Goal: Register for event/course: Sign up to attend an event or enroll in a course

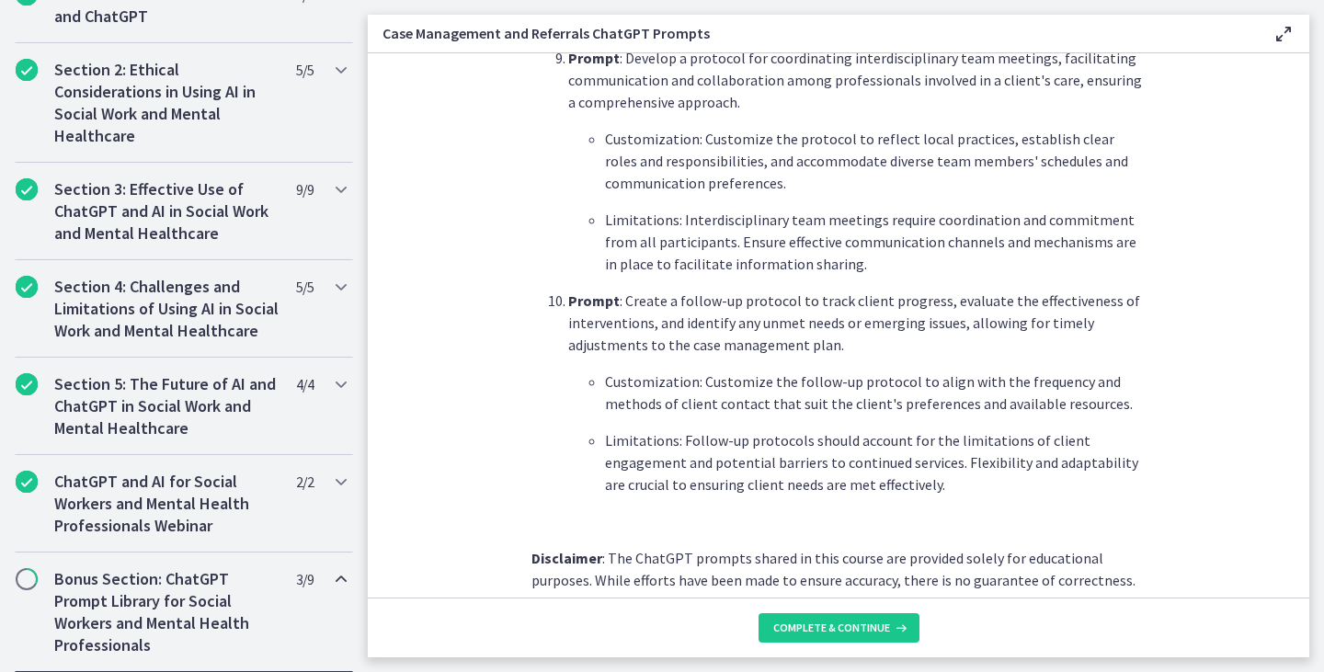
scroll to position [2484, 0]
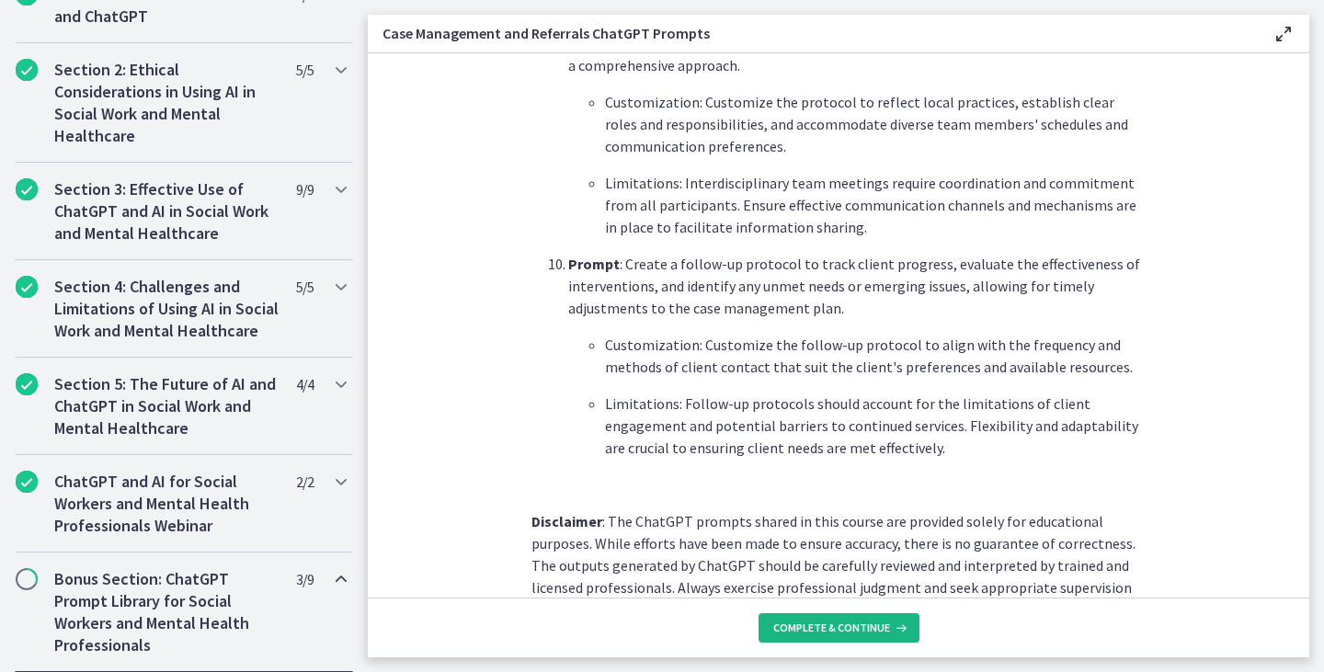
click at [820, 626] on span "Complete & continue" at bounding box center [831, 627] width 117 height 15
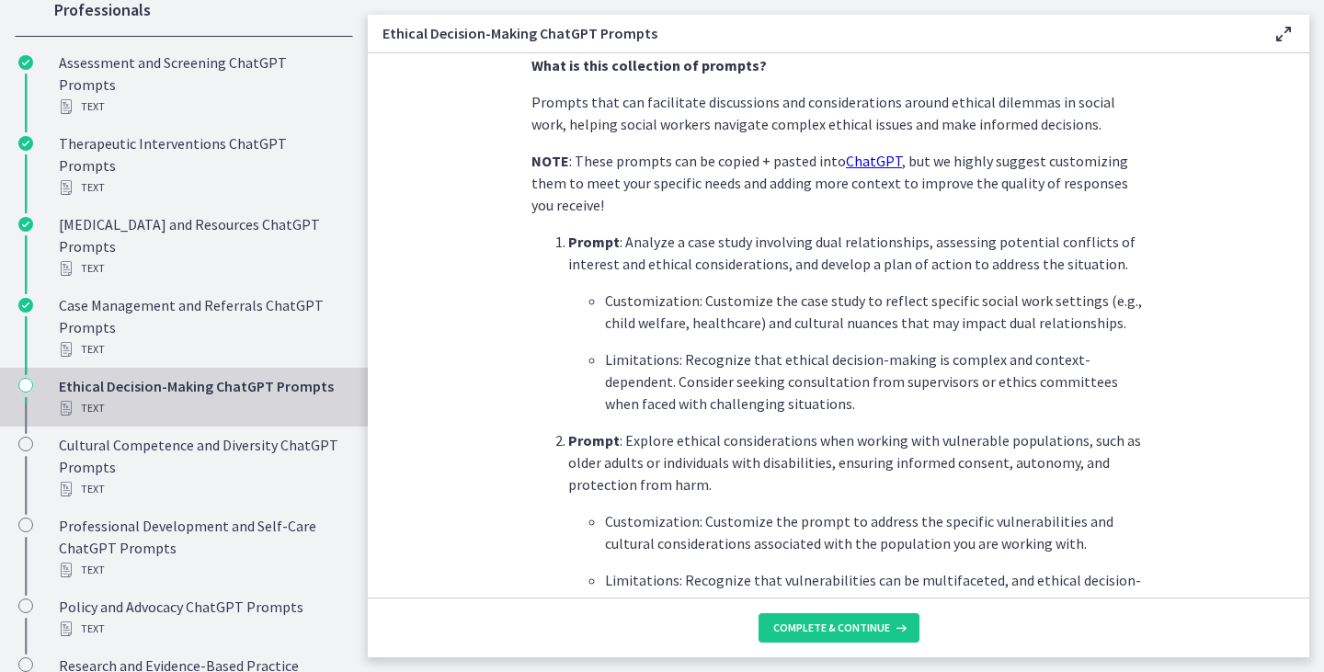
scroll to position [415, 0]
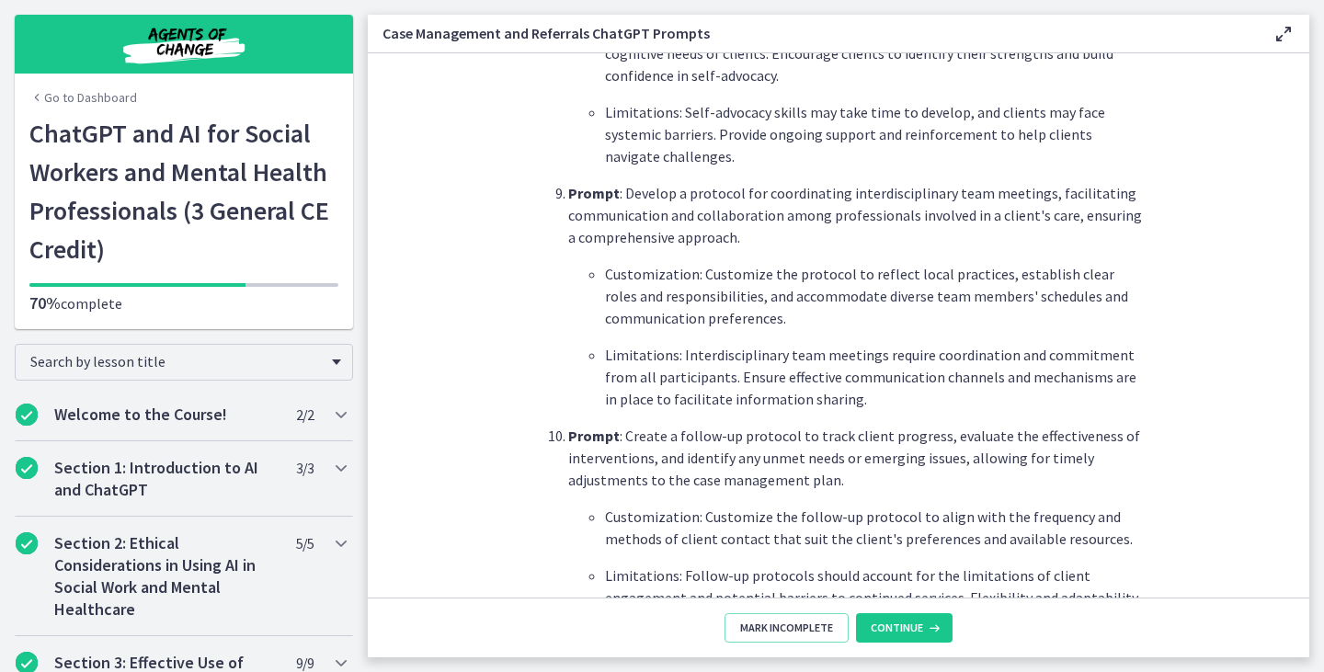
scroll to position [2484, 0]
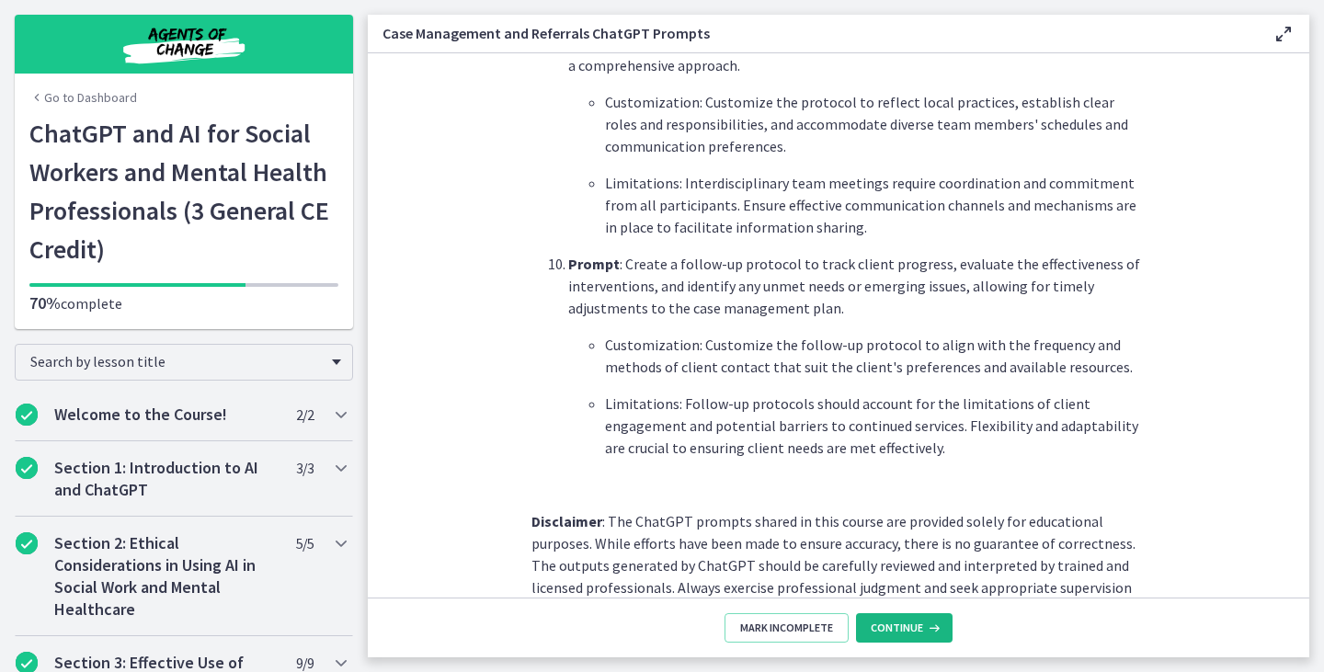
click at [902, 624] on span "Continue" at bounding box center [896, 627] width 52 height 15
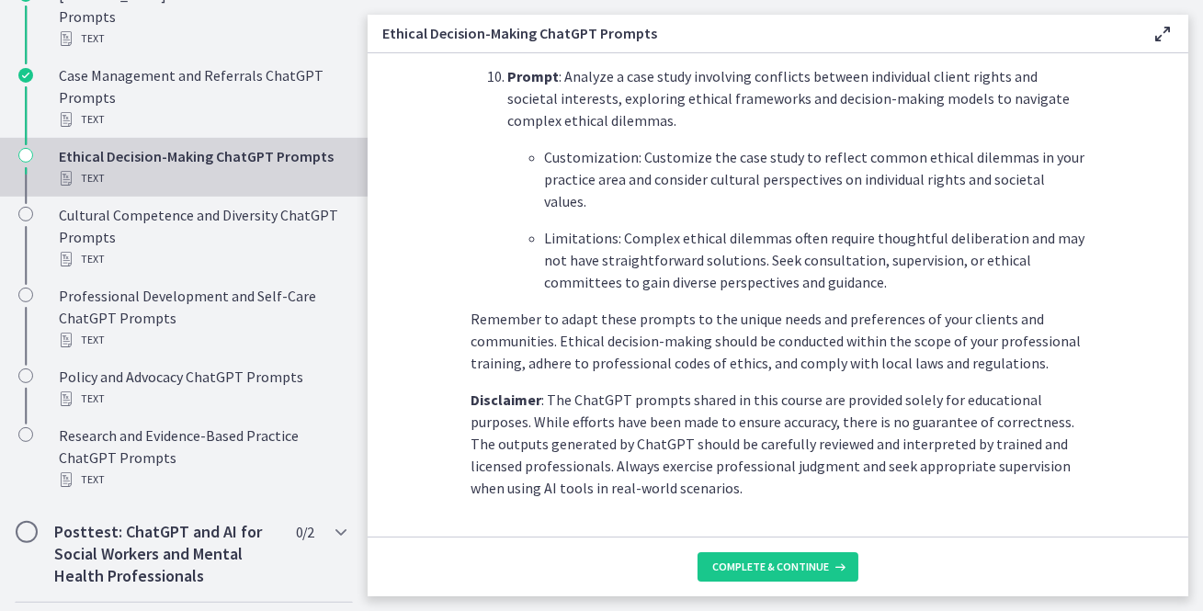
scroll to position [2611, 0]
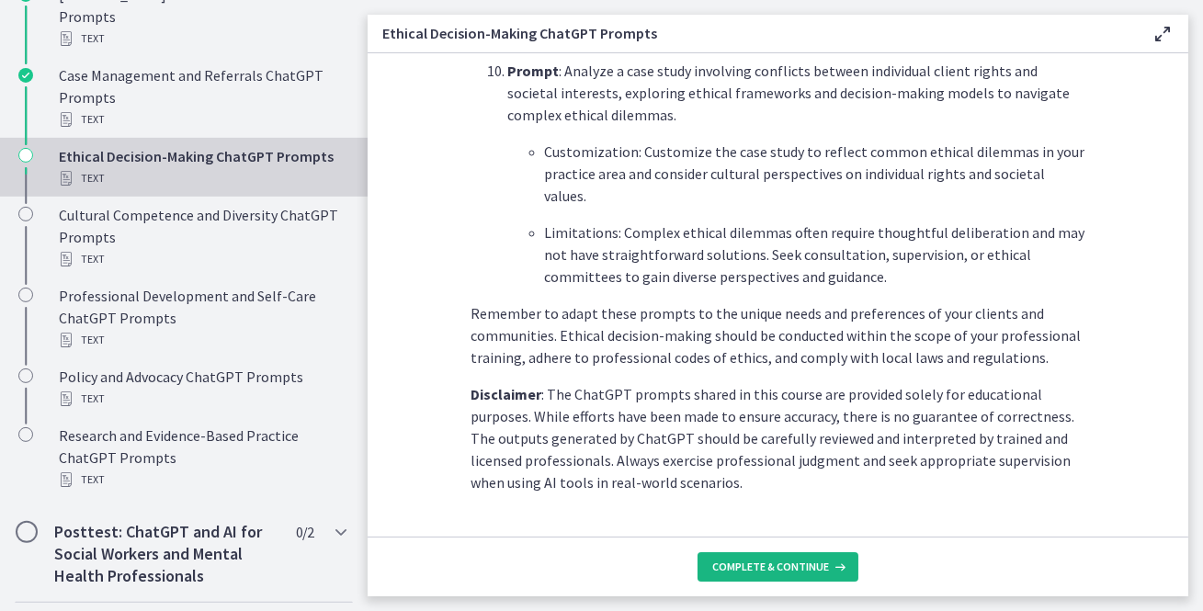
click at [788, 562] on span "Complete & continue" at bounding box center [770, 567] width 117 height 15
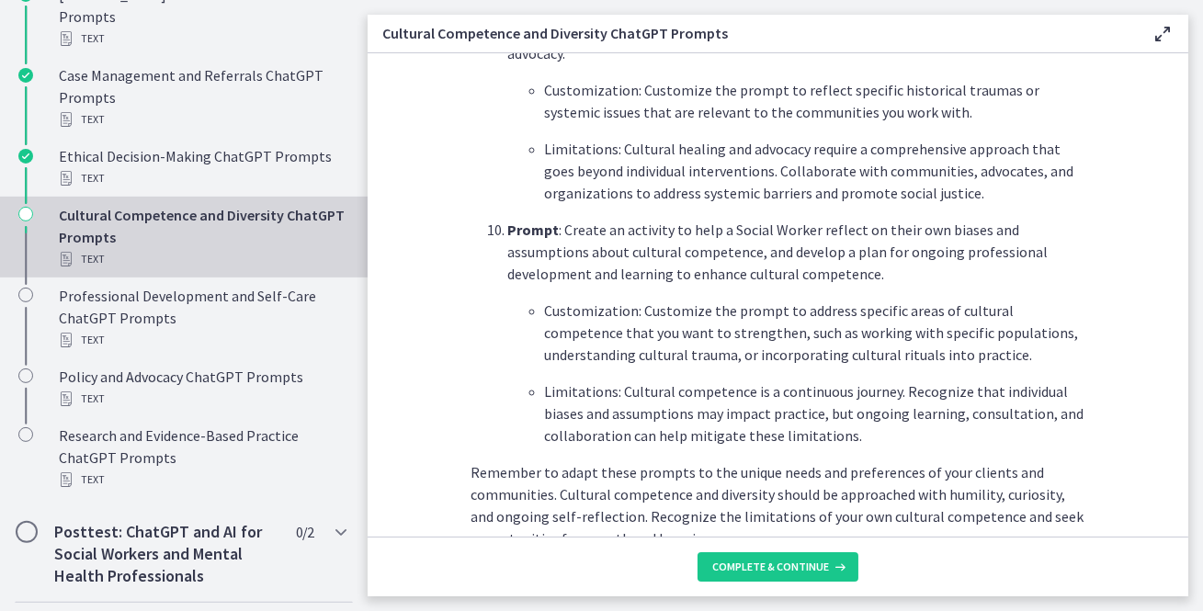
scroll to position [2722, 0]
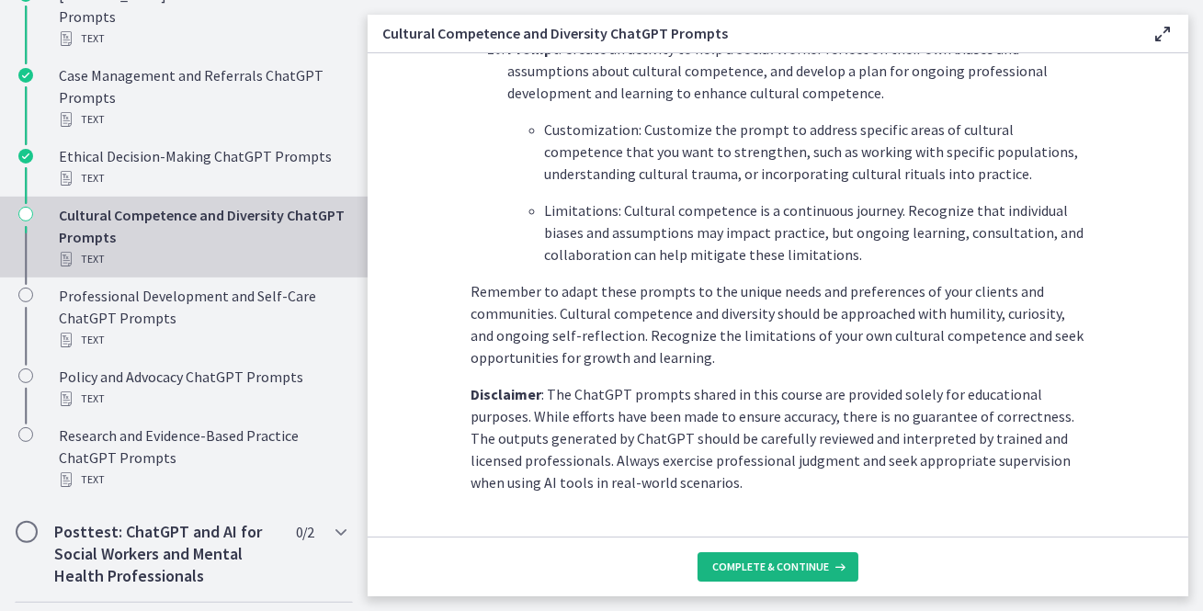
click at [770, 563] on span "Complete & continue" at bounding box center [770, 567] width 117 height 15
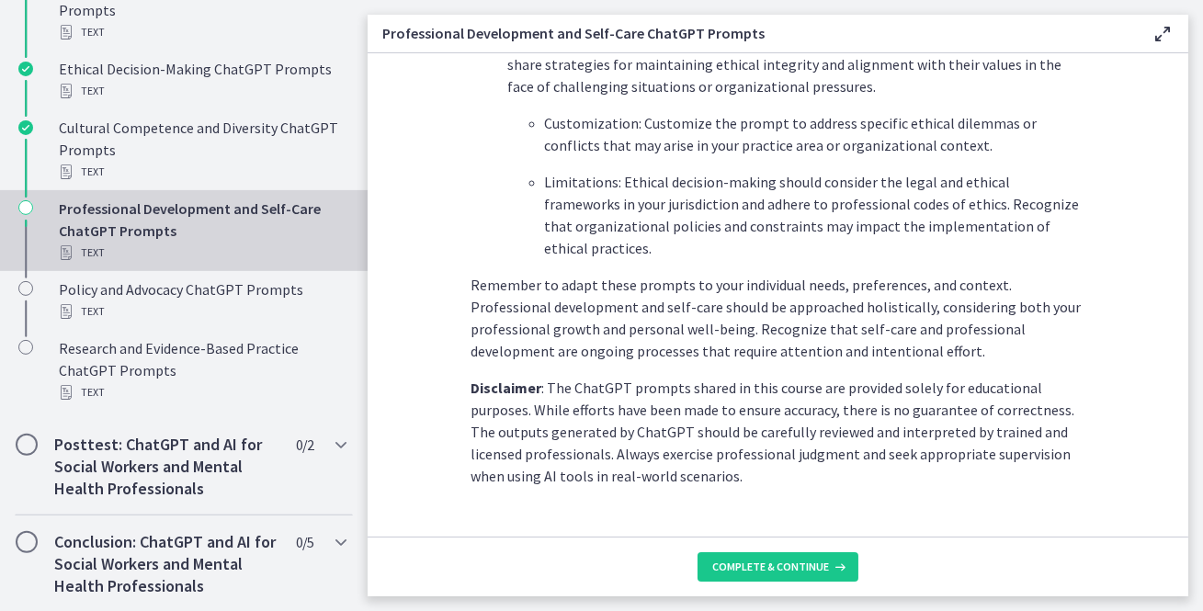
scroll to position [2766, 0]
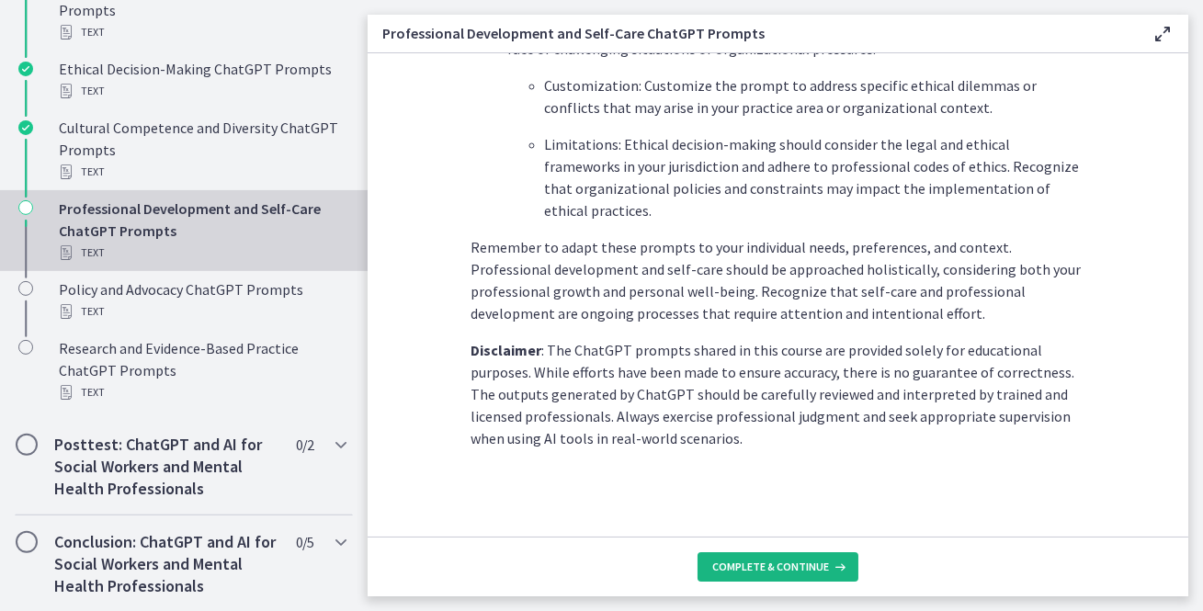
click at [771, 560] on span "Complete & continue" at bounding box center [770, 567] width 117 height 15
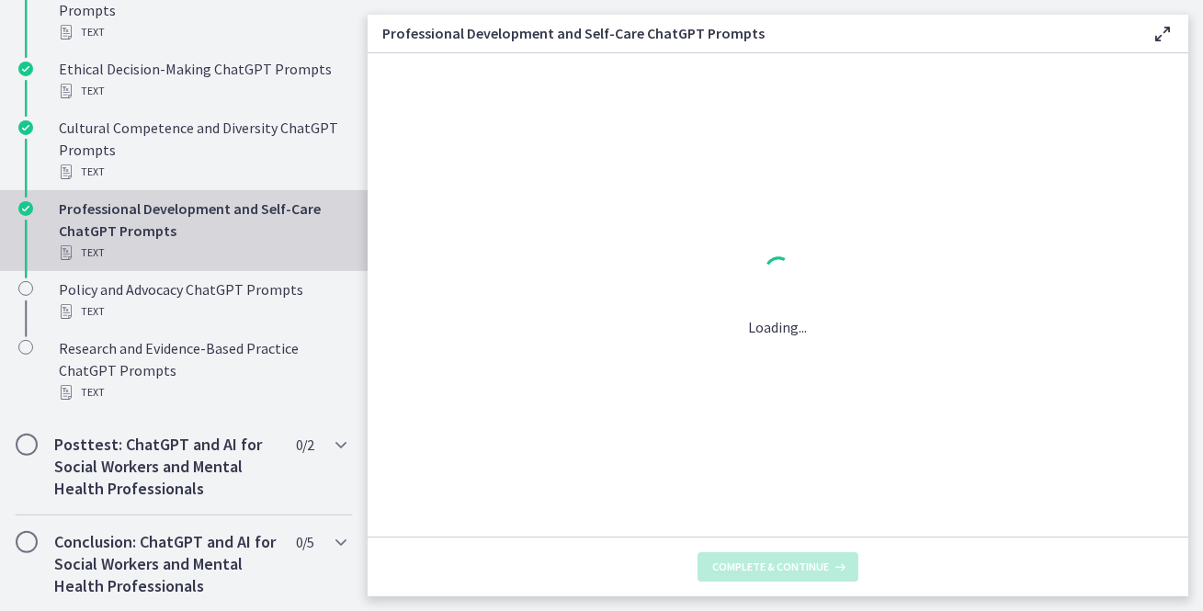
scroll to position [0, 0]
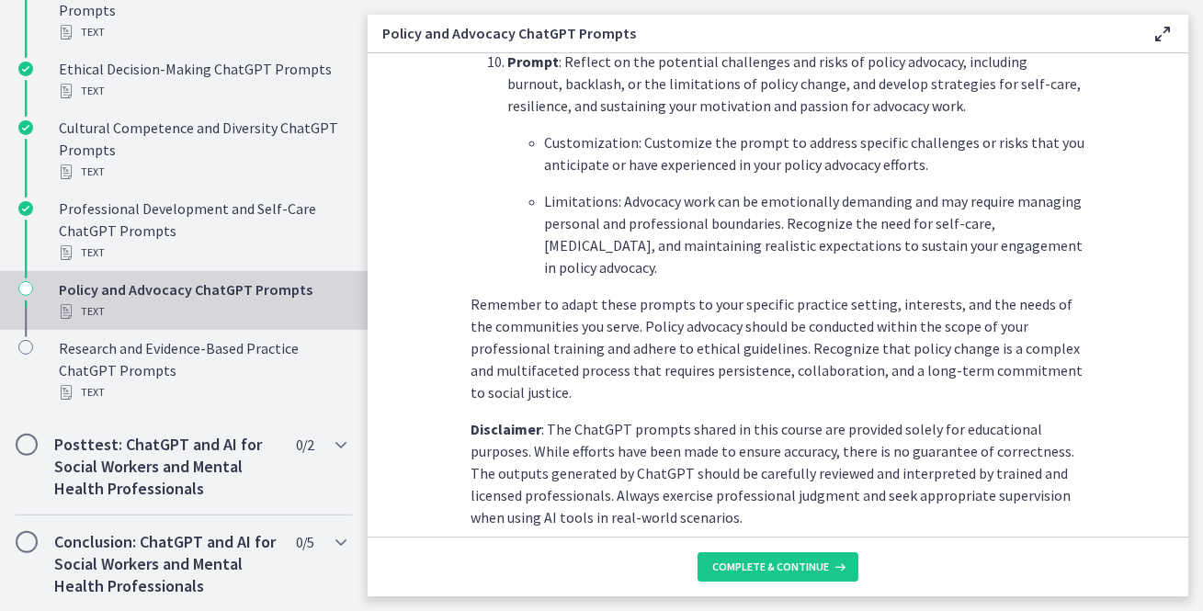
scroll to position [2766, 0]
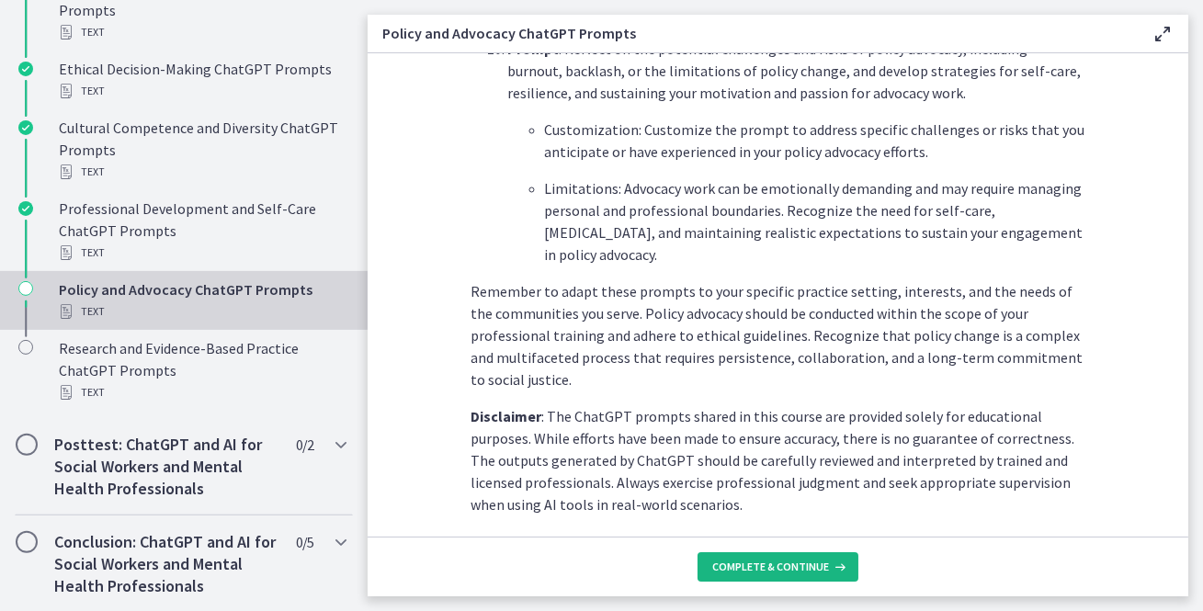
click at [752, 565] on span "Complete & continue" at bounding box center [770, 567] width 117 height 15
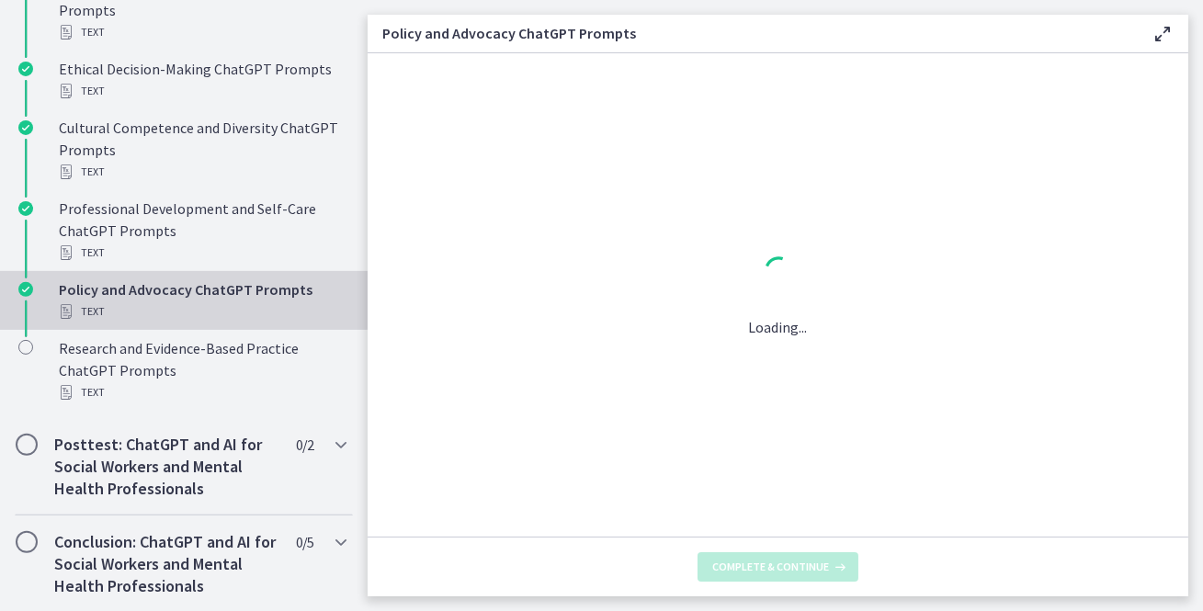
scroll to position [0, 0]
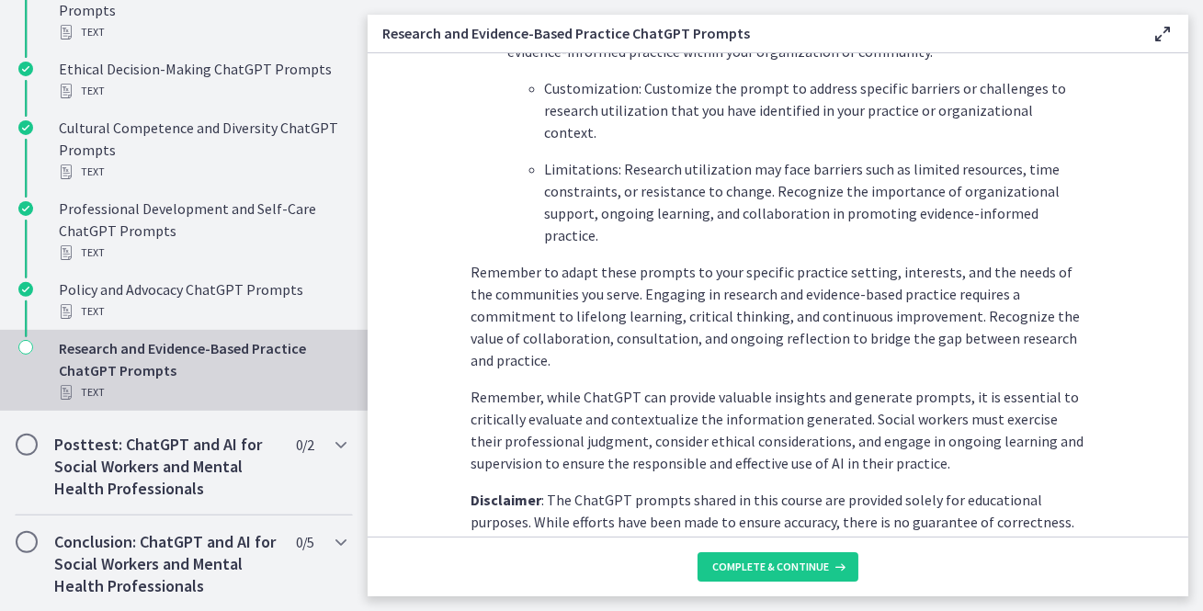
scroll to position [2891, 0]
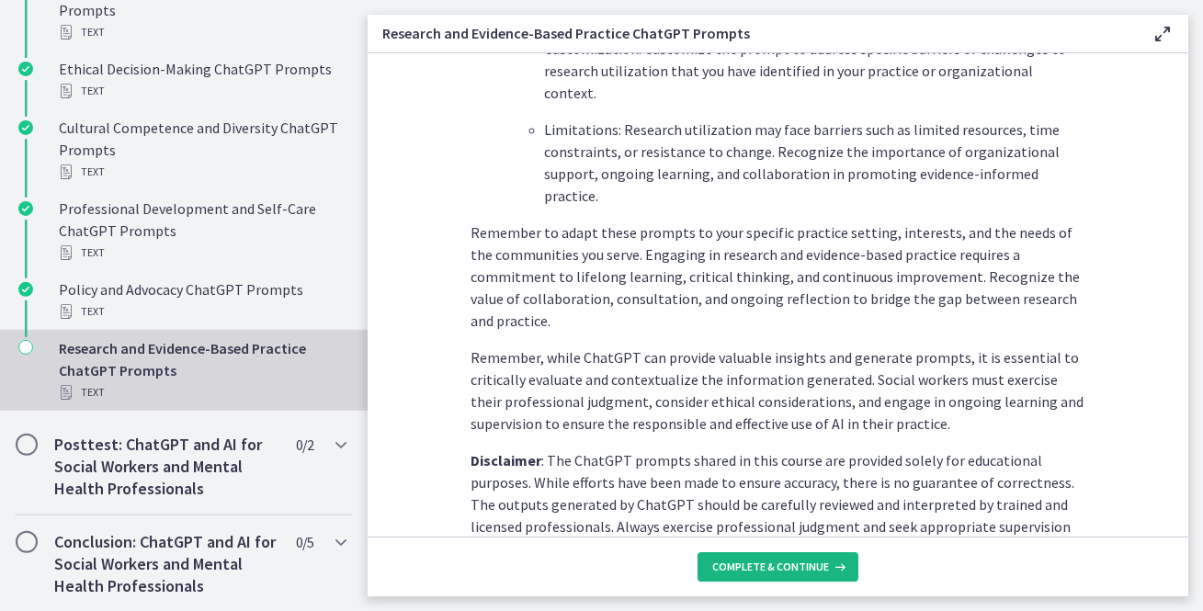
click at [787, 574] on button "Complete & continue" at bounding box center [778, 566] width 161 height 29
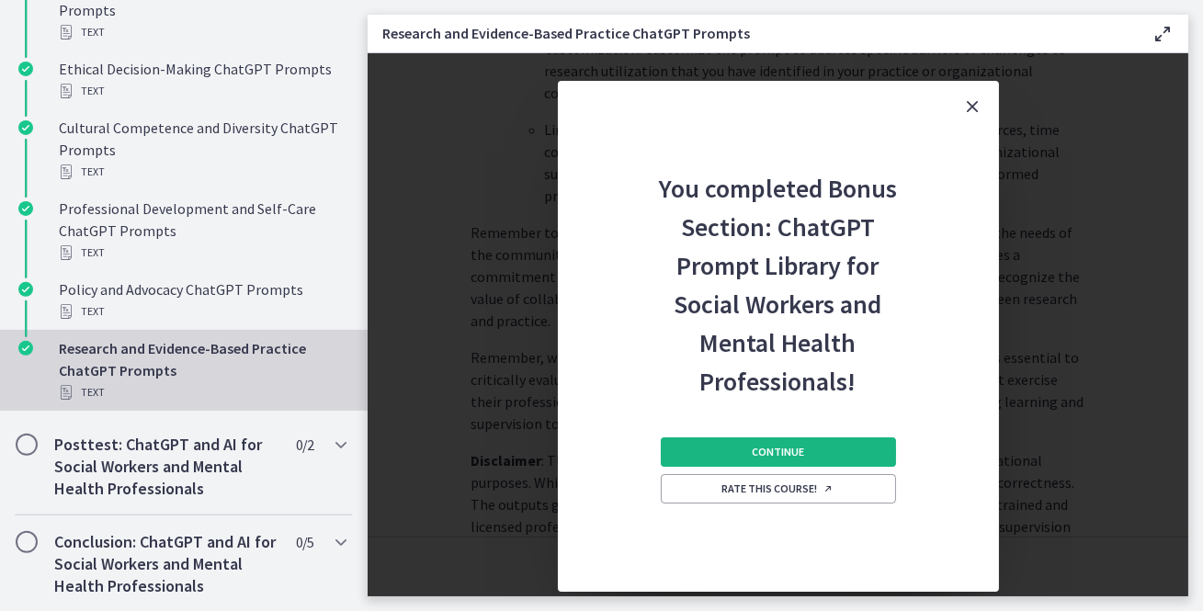
click at [790, 459] on span "Continue" at bounding box center [778, 452] width 52 height 15
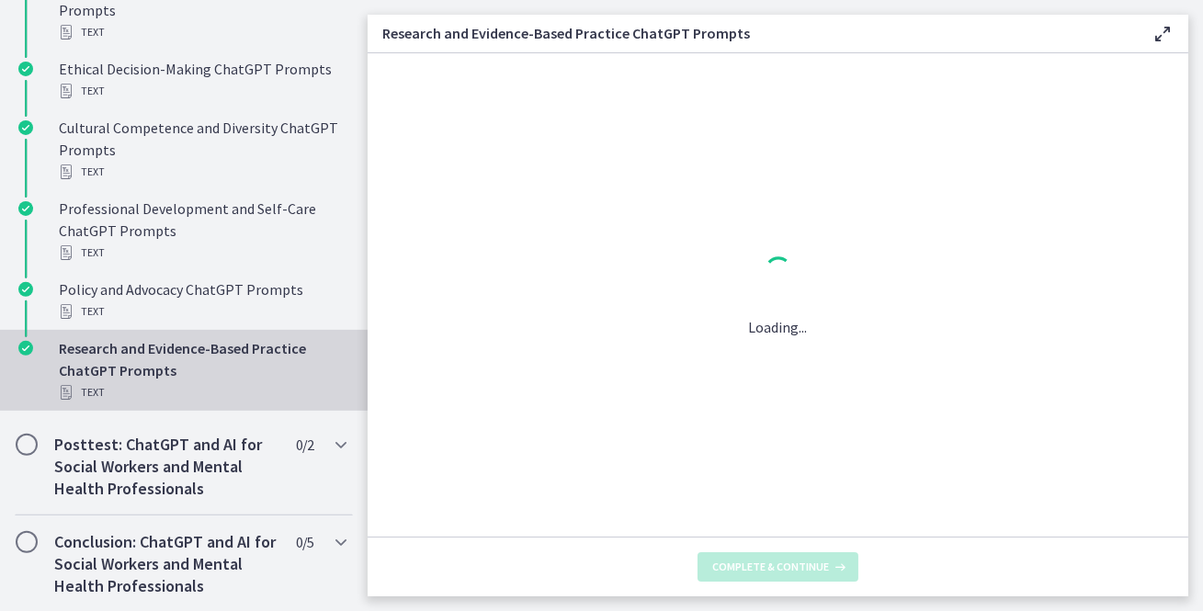
scroll to position [0, 0]
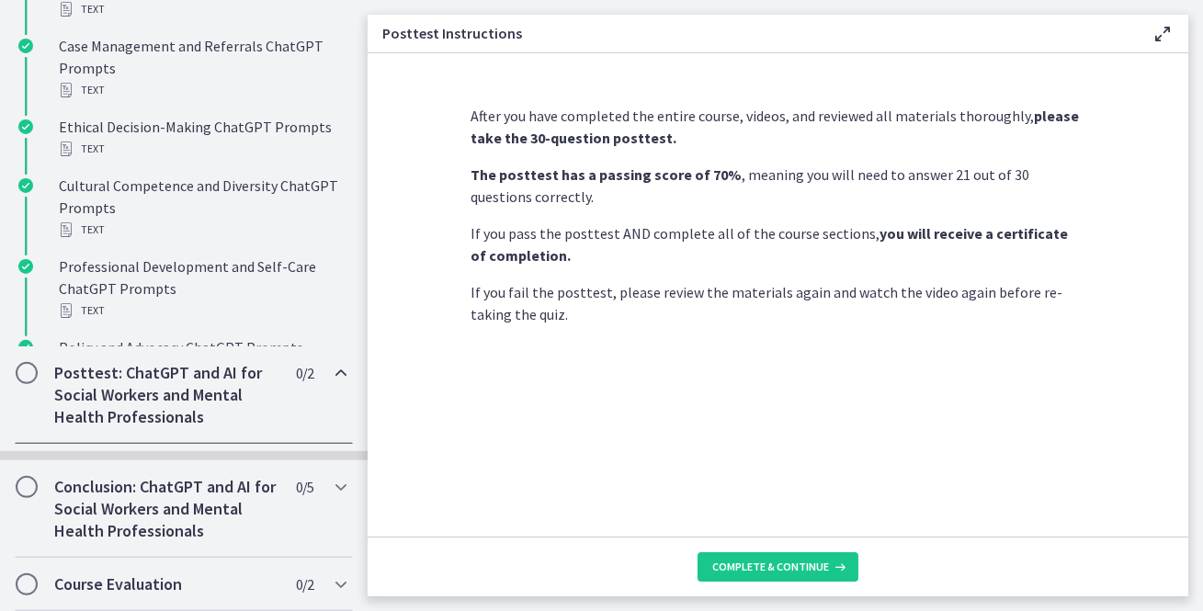
scroll to position [930, 0]
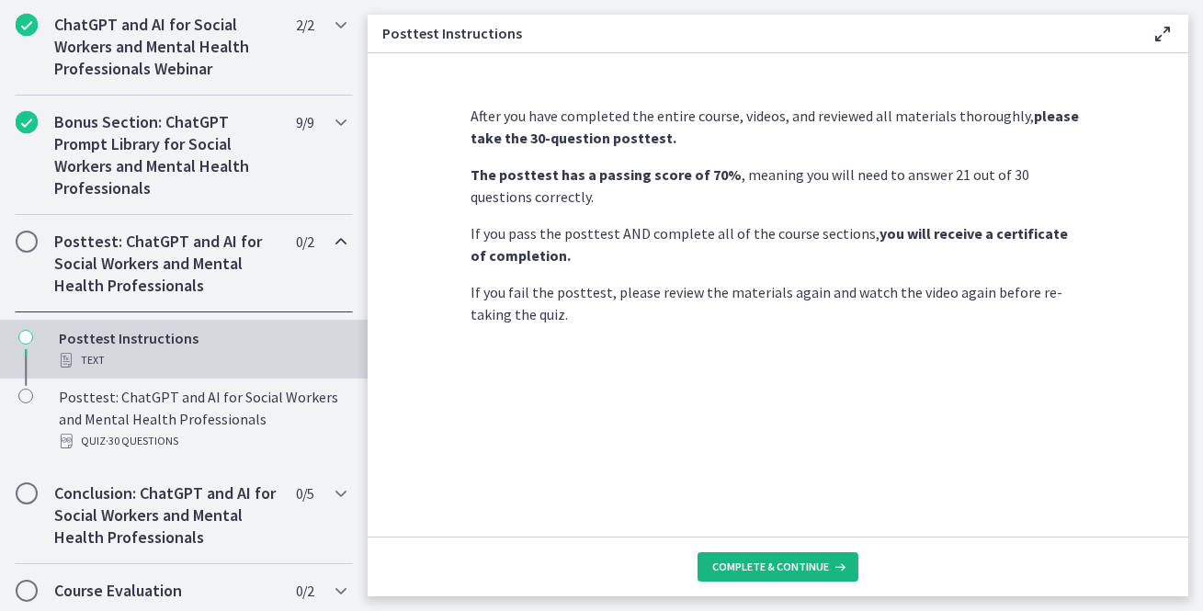
click at [765, 563] on span "Complete & continue" at bounding box center [770, 567] width 117 height 15
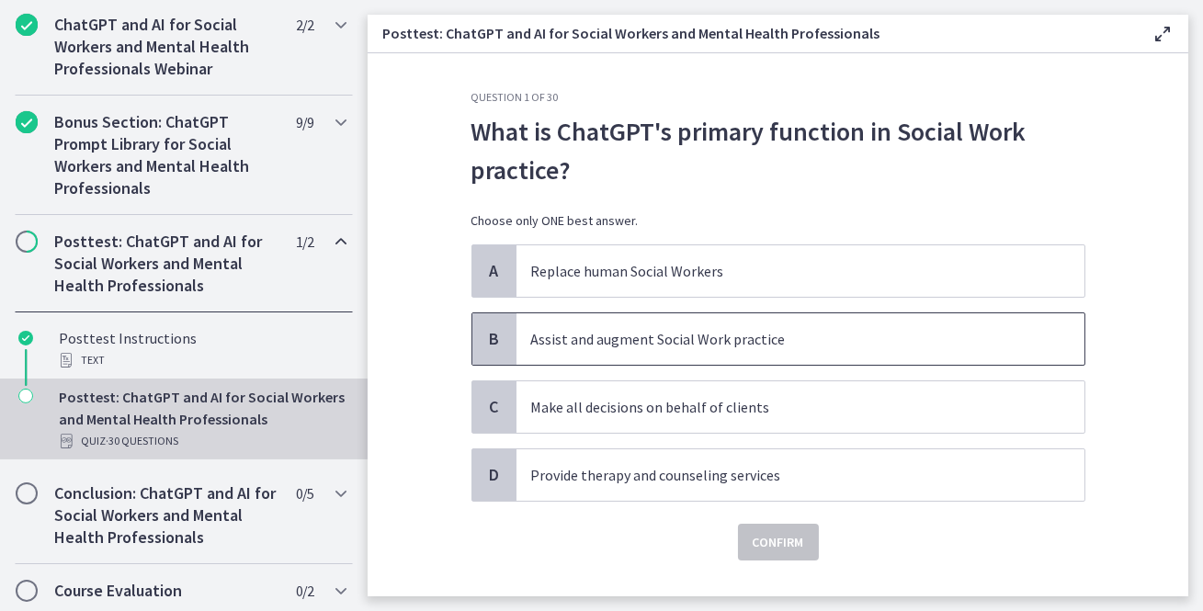
click at [723, 338] on p "Assist and augment Social Work practice" at bounding box center [782, 339] width 502 height 22
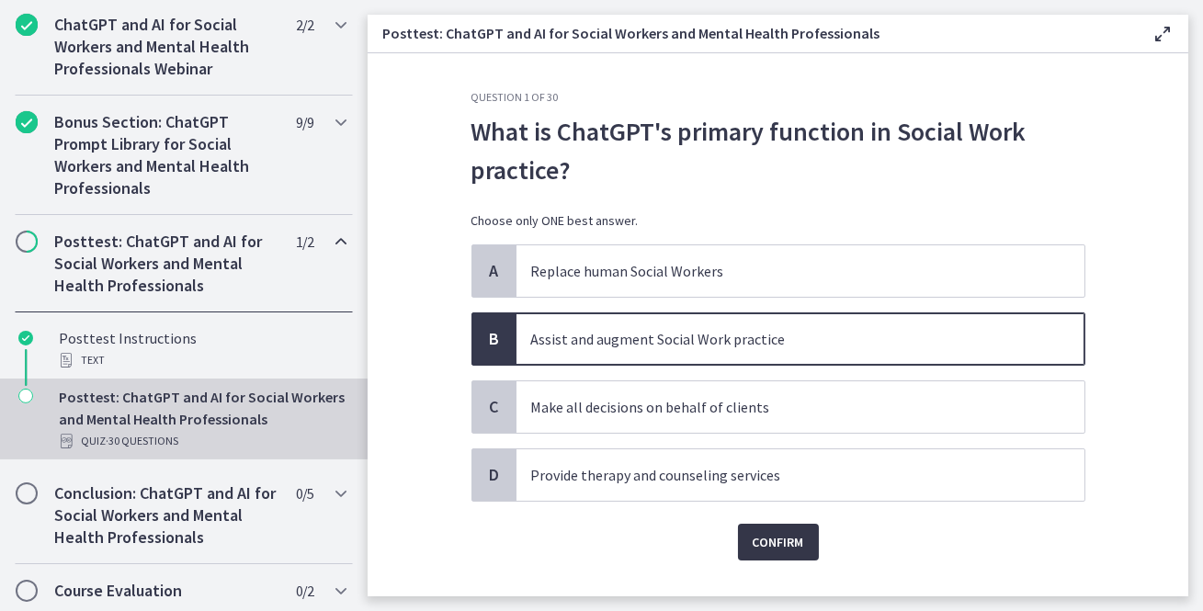
click at [770, 545] on span "Confirm" at bounding box center [778, 542] width 51 height 22
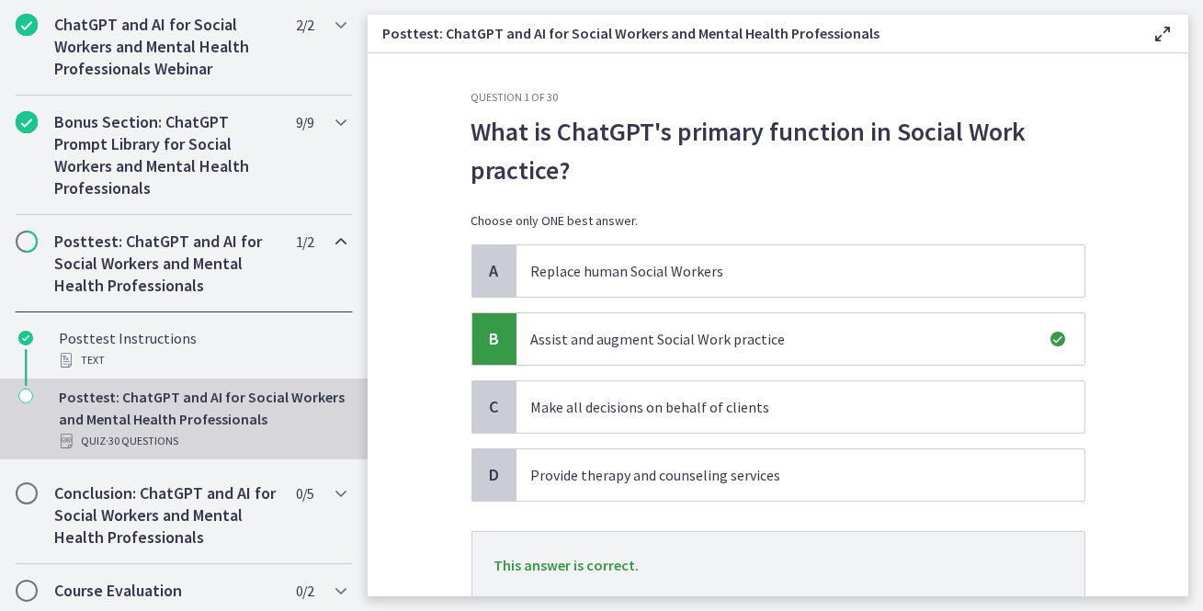
scroll to position [131, 0]
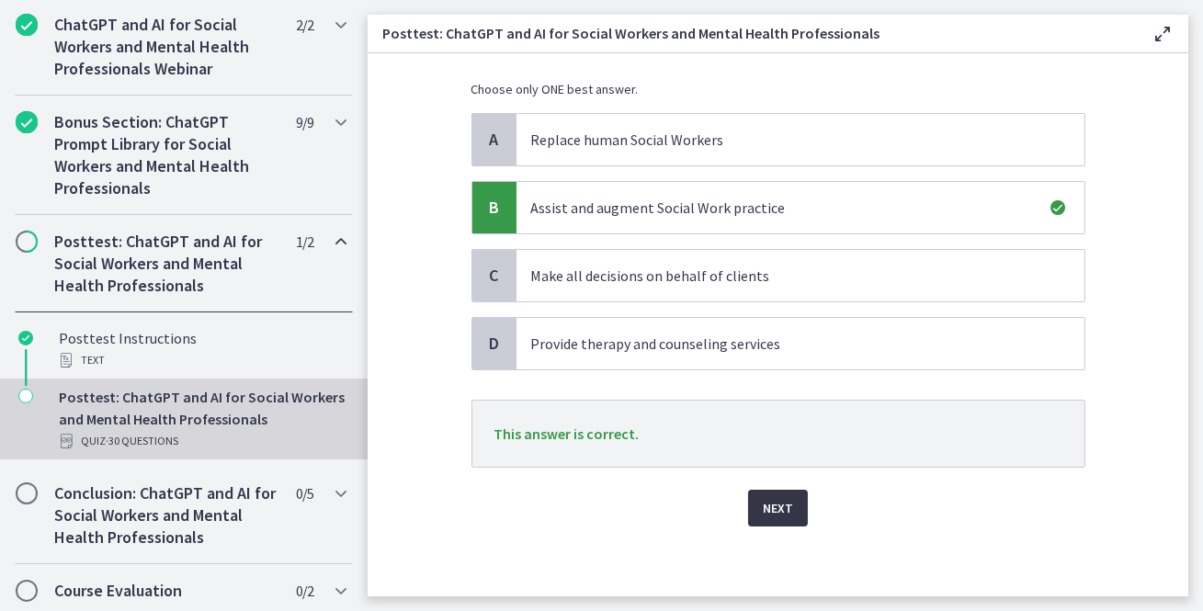
click at [778, 504] on span "Next" at bounding box center [778, 508] width 30 height 22
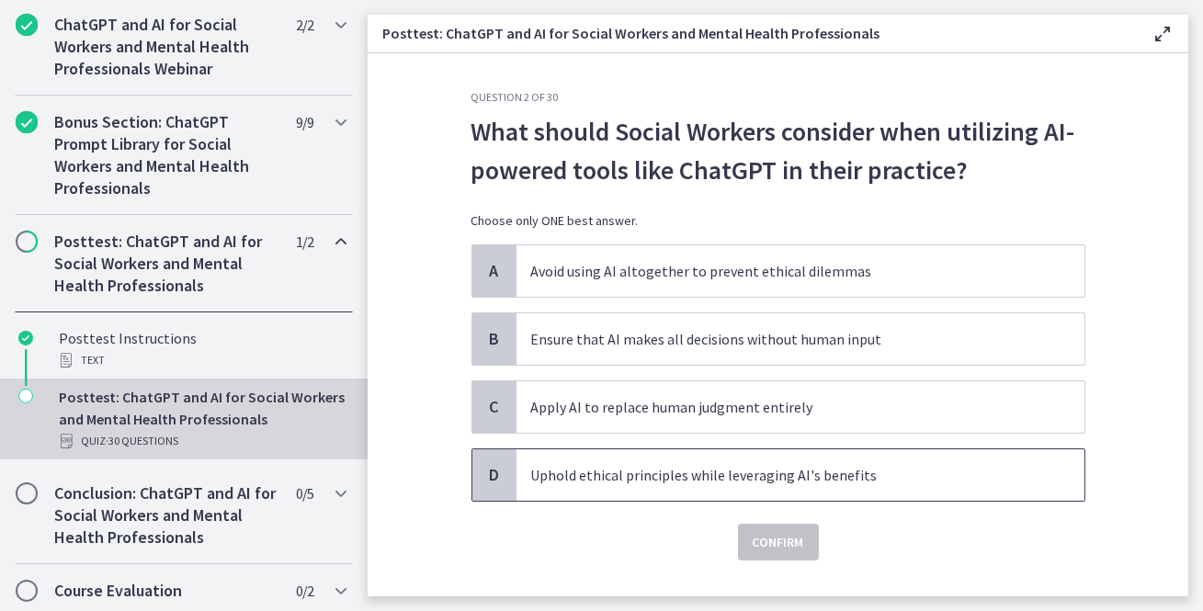
click at [668, 466] on p "Uphold ethical principles while leveraging AI's benefits" at bounding box center [782, 475] width 502 height 22
click at [783, 545] on span "Confirm" at bounding box center [778, 542] width 51 height 22
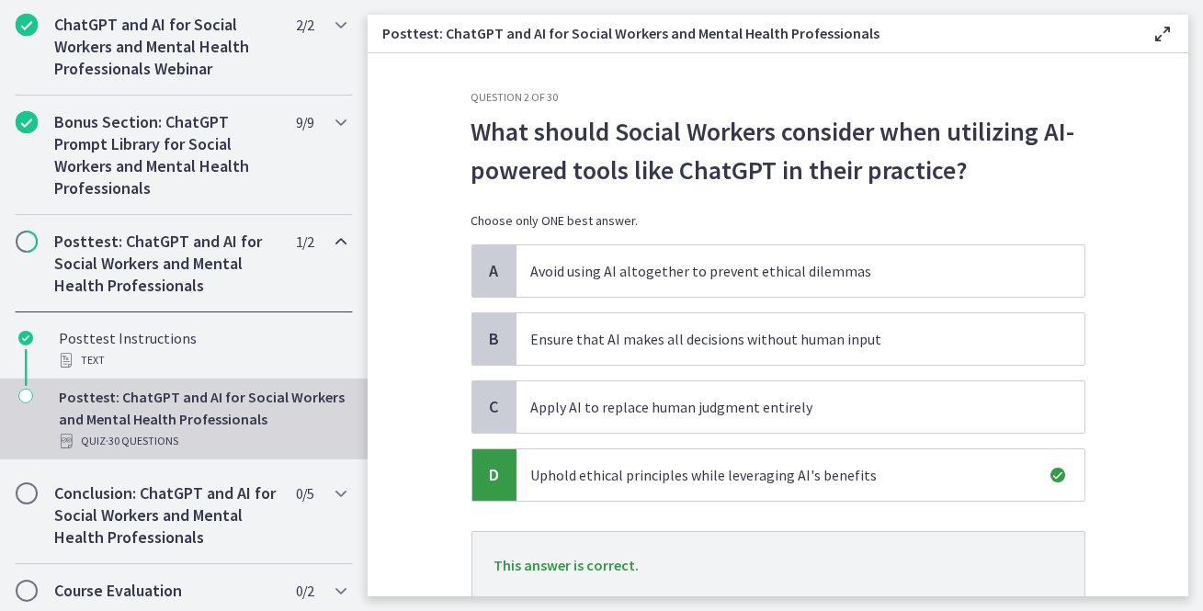
scroll to position [131, 0]
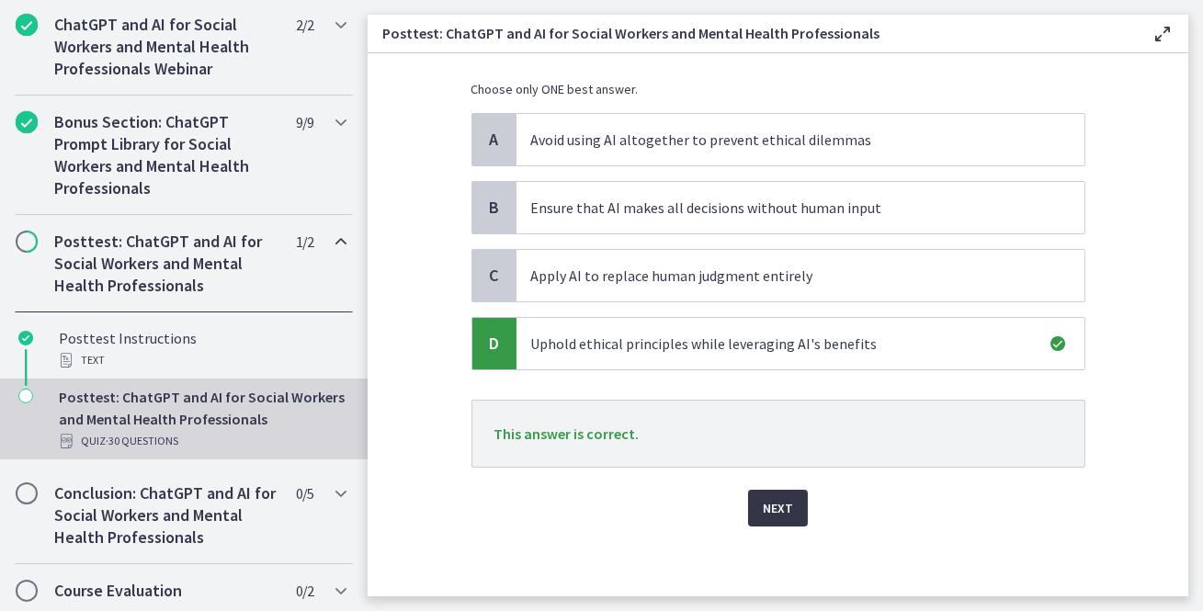
click at [786, 497] on span "Next" at bounding box center [778, 508] width 30 height 22
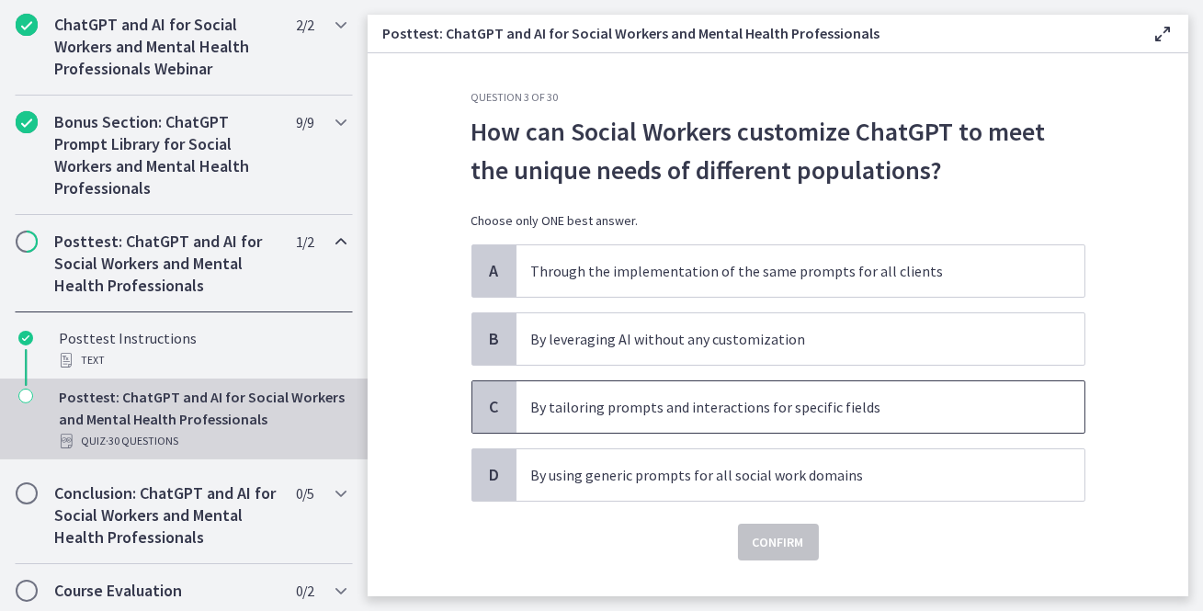
click at [753, 406] on p "By tailoring prompts and interactions for specific fields" at bounding box center [782, 407] width 502 height 22
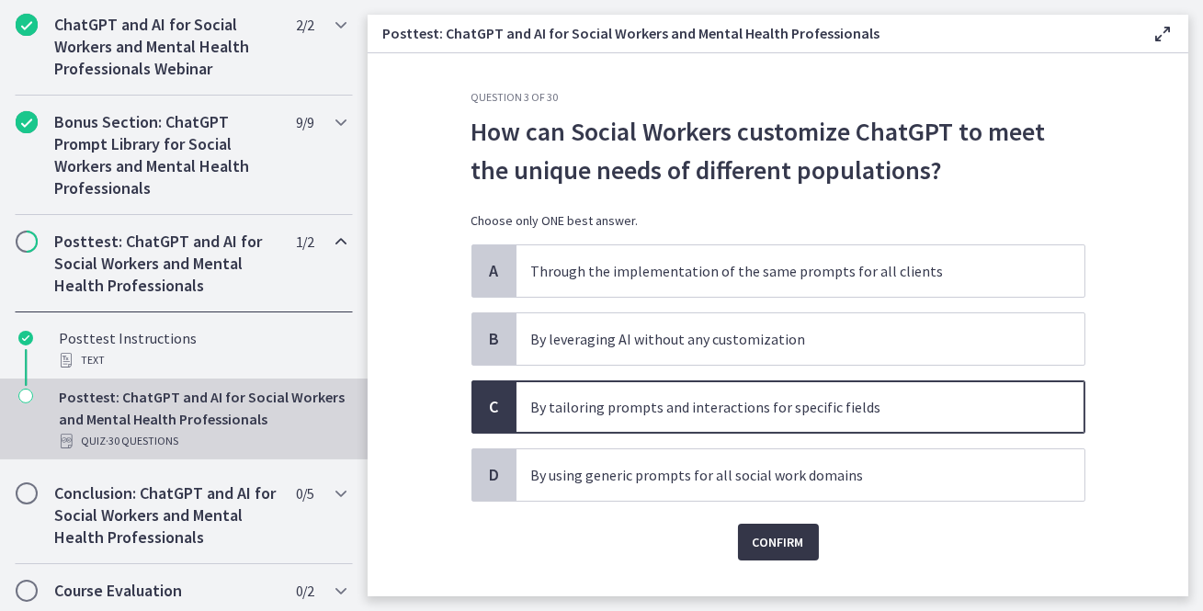
click at [781, 539] on span "Confirm" at bounding box center [778, 542] width 51 height 22
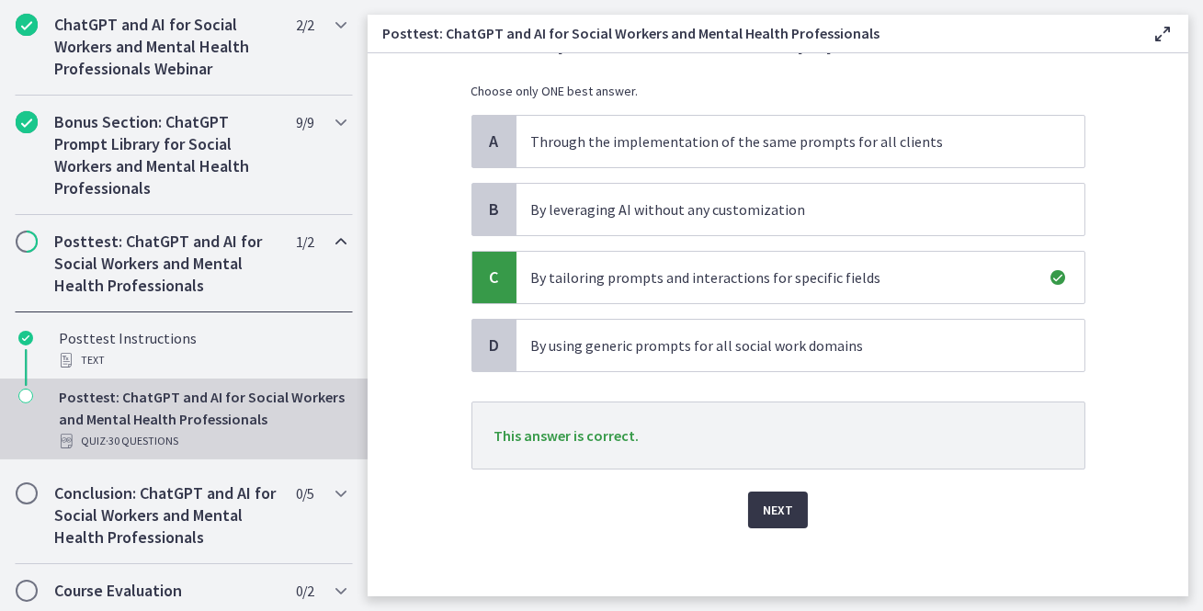
scroll to position [131, 0]
click at [785, 508] on span "Next" at bounding box center [778, 509] width 30 height 22
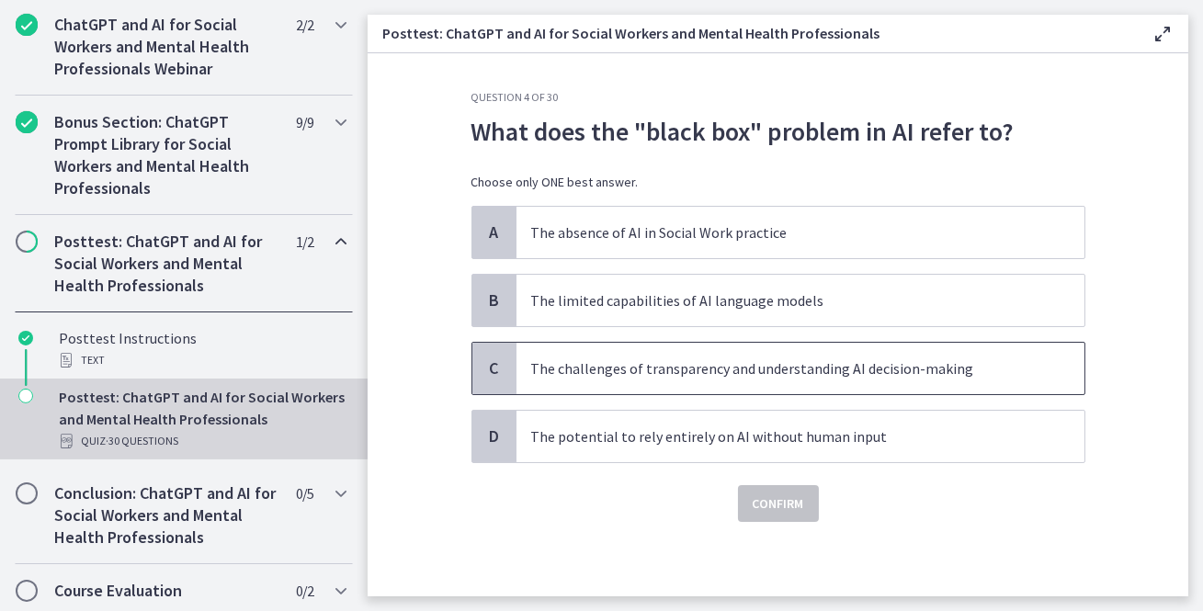
click at [746, 364] on p "The challenges of transparency and understanding AI decision-making" at bounding box center [782, 369] width 502 height 22
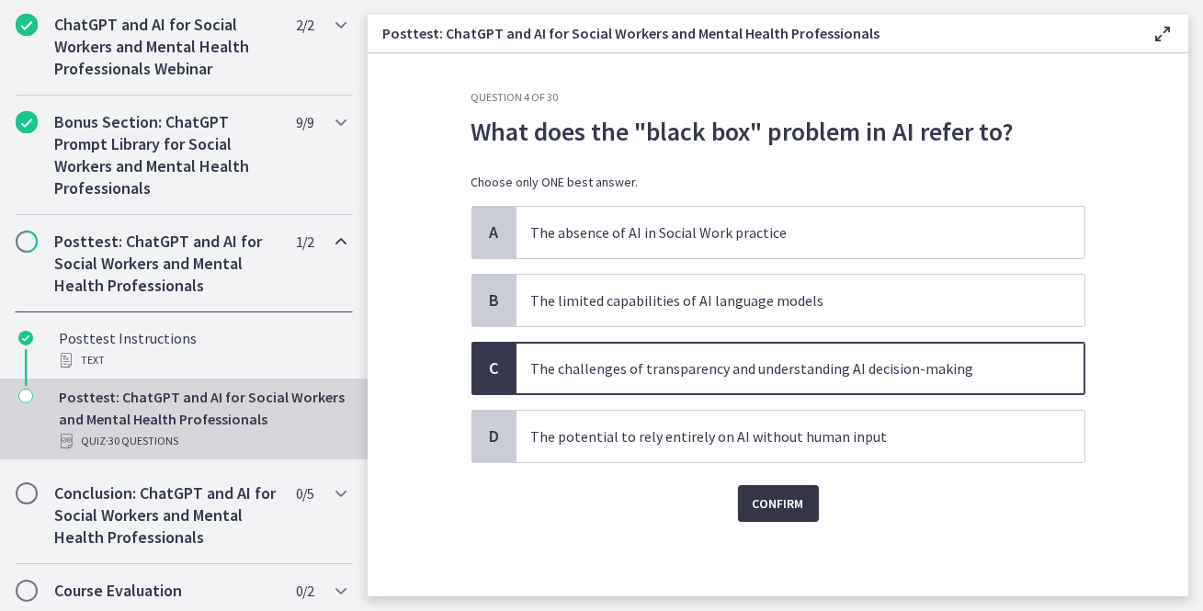
click at [781, 494] on span "Confirm" at bounding box center [778, 504] width 51 height 22
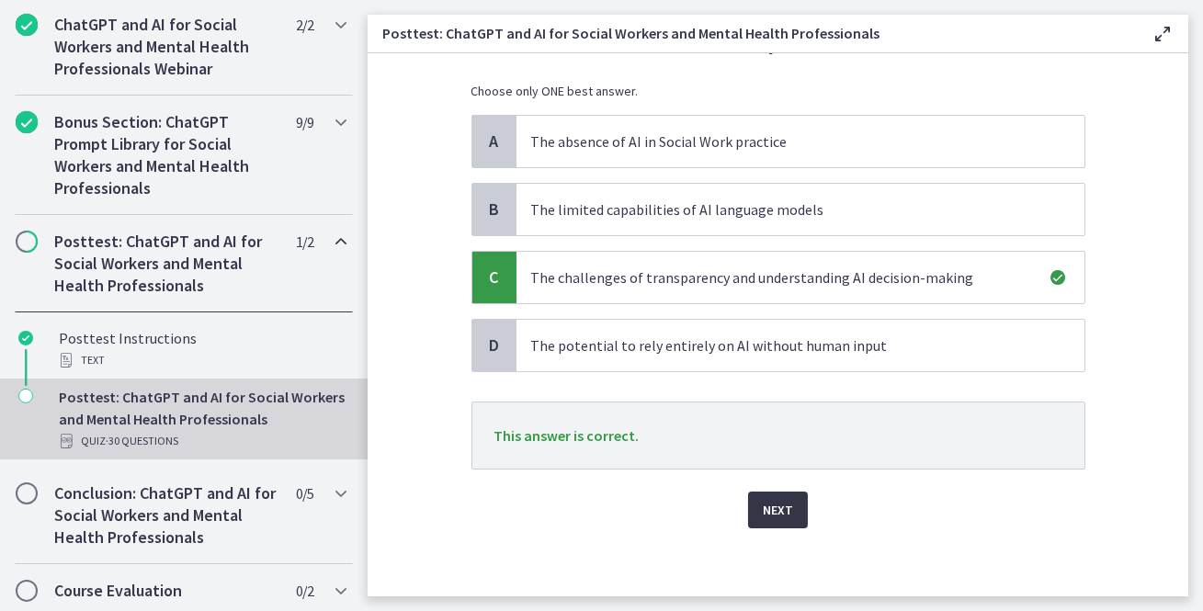
scroll to position [92, 0]
click at [781, 494] on button "Next" at bounding box center [778, 509] width 60 height 37
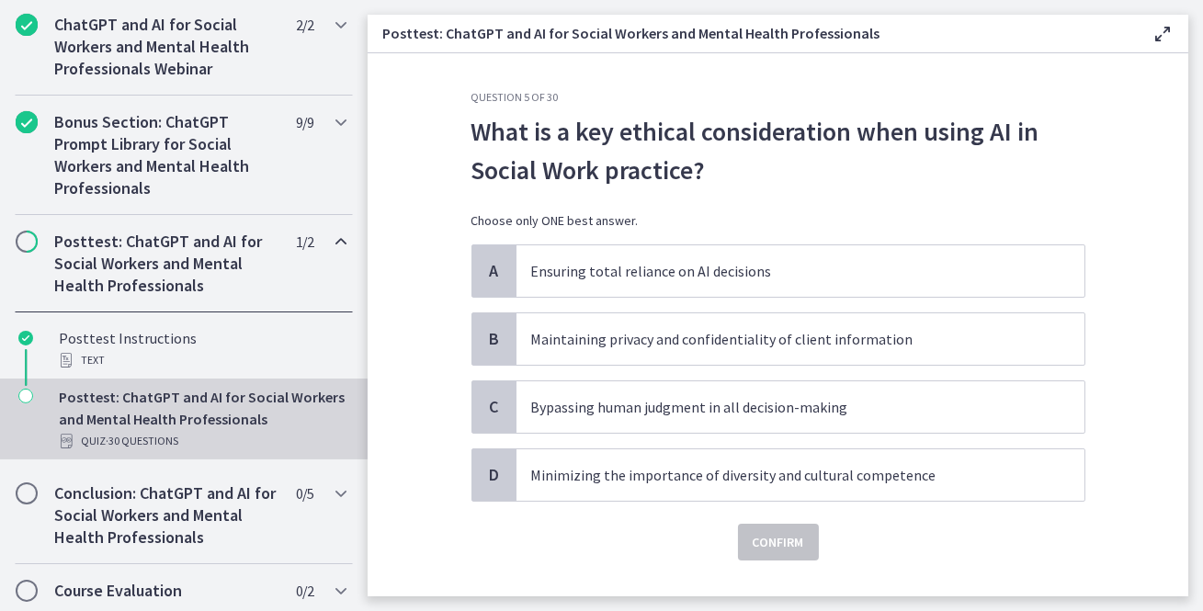
scroll to position [35, 0]
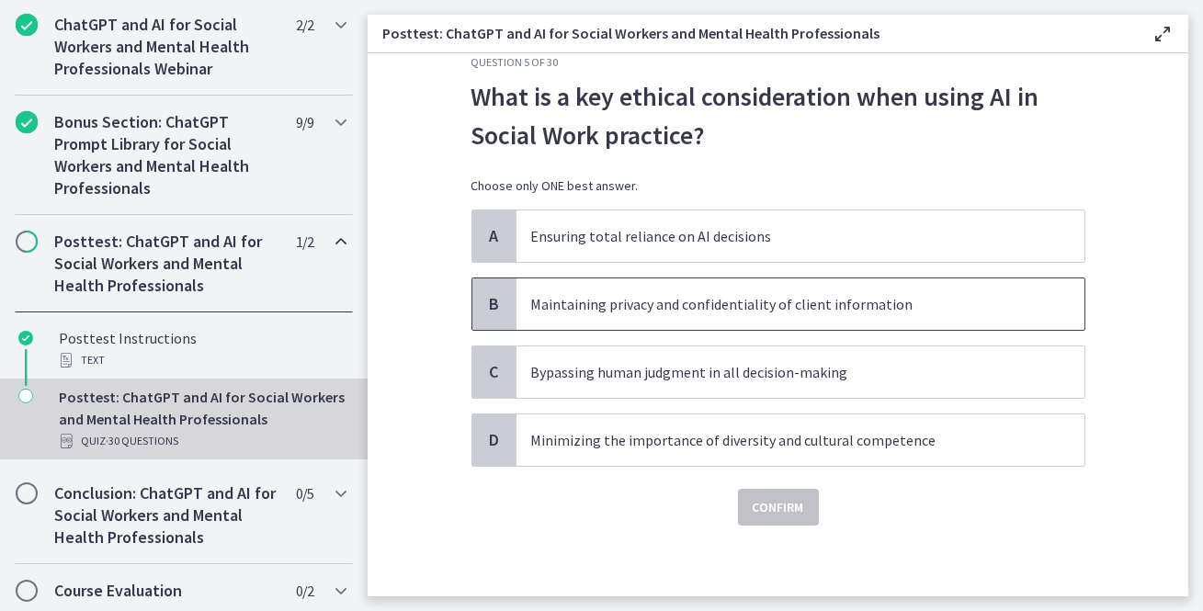
click at [857, 293] on p "Maintaining privacy and confidentiality of client information" at bounding box center [782, 304] width 502 height 22
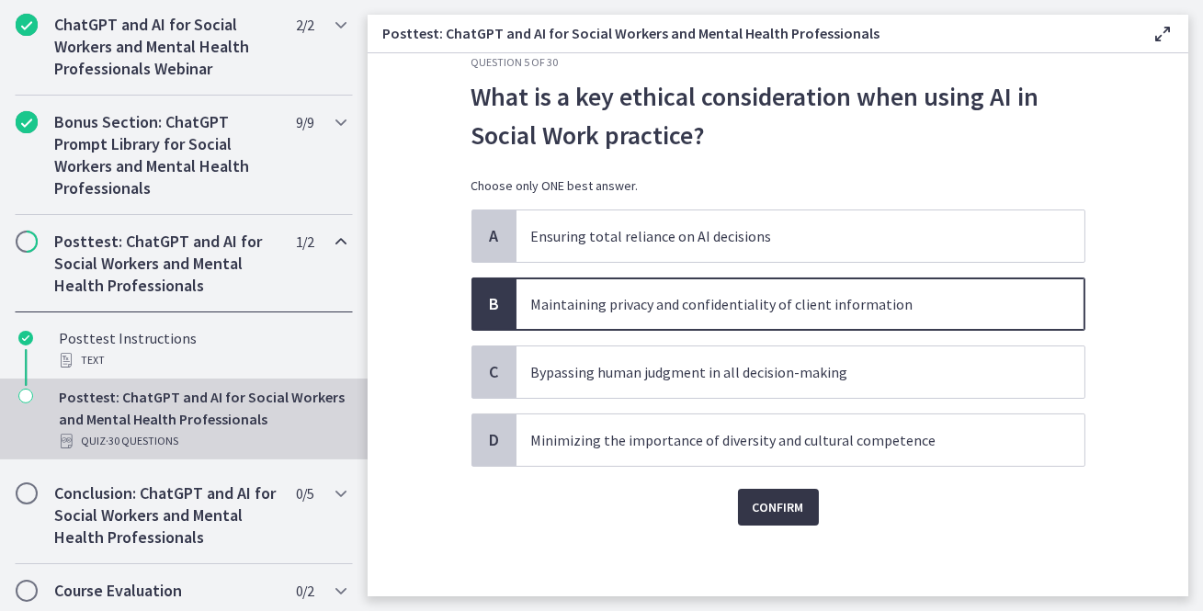
click at [786, 506] on span "Confirm" at bounding box center [778, 507] width 51 height 22
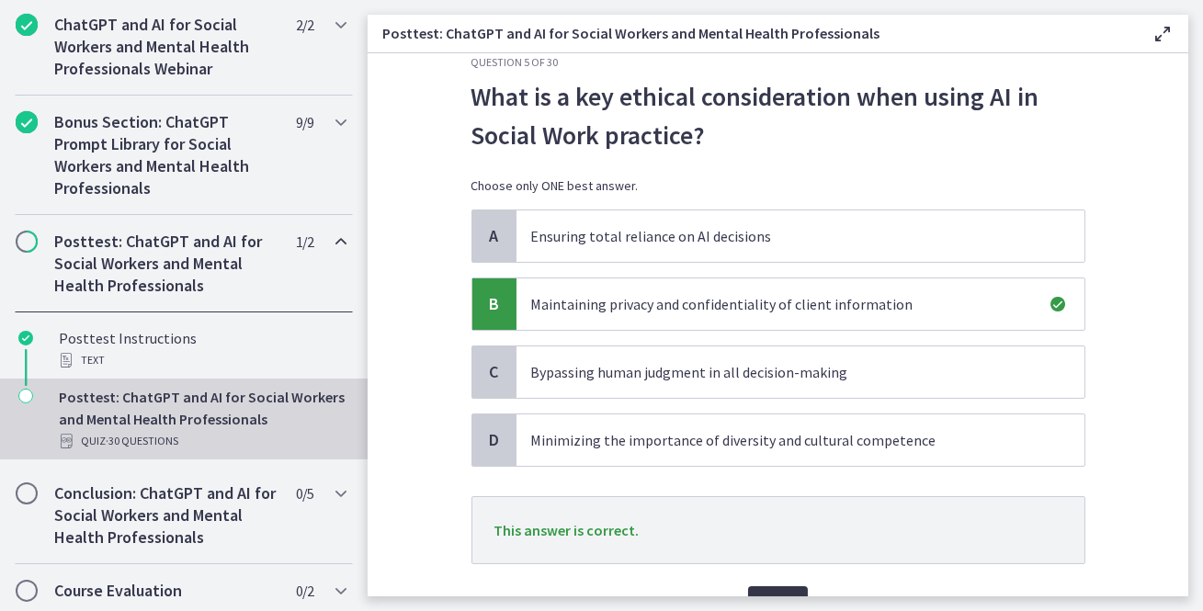
scroll to position [131, 0]
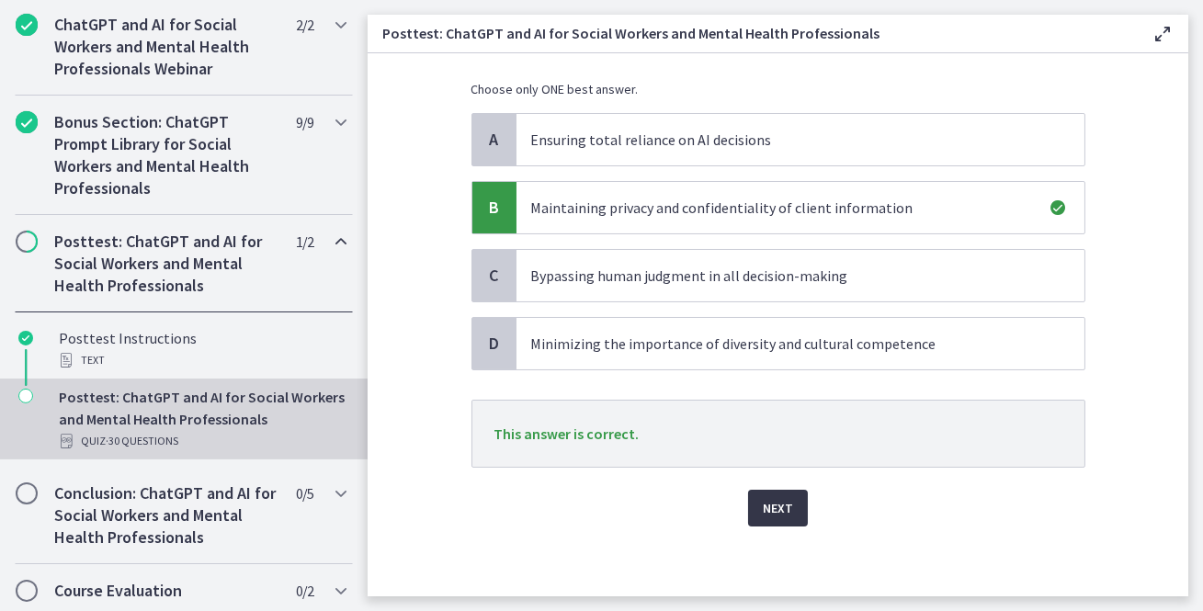
click at [786, 506] on span "Next" at bounding box center [778, 508] width 30 height 22
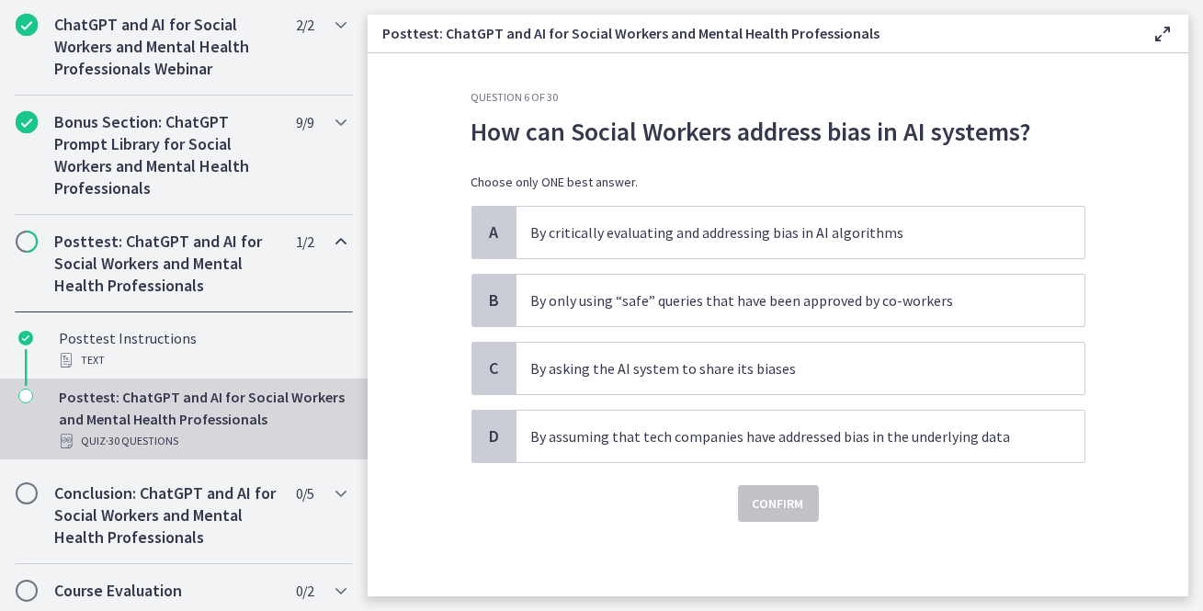
scroll to position [0, 0]
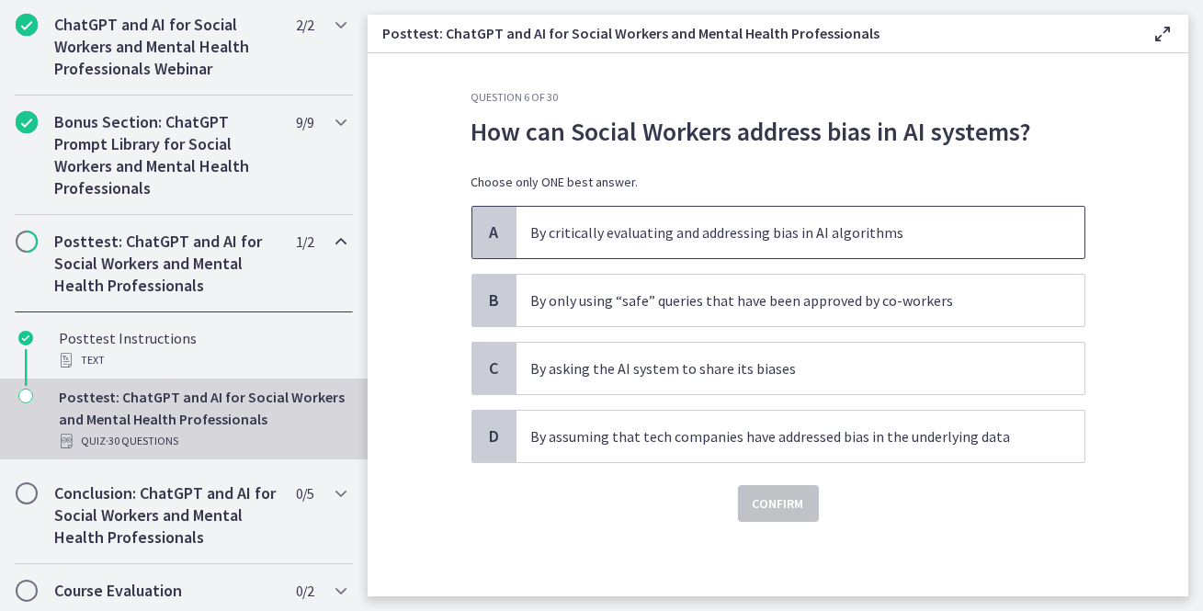
click at [739, 232] on p "By critically evaluating and addressing bias in AI algorithms" at bounding box center [782, 233] width 502 height 22
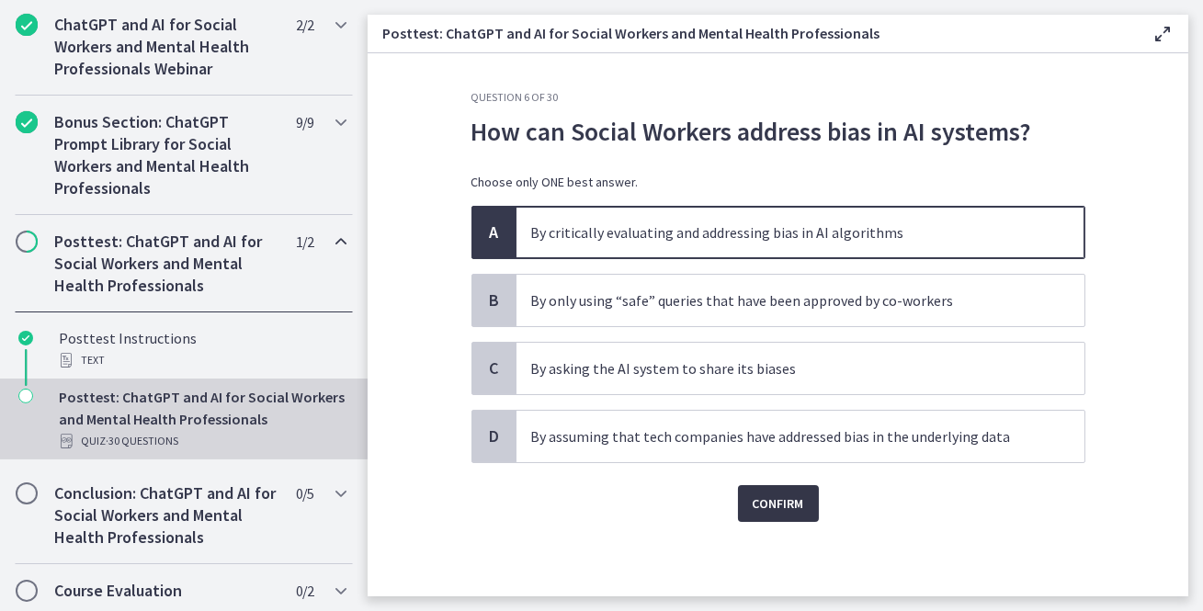
click at [804, 500] on button "Confirm" at bounding box center [778, 503] width 81 height 37
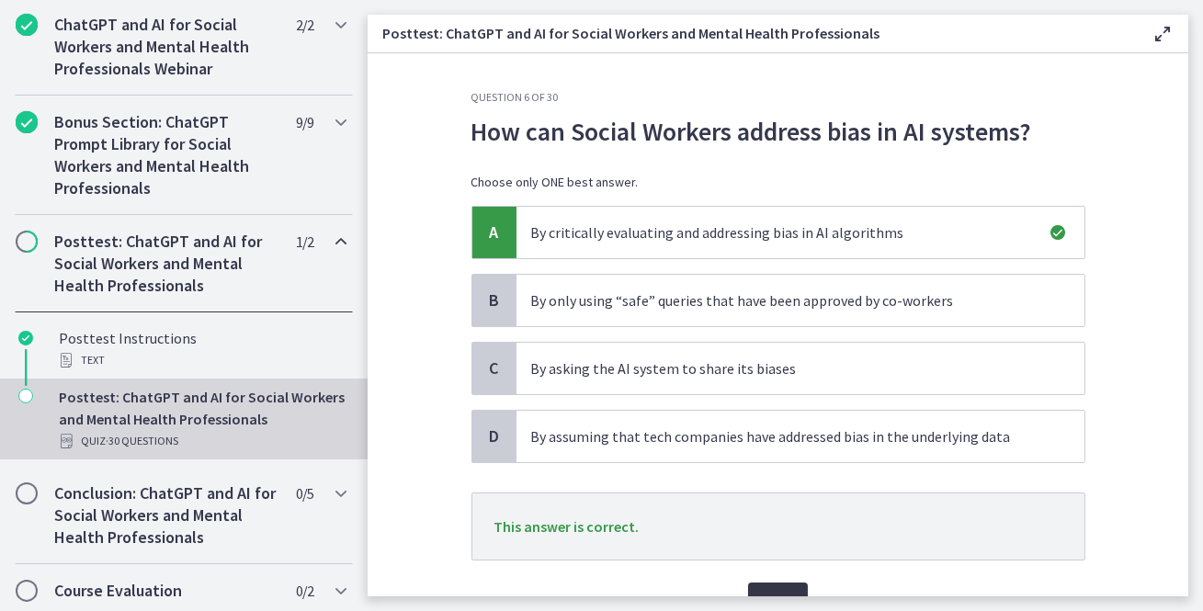
scroll to position [93, 0]
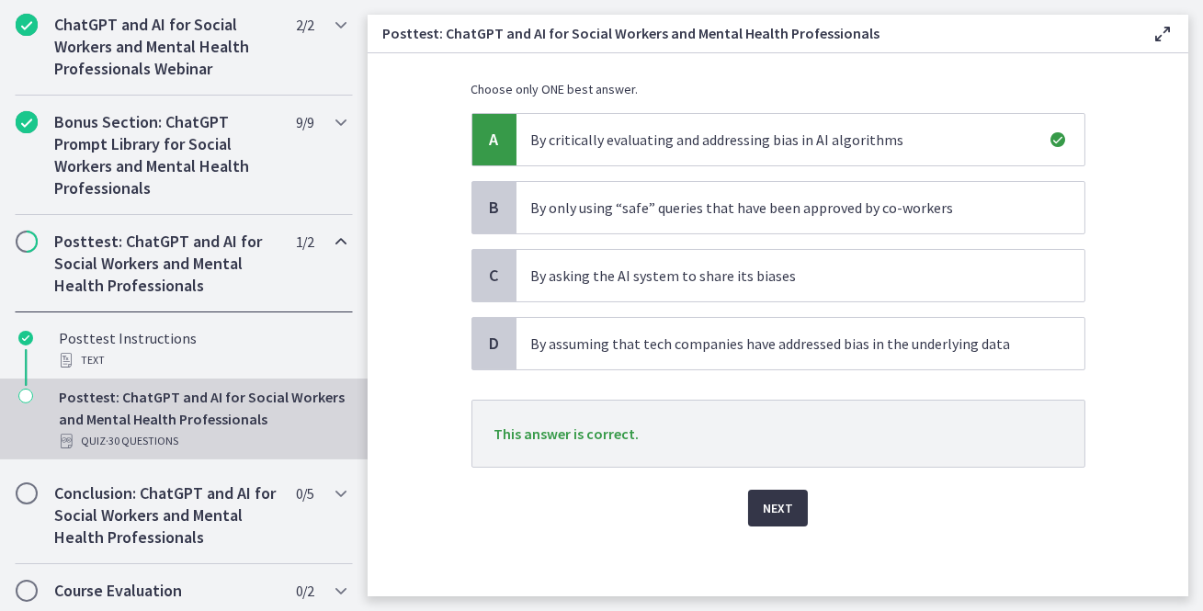
click at [784, 499] on span "Next" at bounding box center [778, 508] width 30 height 22
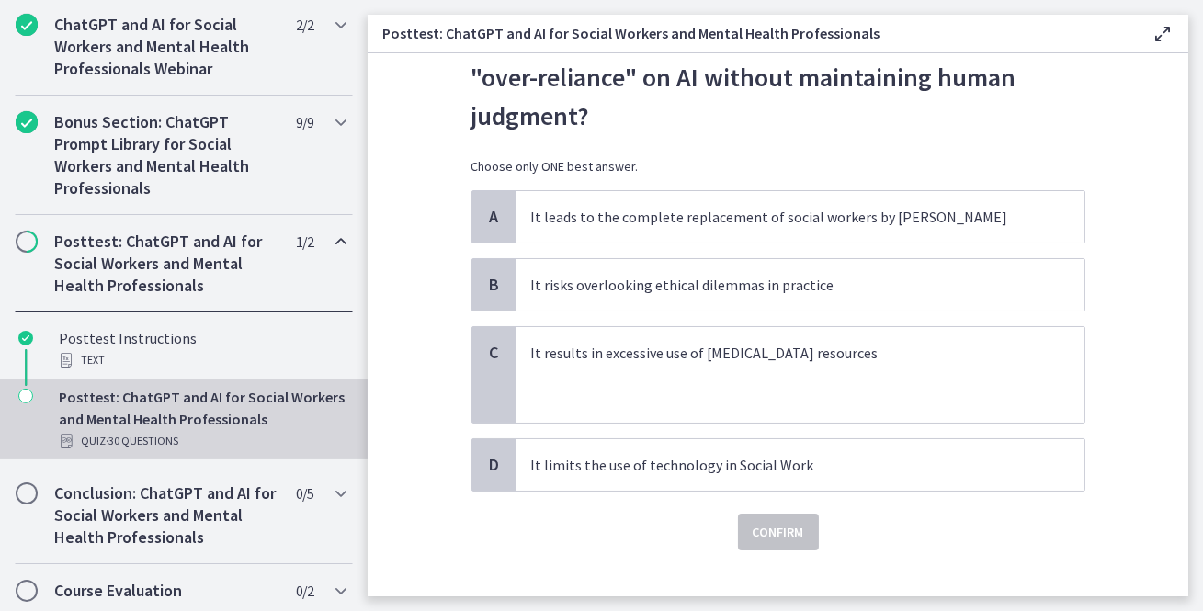
scroll to position [0, 0]
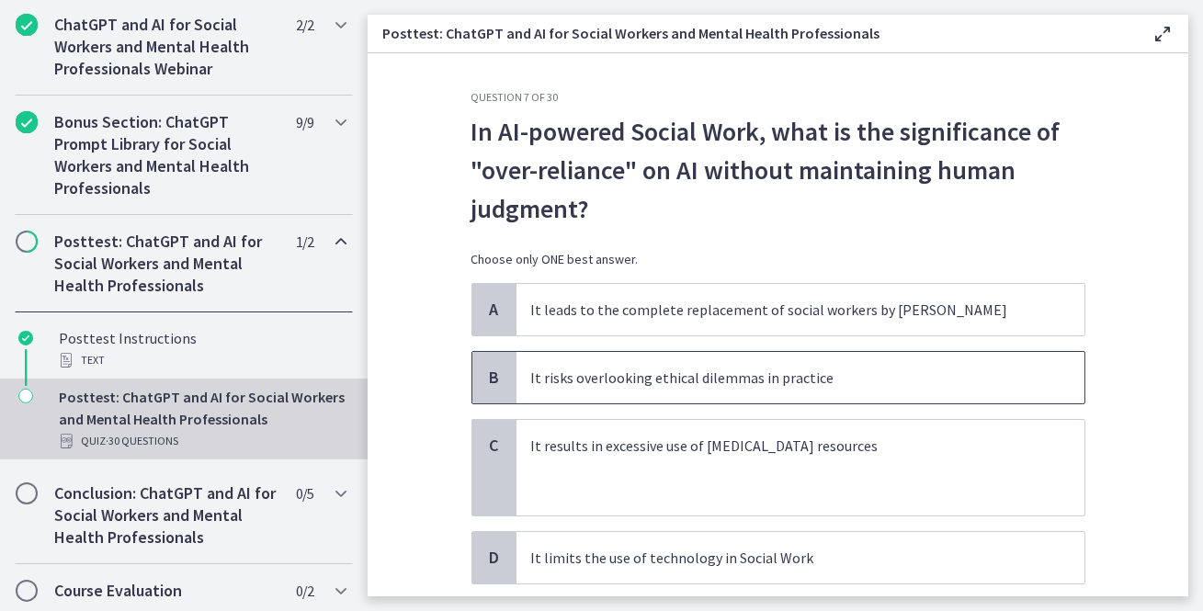
click at [754, 370] on p "It risks overlooking ethical dilemmas in practice" at bounding box center [782, 378] width 502 height 22
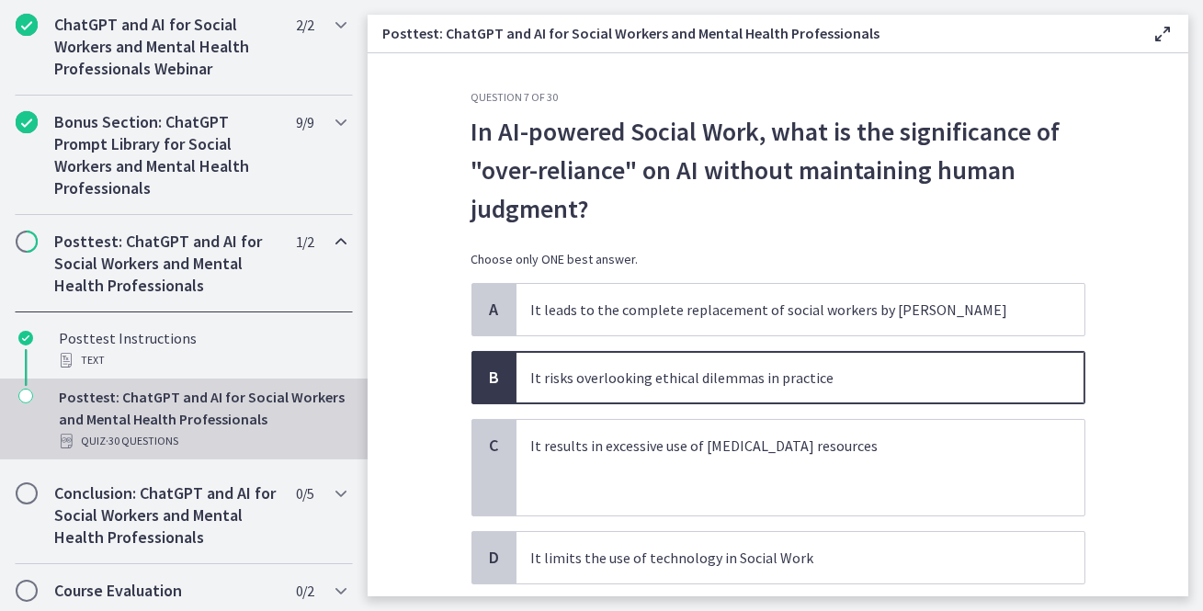
scroll to position [118, 0]
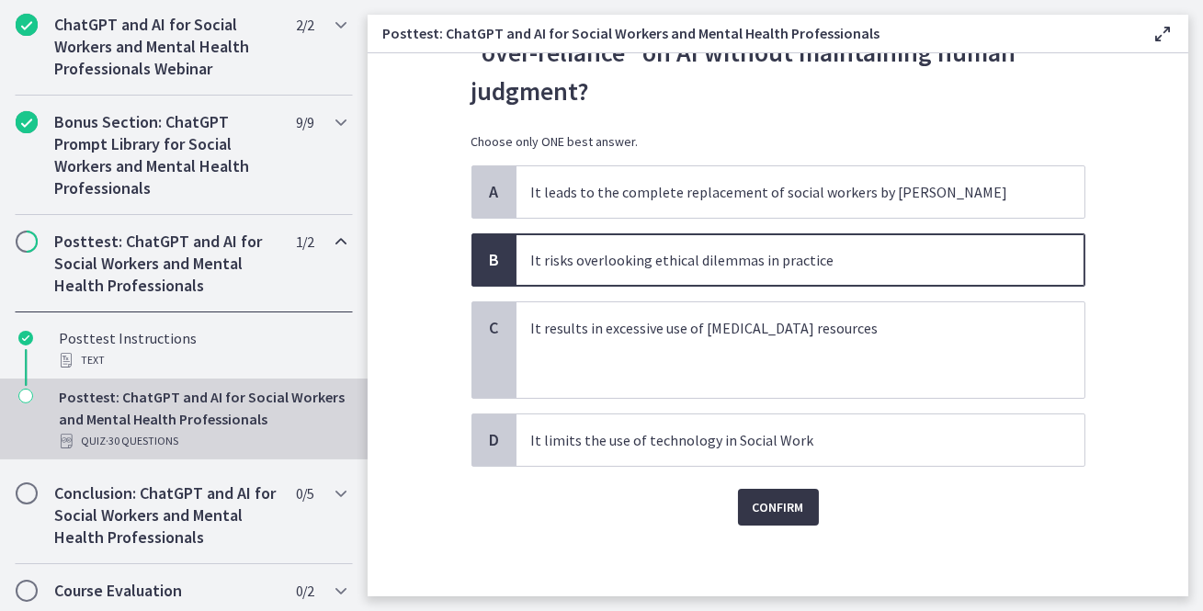
click at [774, 499] on span "Confirm" at bounding box center [778, 507] width 51 height 22
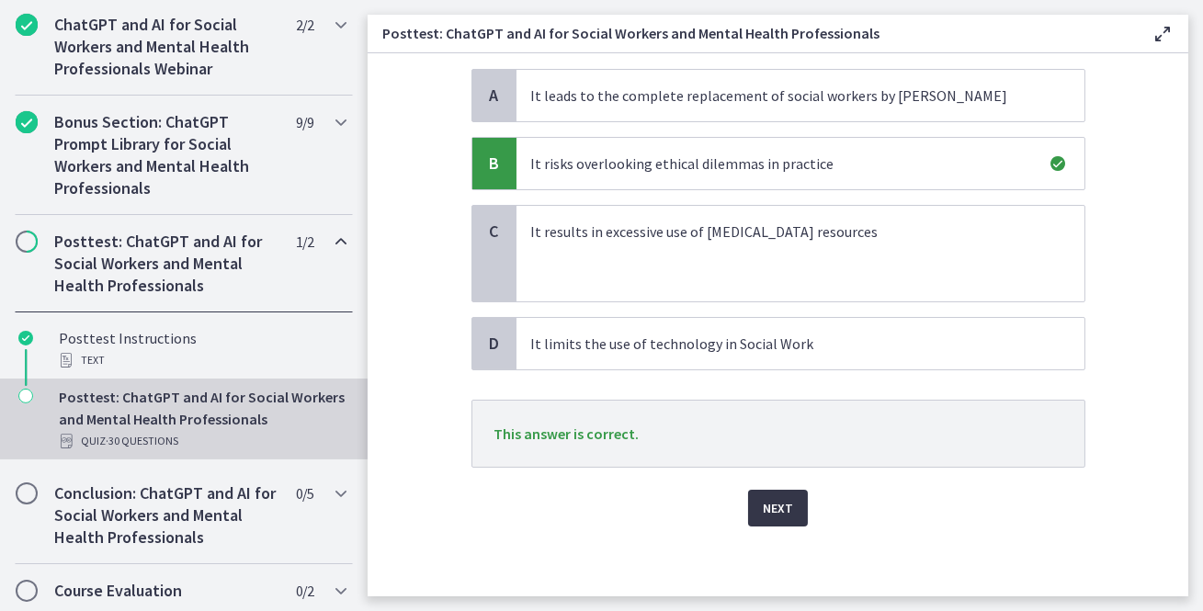
scroll to position [211, 0]
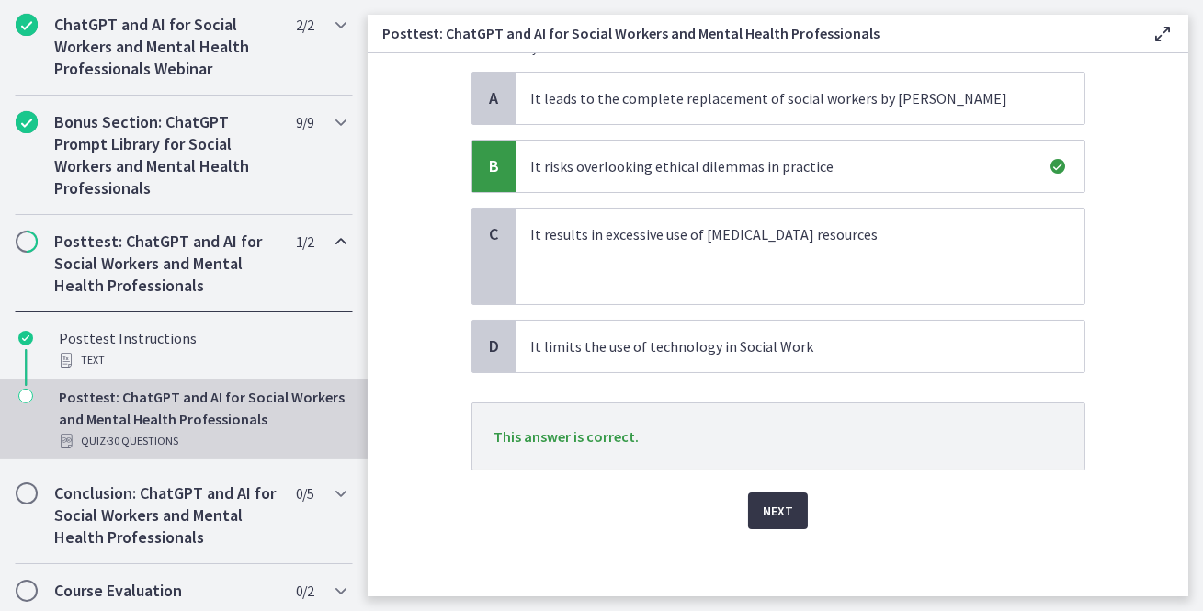
click at [774, 500] on span "Next" at bounding box center [778, 511] width 30 height 22
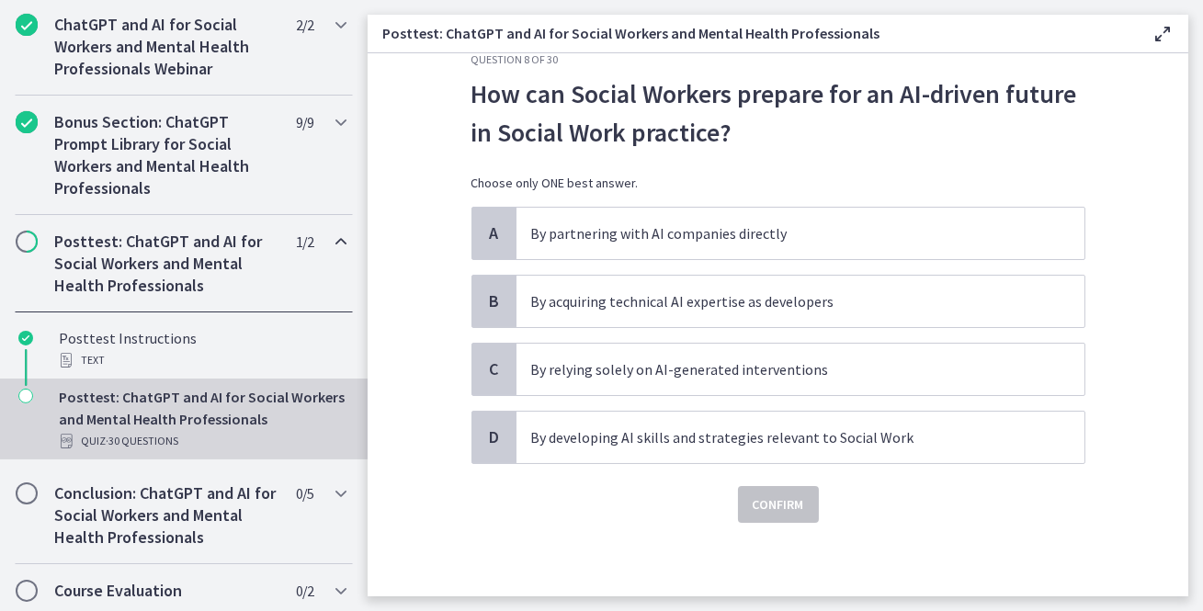
scroll to position [0, 0]
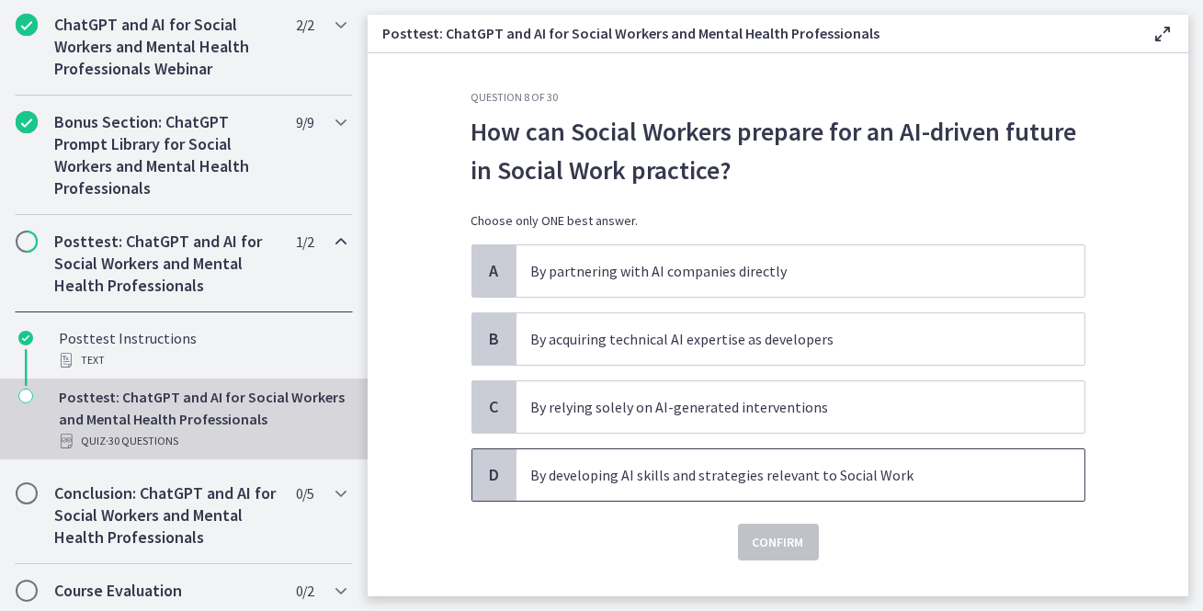
click at [804, 466] on p "By developing AI skills and strategies relevant to Social Work" at bounding box center [782, 475] width 502 height 22
click at [802, 531] on span "Confirm" at bounding box center [778, 542] width 51 height 22
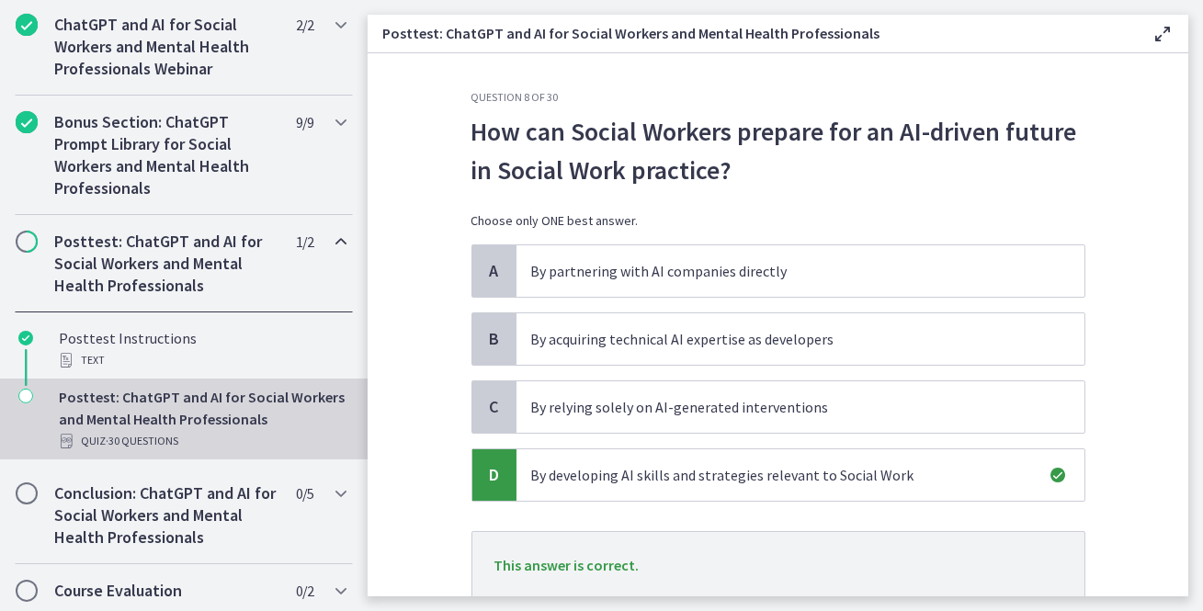
scroll to position [131, 0]
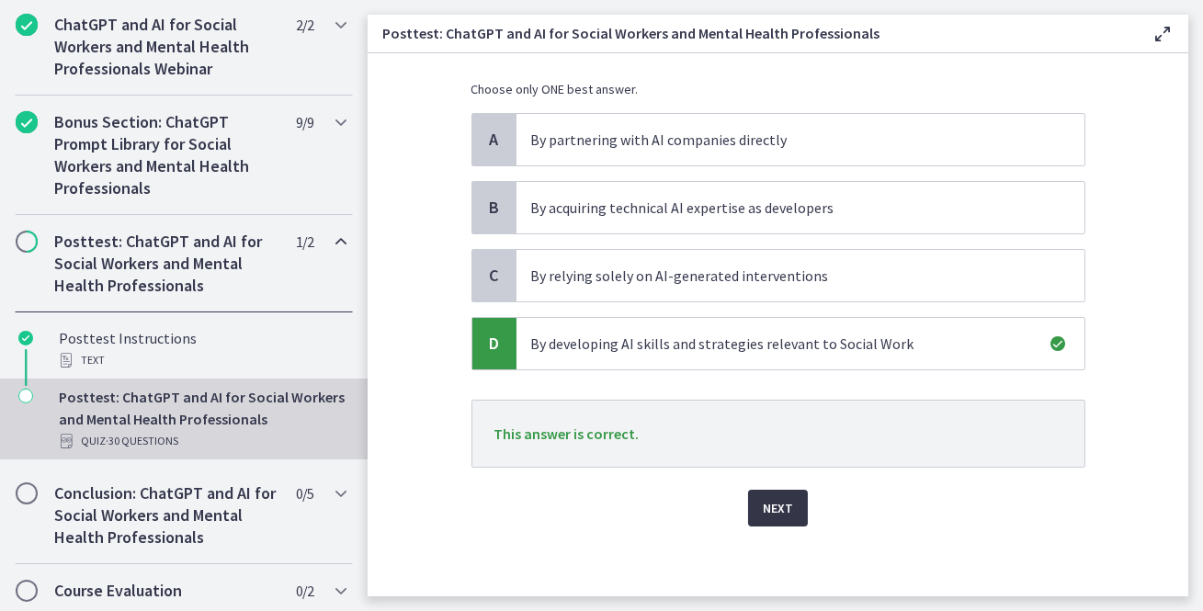
click at [772, 506] on span "Next" at bounding box center [778, 508] width 30 height 22
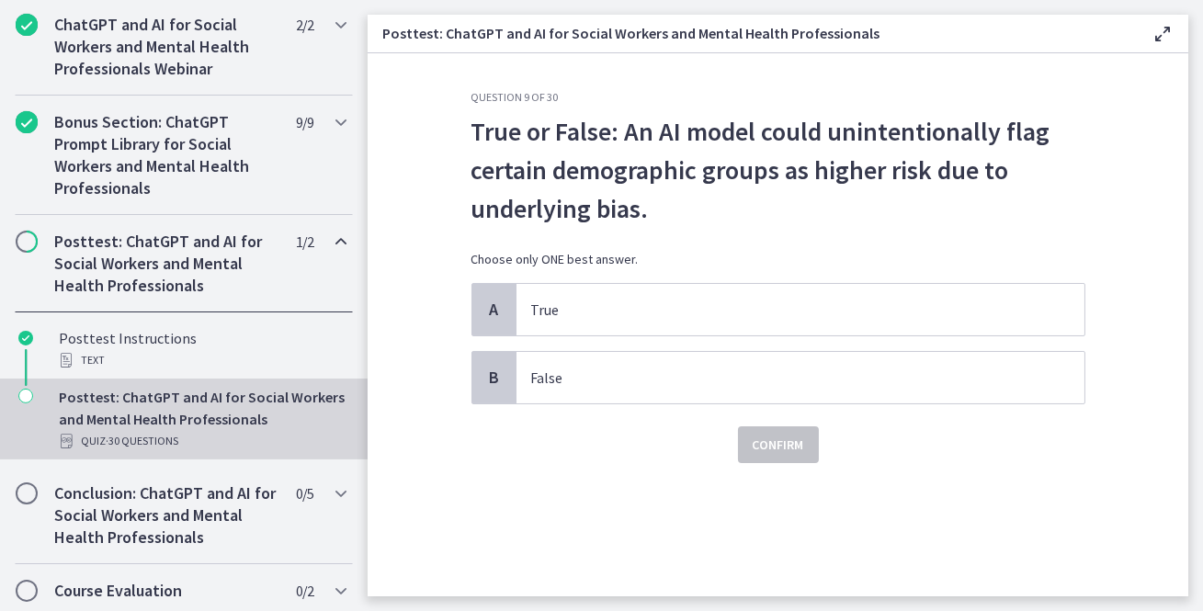
scroll to position [0, 0]
click at [579, 316] on p "True" at bounding box center [782, 310] width 502 height 22
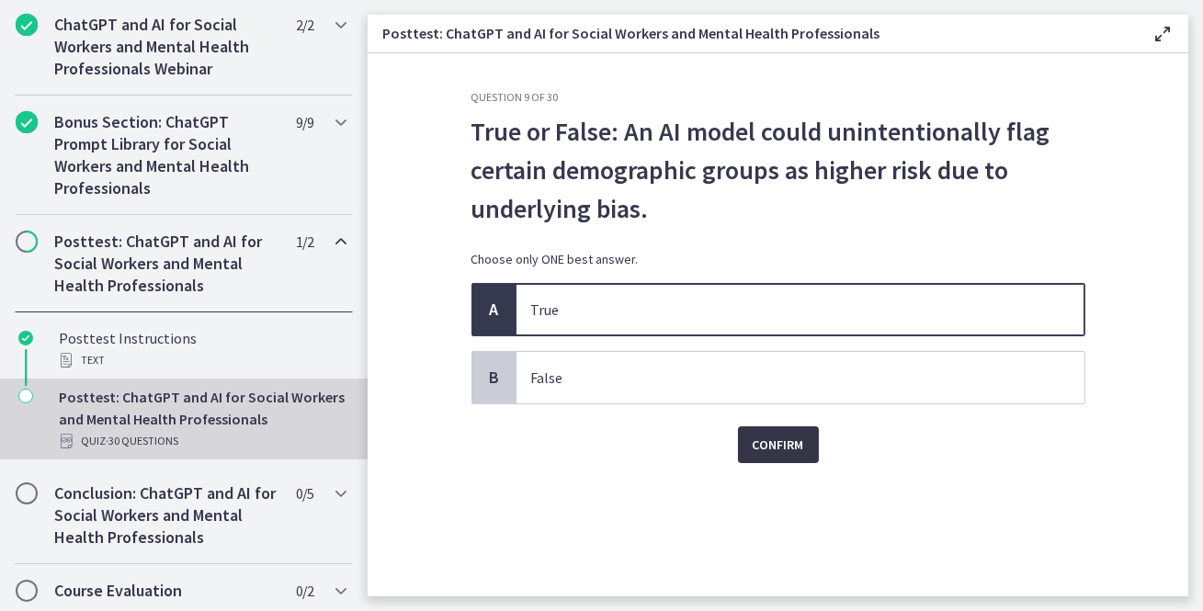
click at [804, 441] on button "Confirm" at bounding box center [778, 444] width 81 height 37
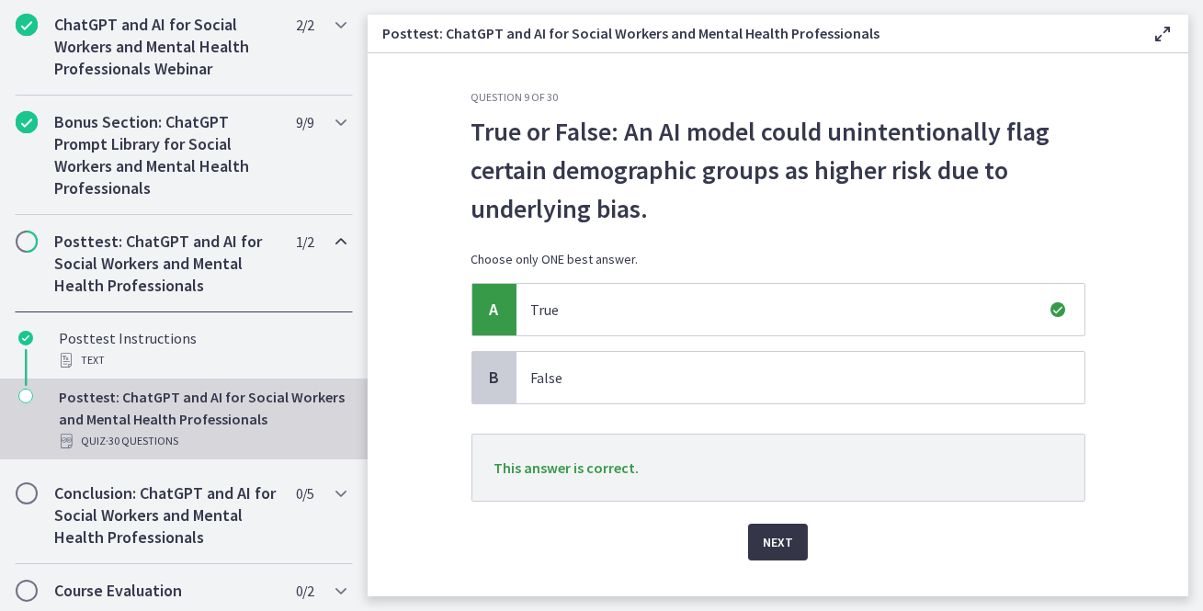
click at [787, 540] on span "Next" at bounding box center [778, 542] width 30 height 22
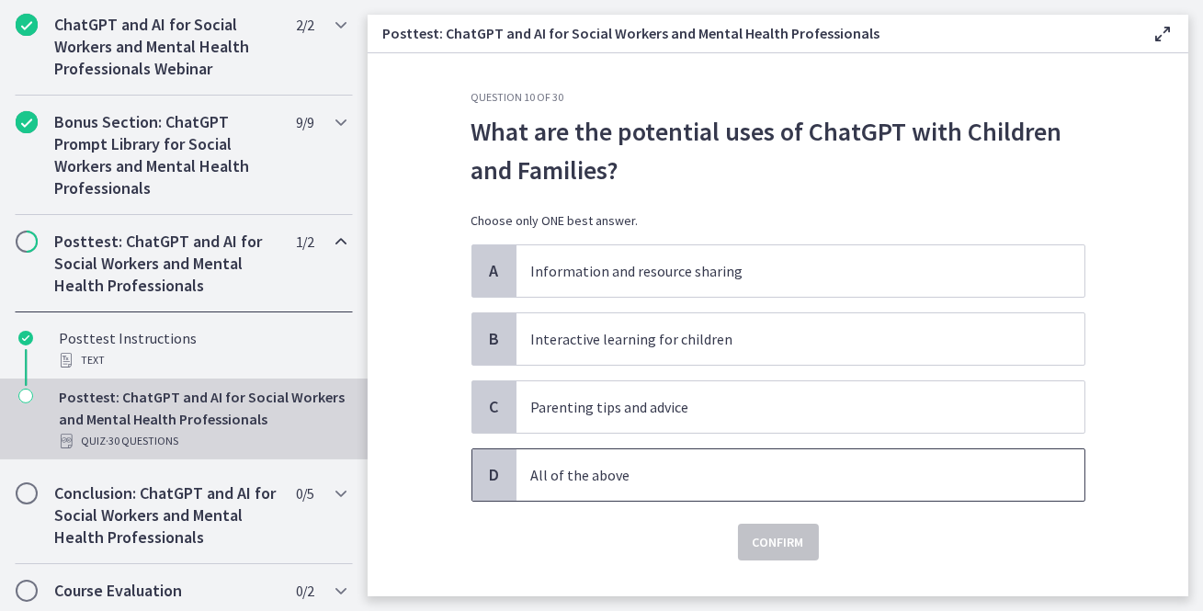
click at [702, 464] on p "All of the above" at bounding box center [782, 475] width 502 height 22
click at [764, 542] on span "Confirm" at bounding box center [778, 542] width 51 height 22
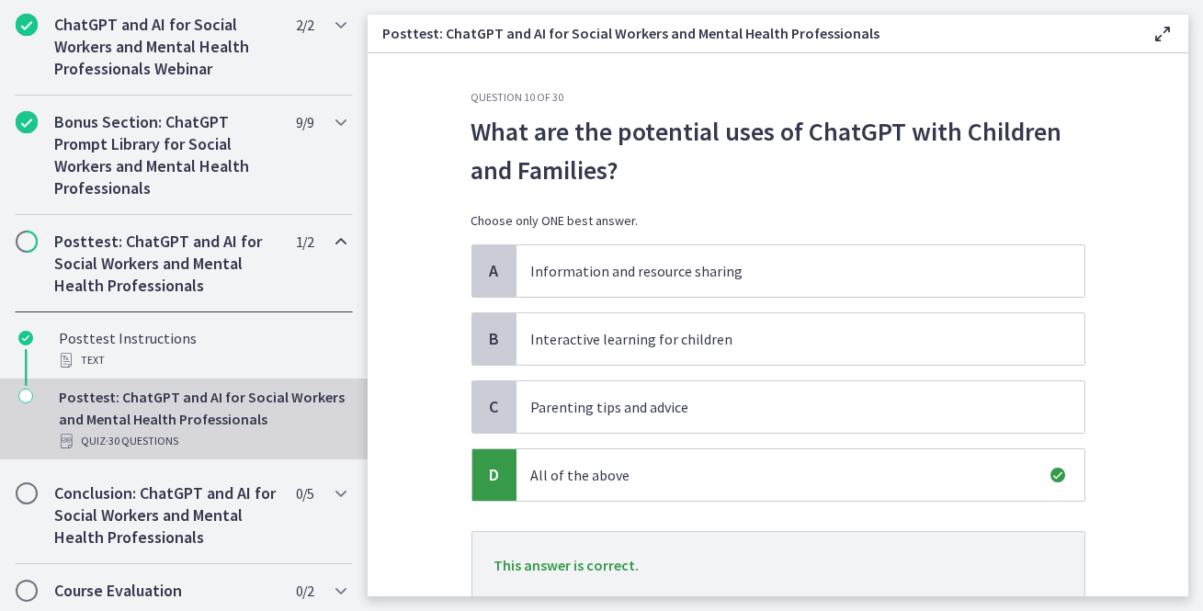
scroll to position [131, 0]
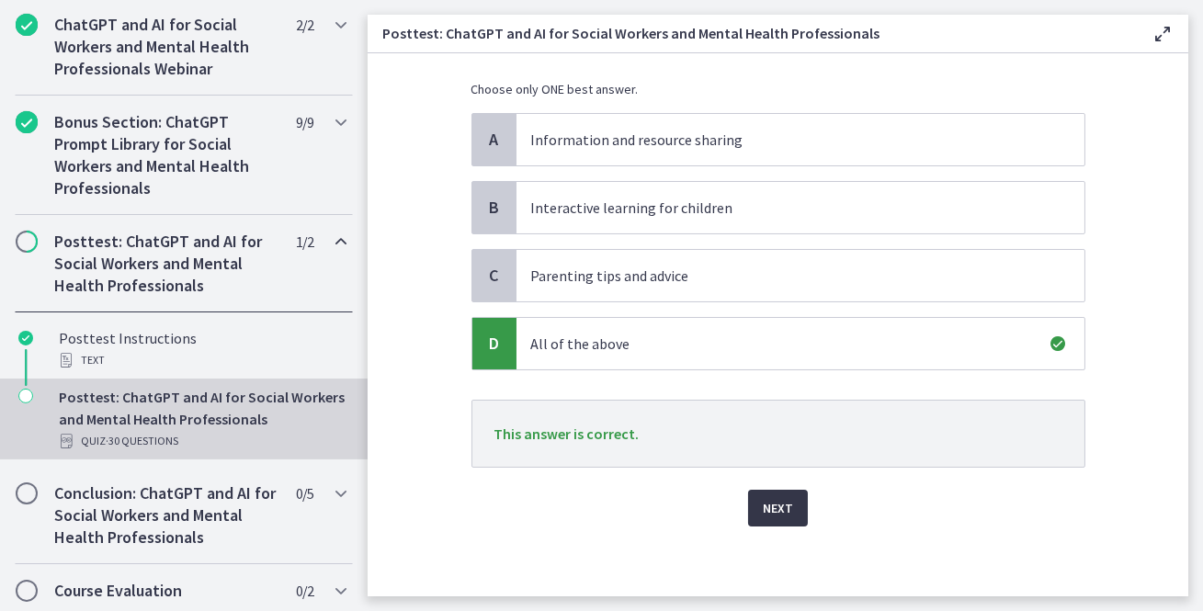
click at [774, 507] on span "Next" at bounding box center [778, 508] width 30 height 22
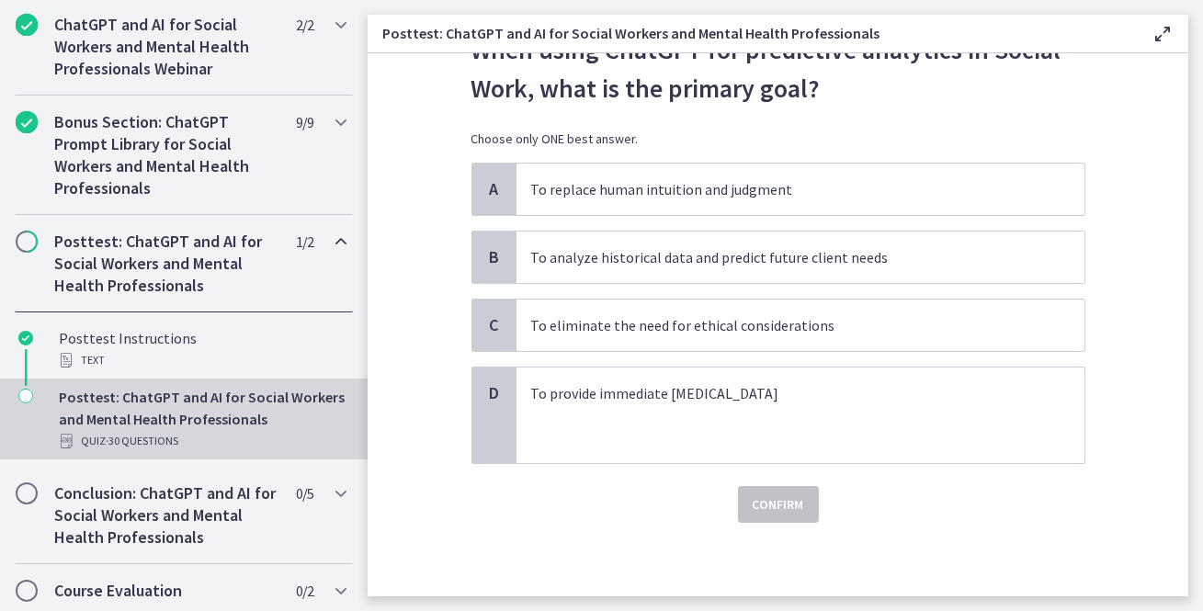
scroll to position [0, 0]
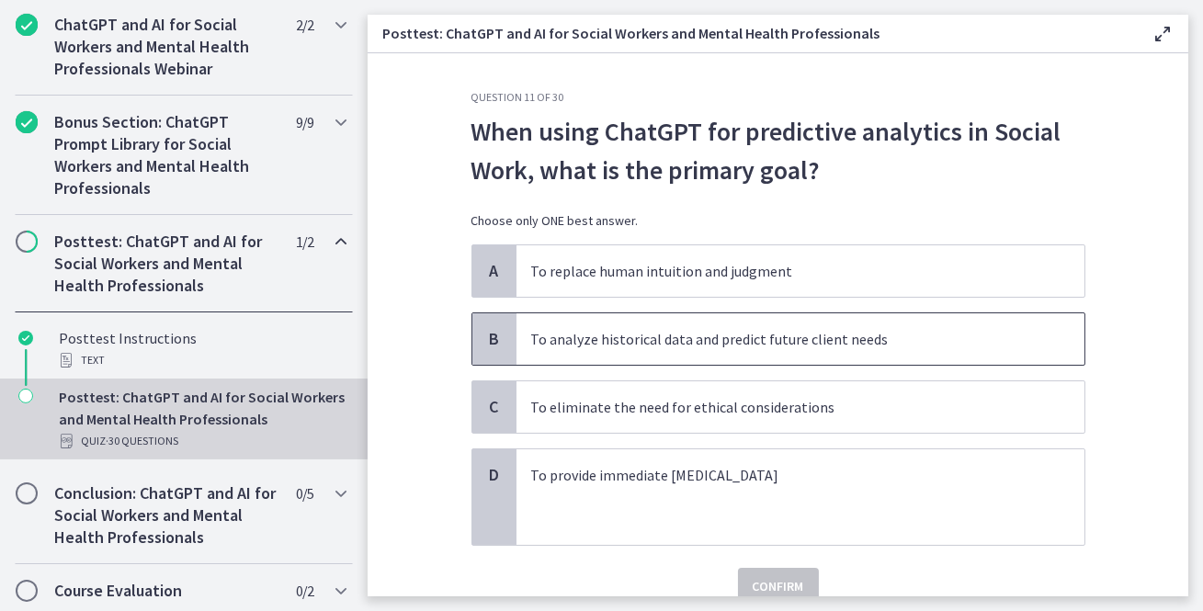
click at [731, 336] on p "To analyze historical data and predict future client needs" at bounding box center [782, 339] width 502 height 22
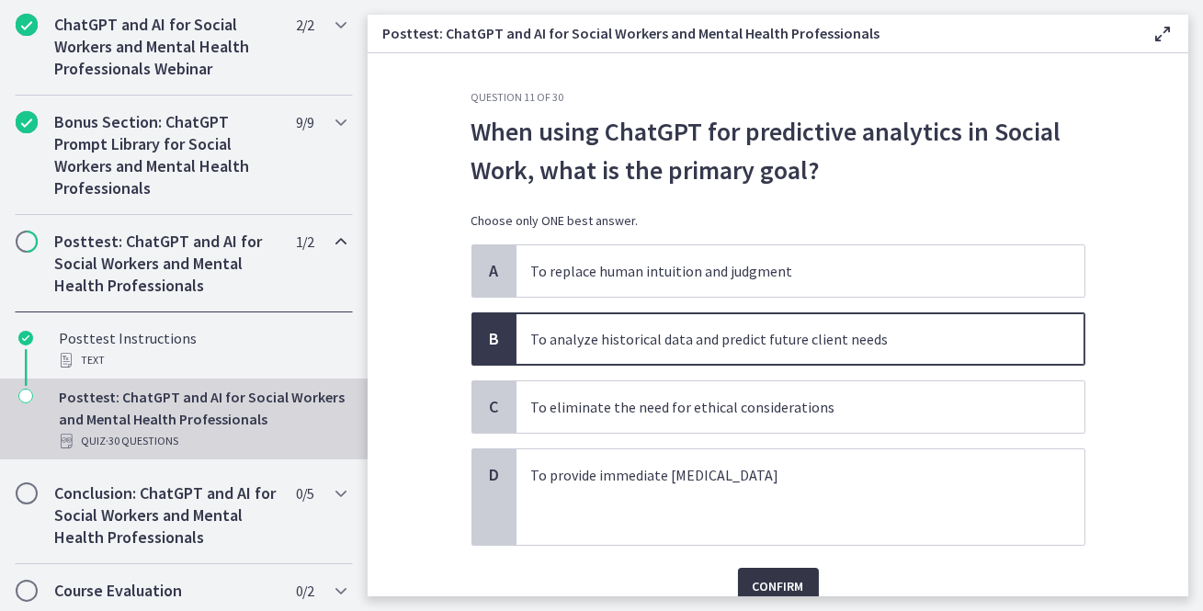
click at [757, 577] on span "Confirm" at bounding box center [778, 586] width 51 height 22
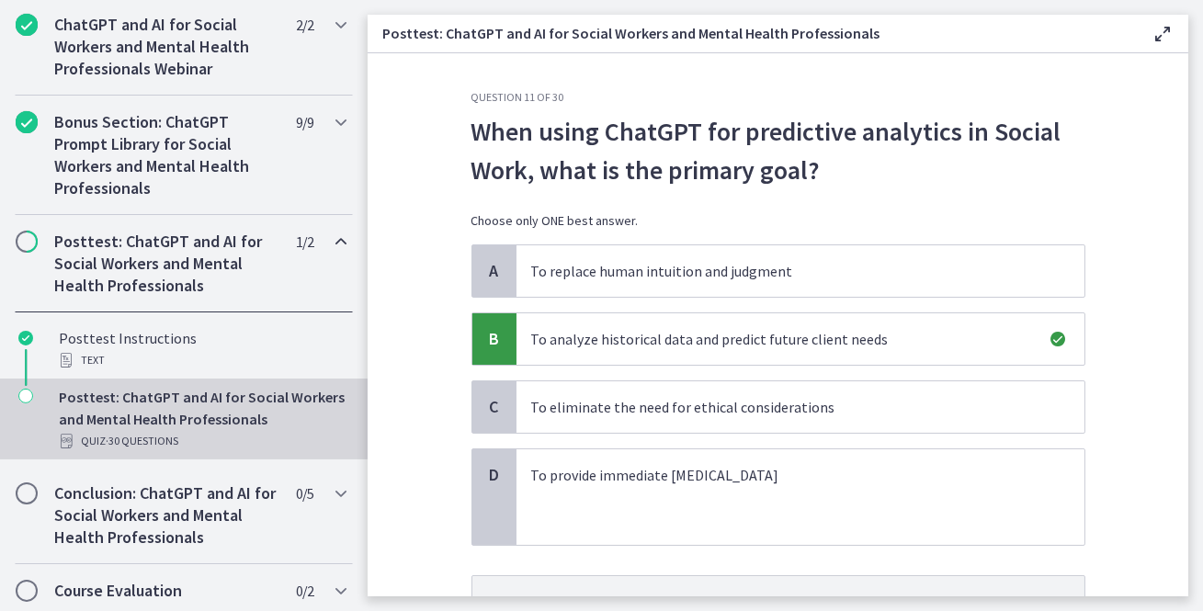
scroll to position [176, 0]
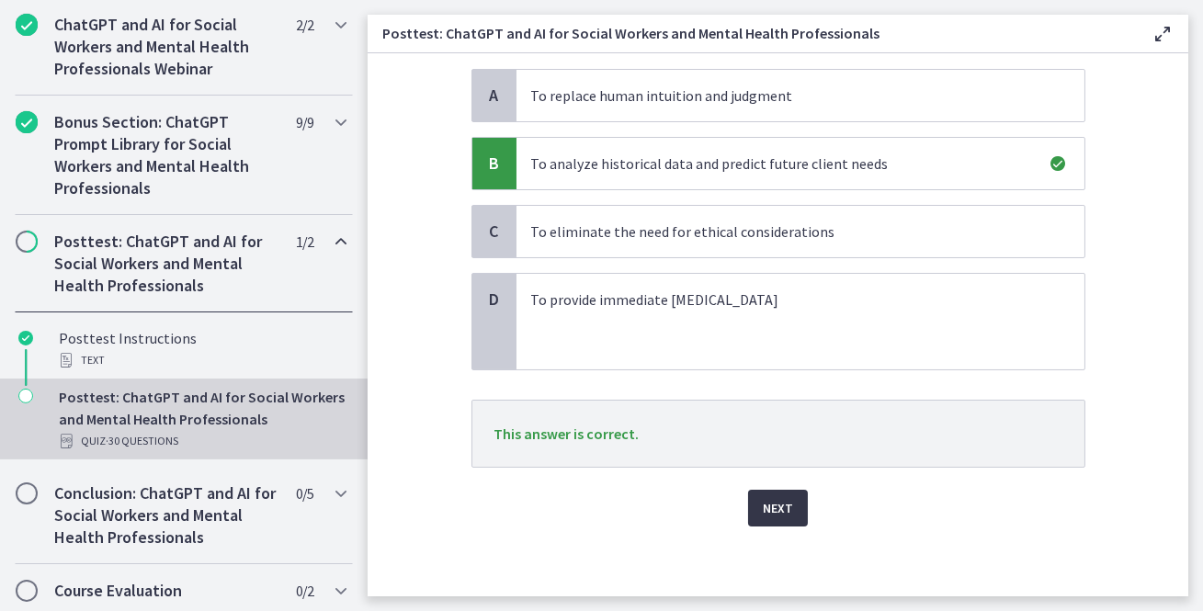
click at [786, 511] on span "Next" at bounding box center [778, 508] width 30 height 22
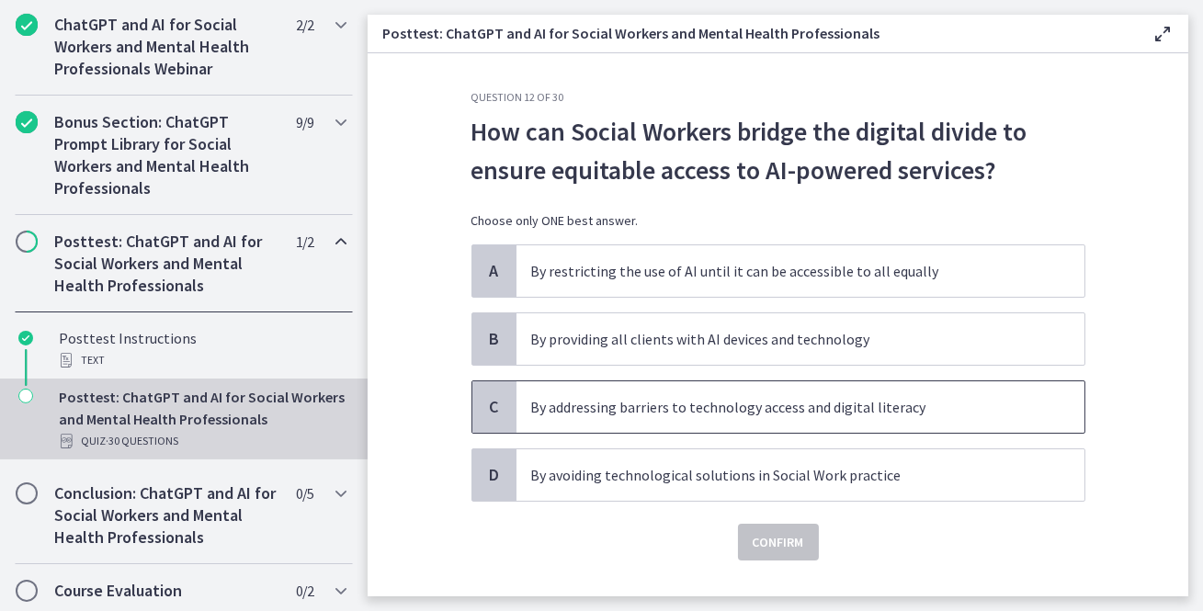
click at [771, 424] on span "By addressing barriers to technology access and digital literacy" at bounding box center [801, 406] width 568 height 51
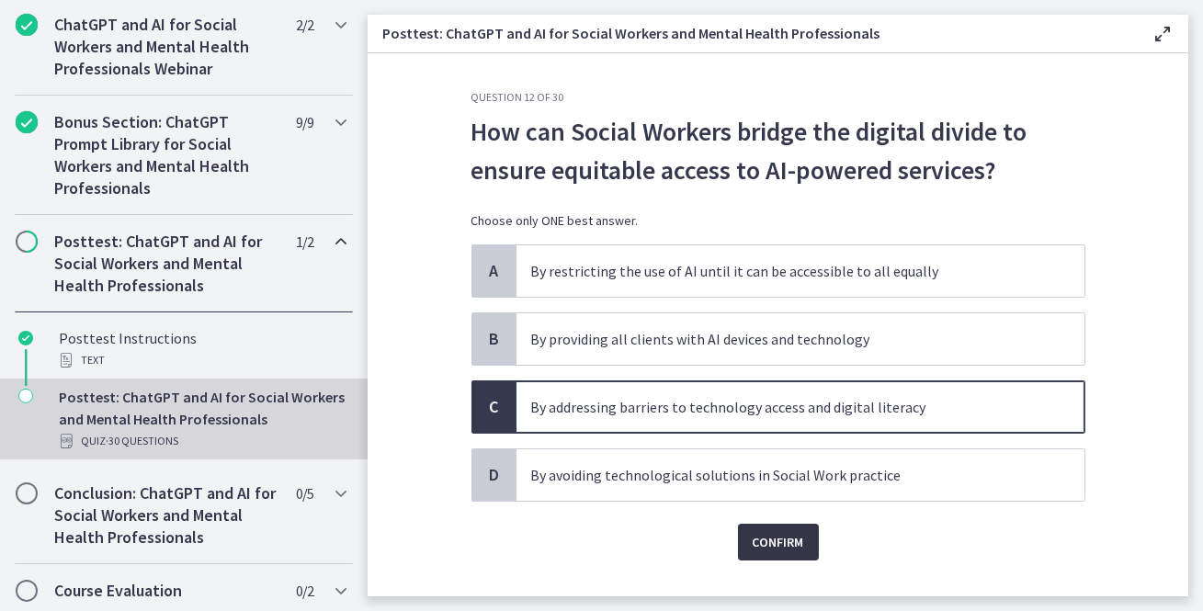
click at [780, 533] on span "Confirm" at bounding box center [778, 542] width 51 height 22
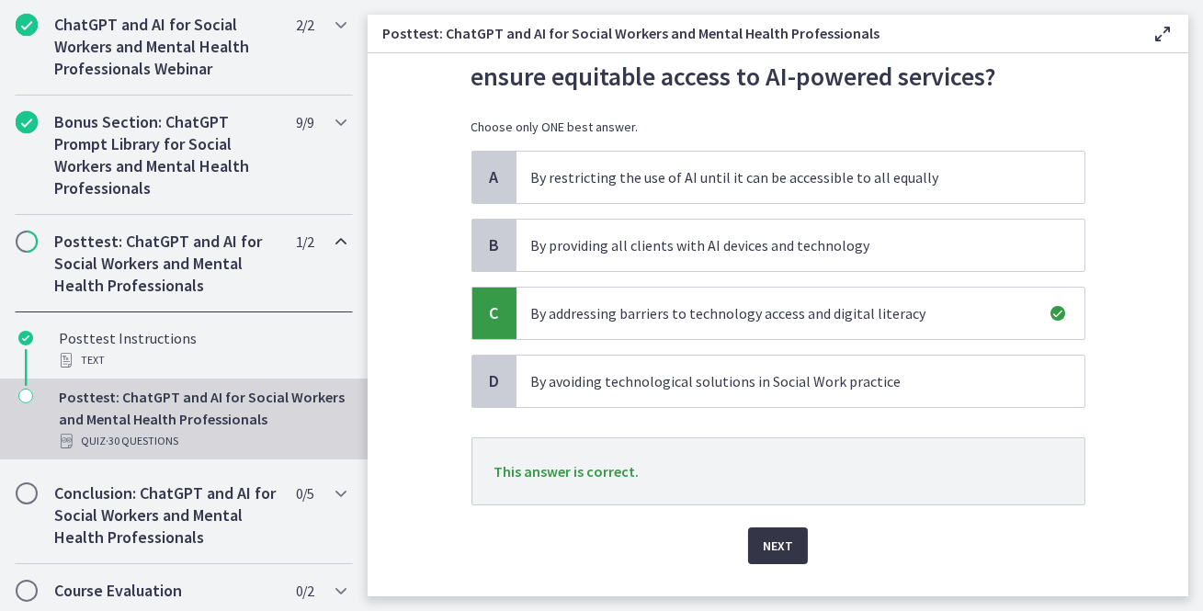
scroll to position [125, 0]
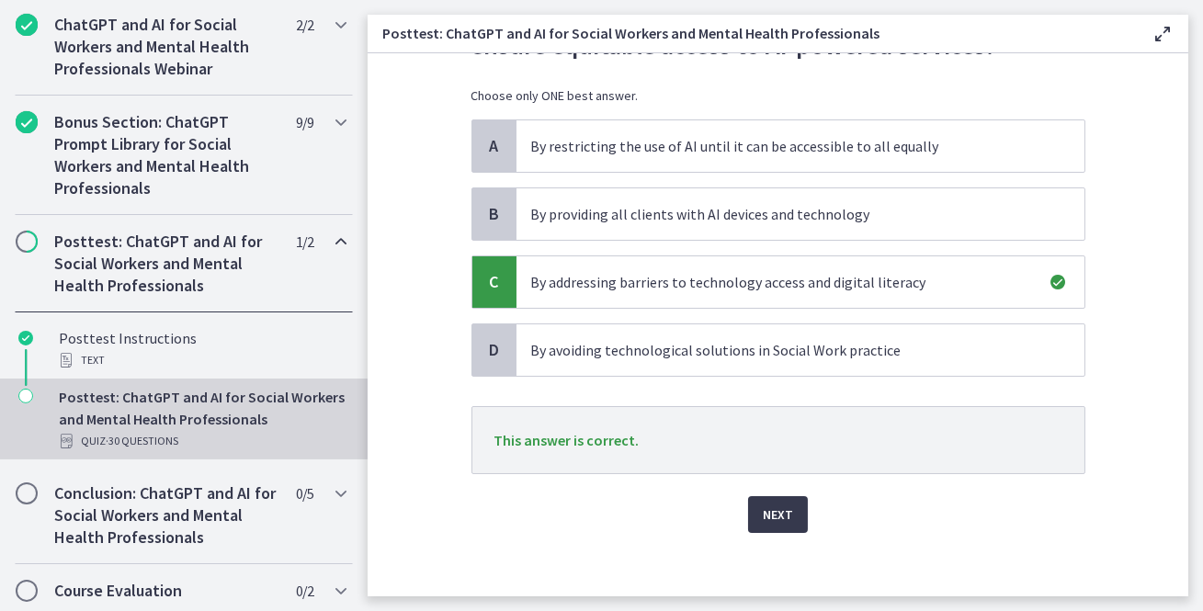
click at [776, 489] on div "Next" at bounding box center [779, 503] width 614 height 59
click at [775, 517] on span "Next" at bounding box center [778, 515] width 30 height 22
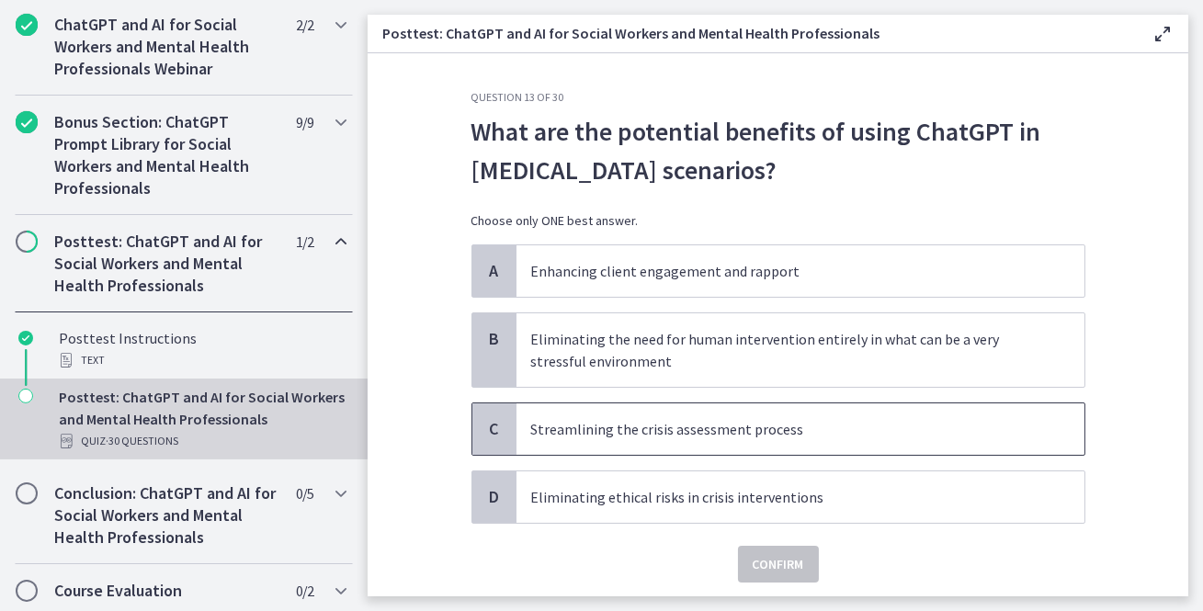
click at [814, 424] on p "Streamlining the crisis assessment process" at bounding box center [782, 429] width 502 height 22
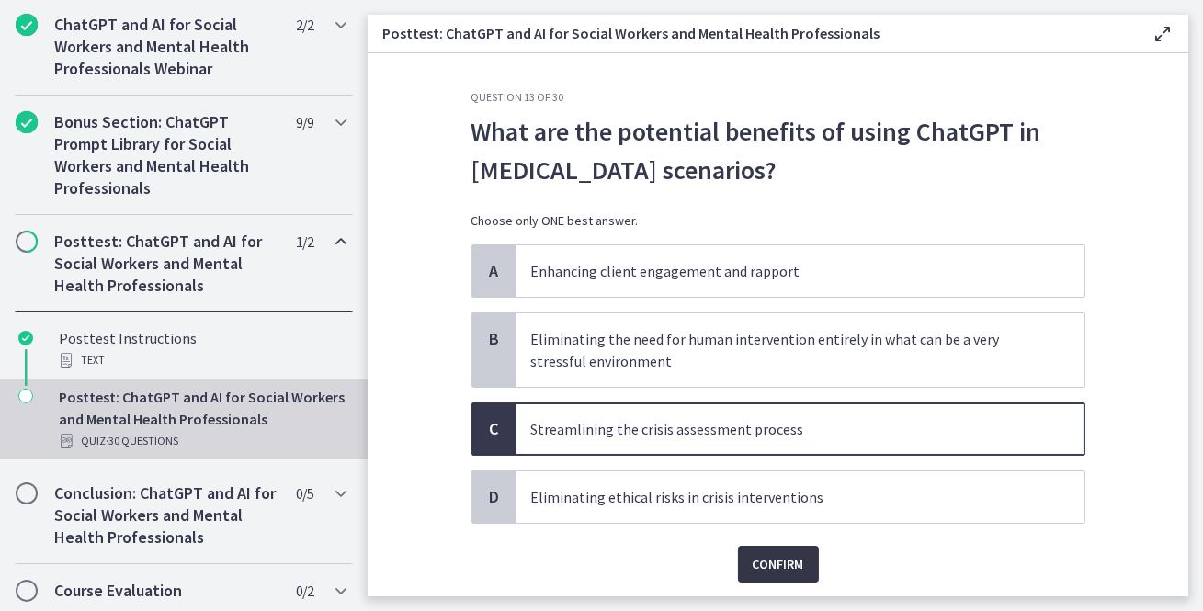
click at [777, 563] on span "Confirm" at bounding box center [778, 564] width 51 height 22
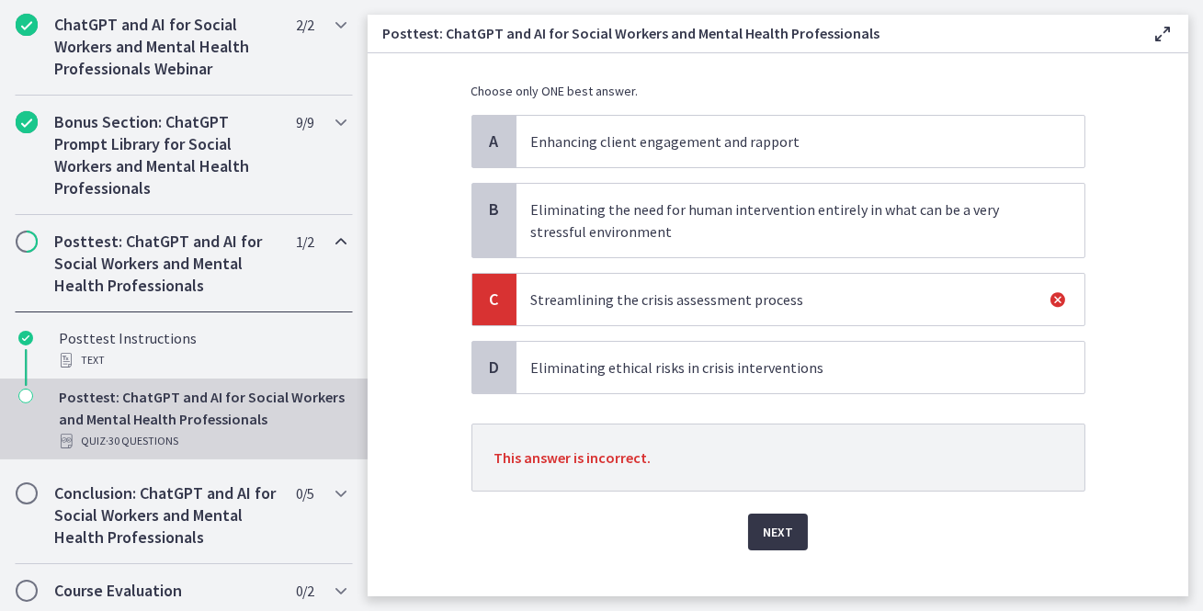
scroll to position [134, 0]
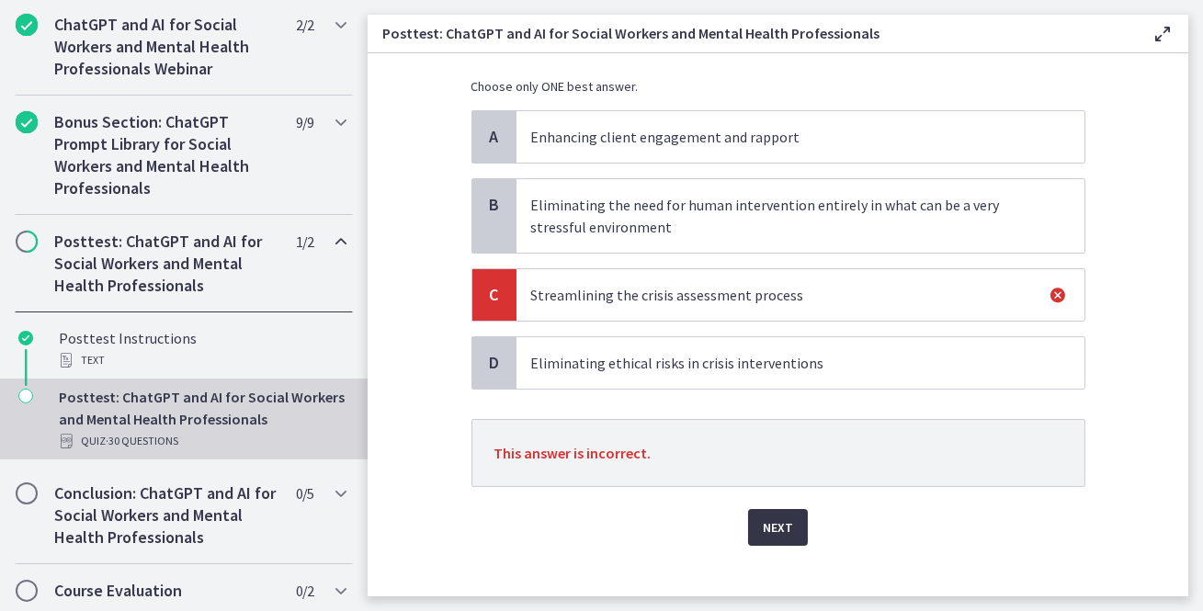
click at [773, 528] on span "Next" at bounding box center [778, 528] width 30 height 22
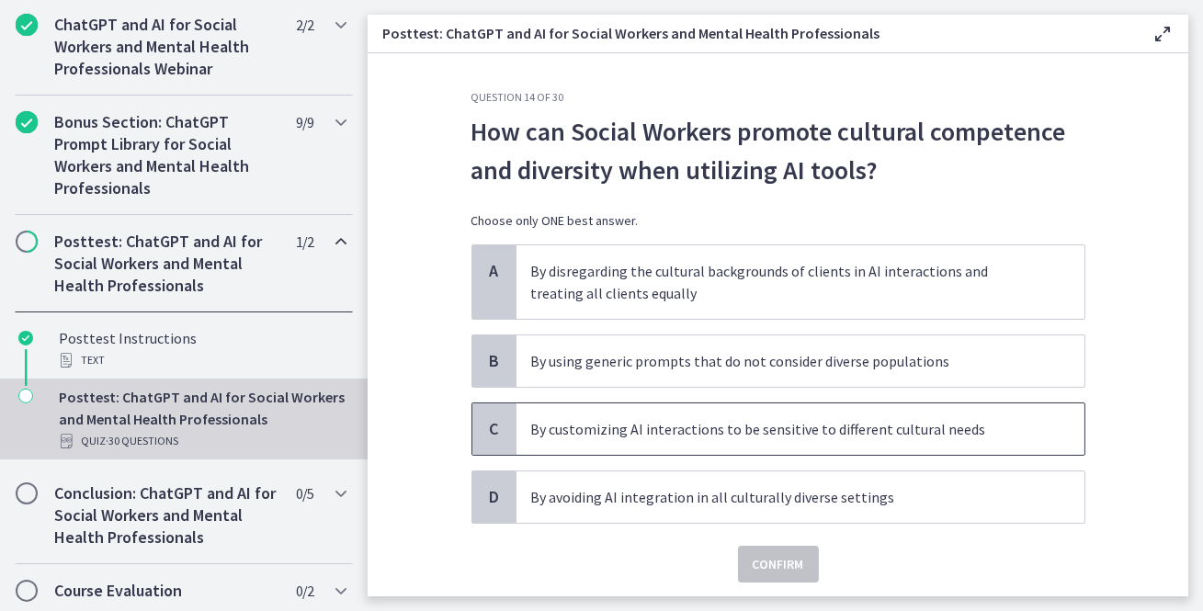
click at [695, 433] on p "By customizing AI interactions to be sensitive to different cultural needs" at bounding box center [782, 429] width 502 height 22
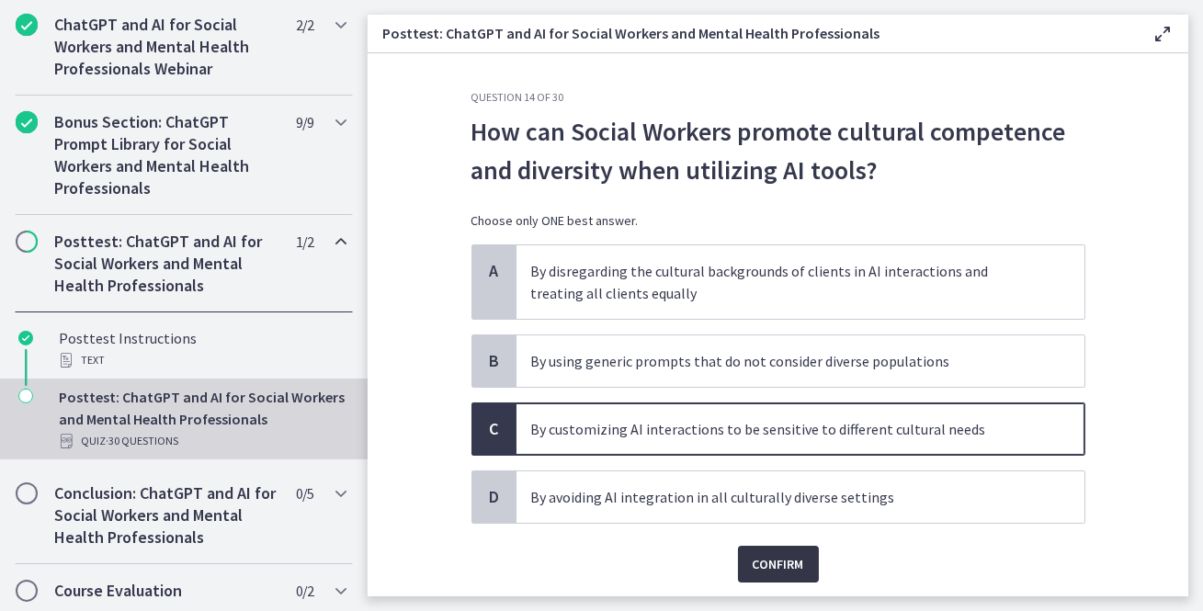
click at [772, 562] on span "Confirm" at bounding box center [778, 564] width 51 height 22
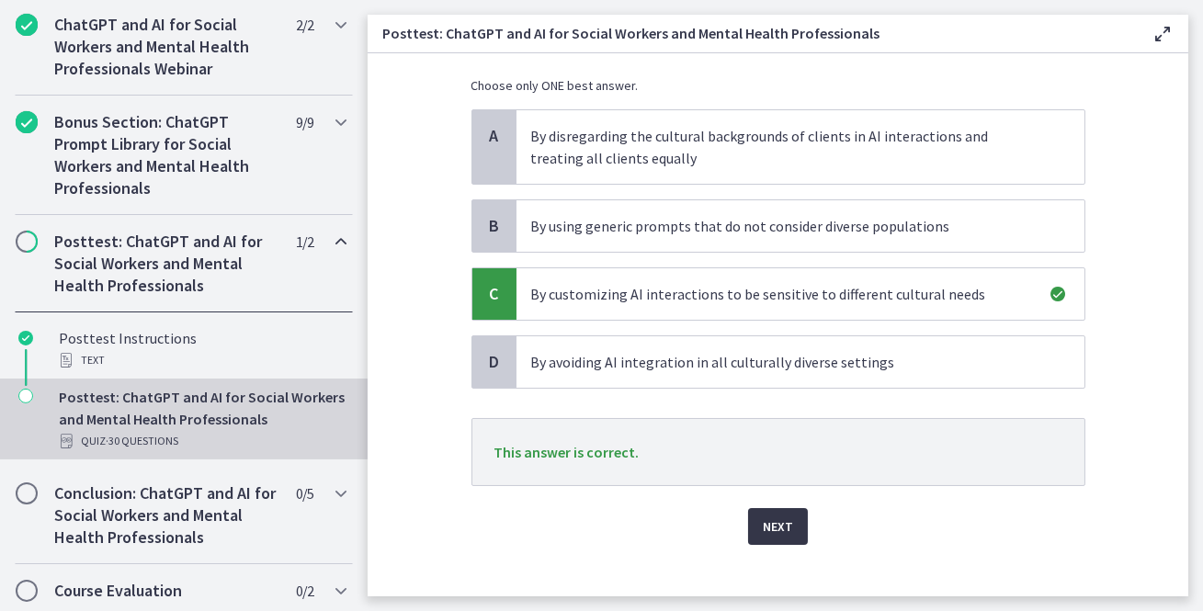
scroll to position [140, 0]
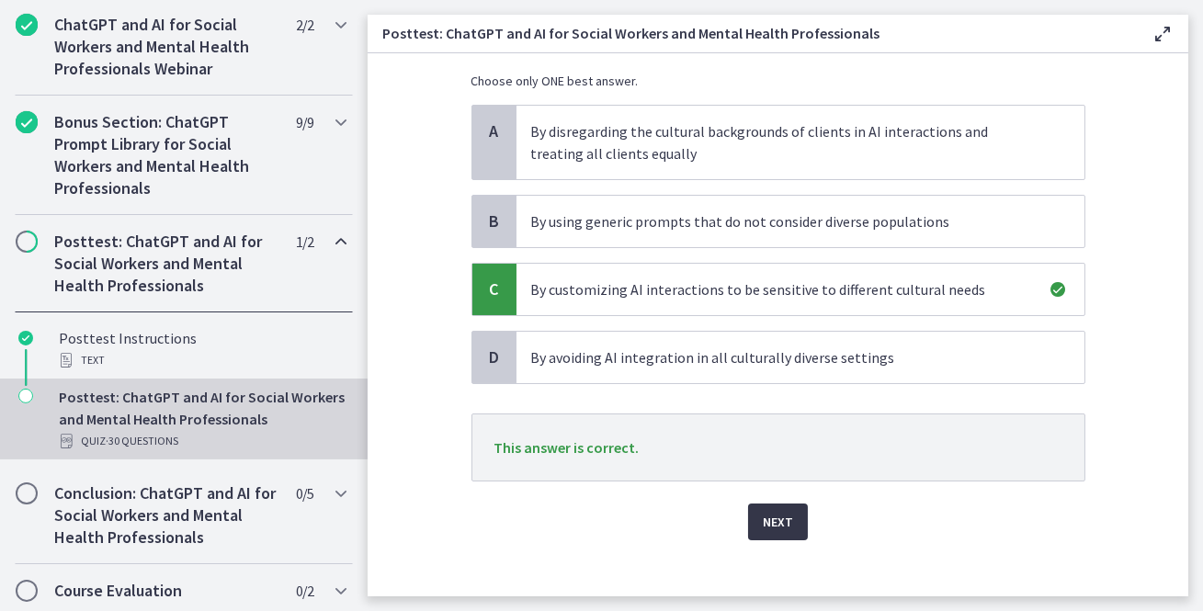
click at [778, 535] on button "Next" at bounding box center [778, 522] width 60 height 37
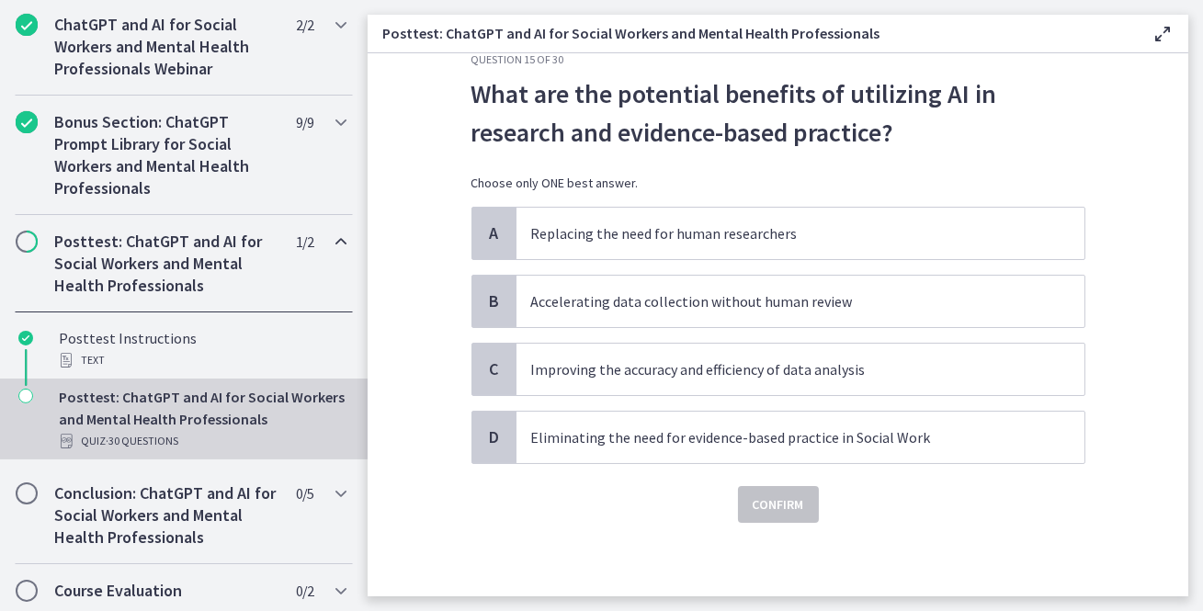
scroll to position [0, 0]
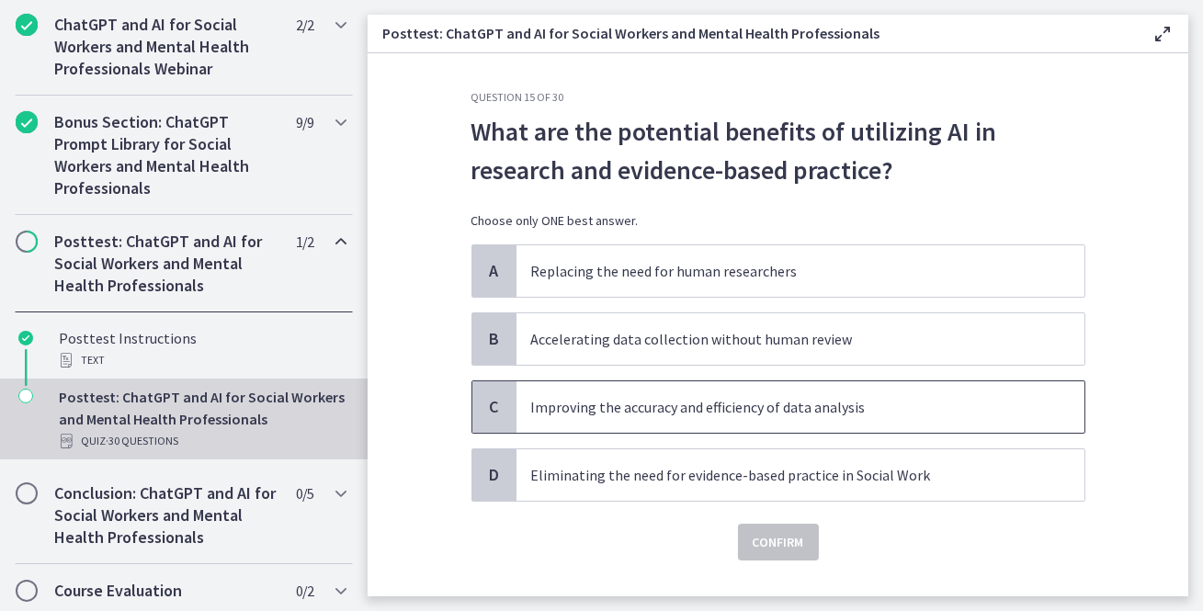
click at [734, 412] on p "Improving the accuracy and efficiency of data analysis" at bounding box center [782, 407] width 502 height 22
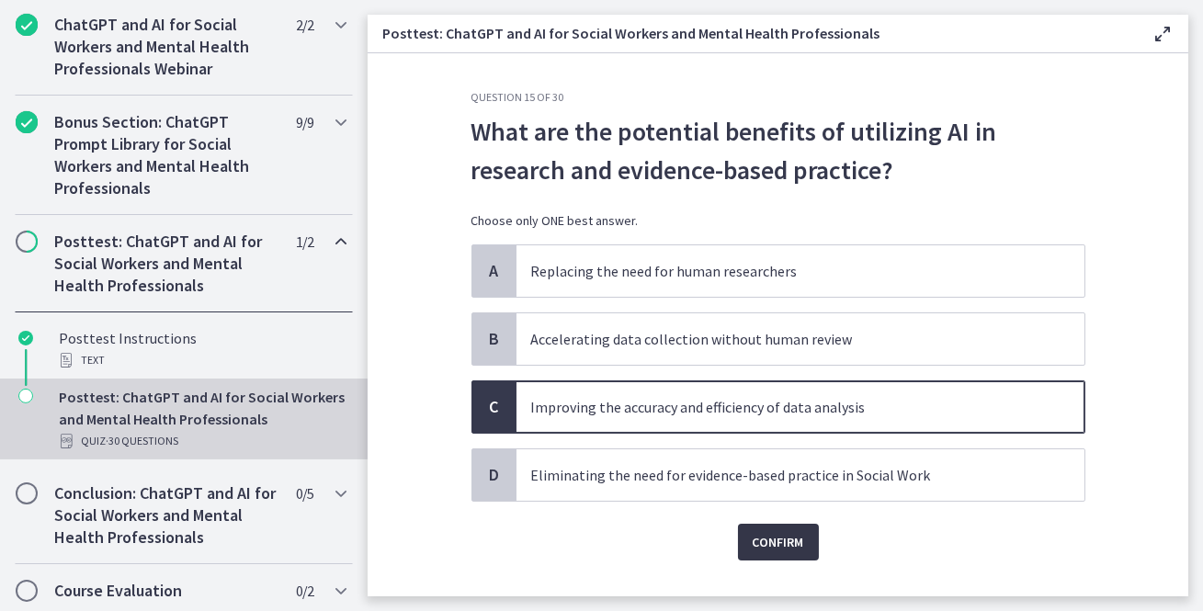
click at [767, 532] on span "Confirm" at bounding box center [778, 542] width 51 height 22
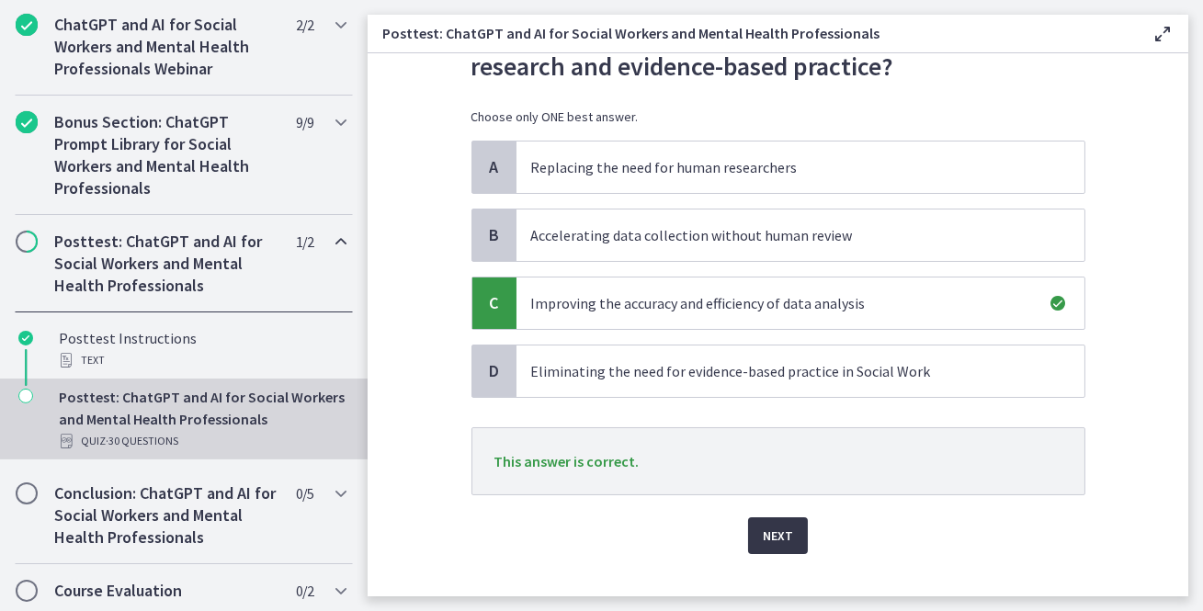
scroll to position [131, 0]
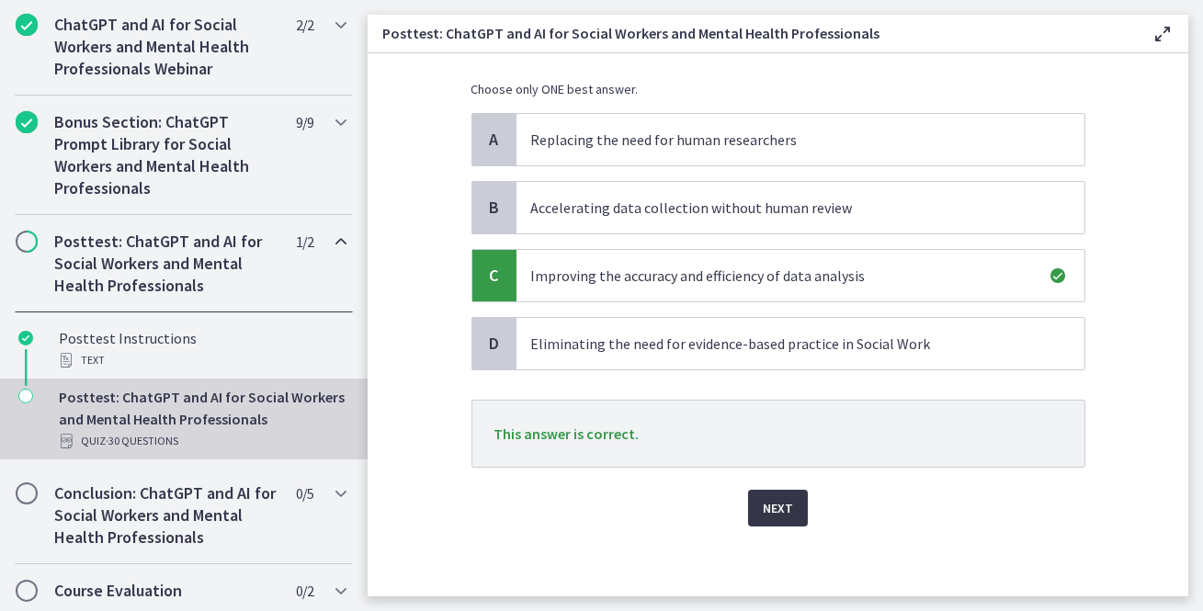
click at [791, 504] on span "Next" at bounding box center [778, 508] width 30 height 22
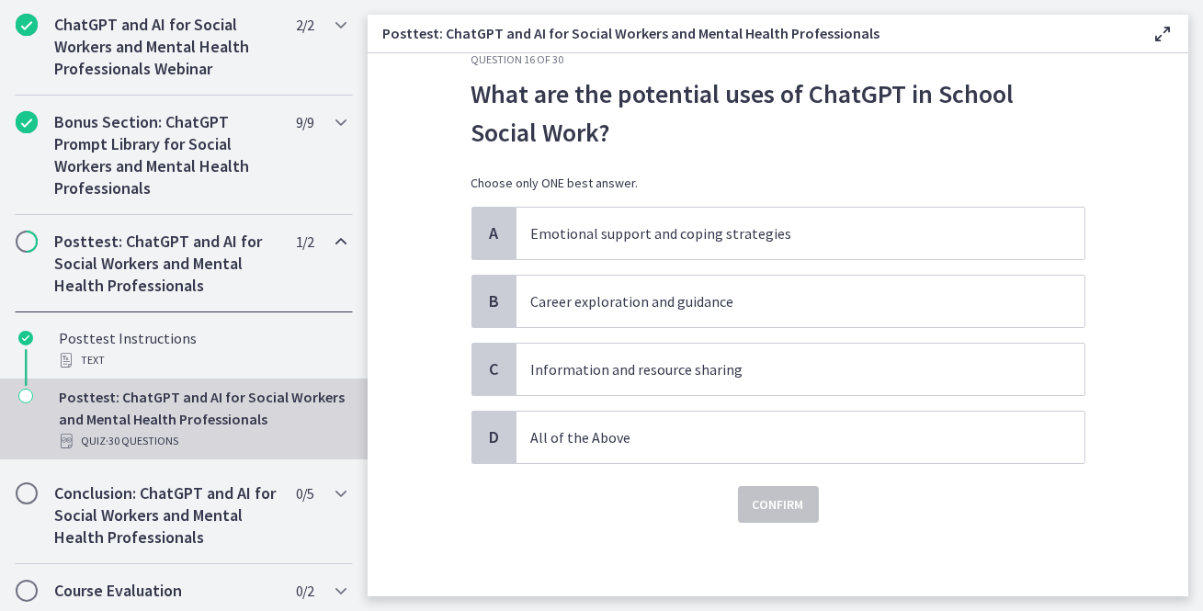
scroll to position [0, 0]
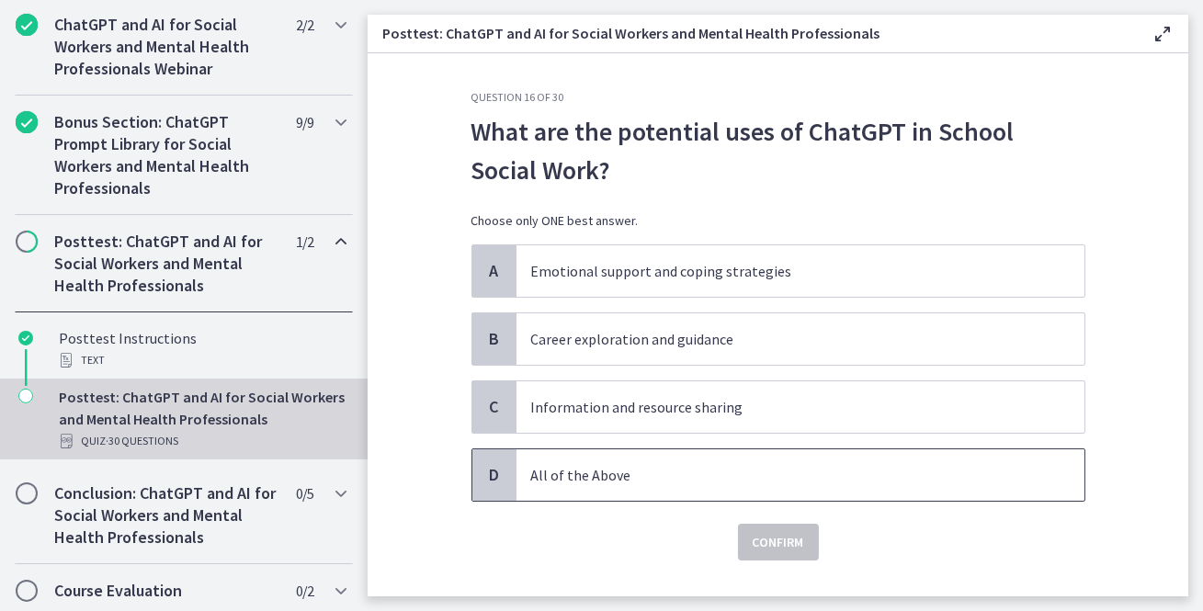
click at [668, 472] on p "All of the Above" at bounding box center [782, 475] width 502 height 22
click at [784, 537] on span "Confirm" at bounding box center [778, 542] width 51 height 22
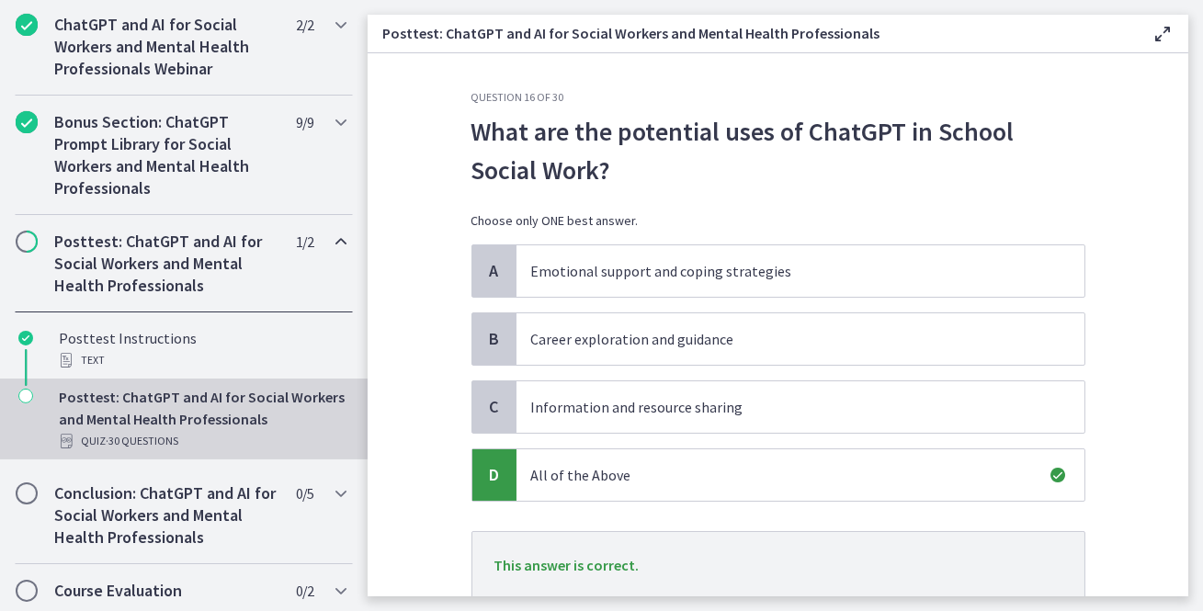
scroll to position [131, 0]
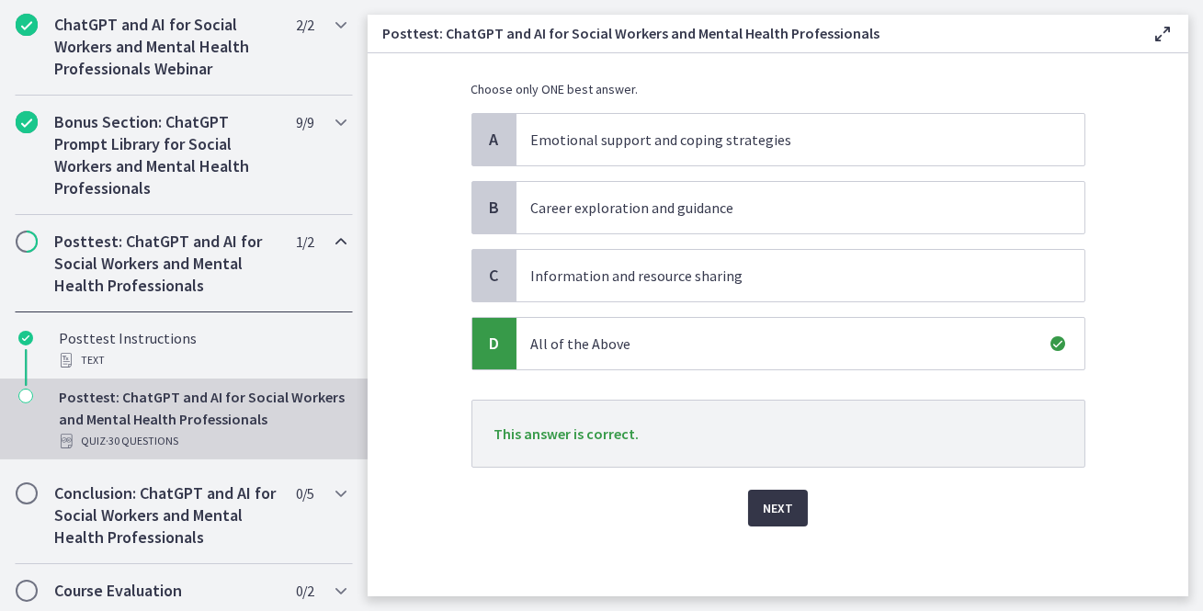
click at [777, 506] on span "Next" at bounding box center [778, 508] width 30 height 22
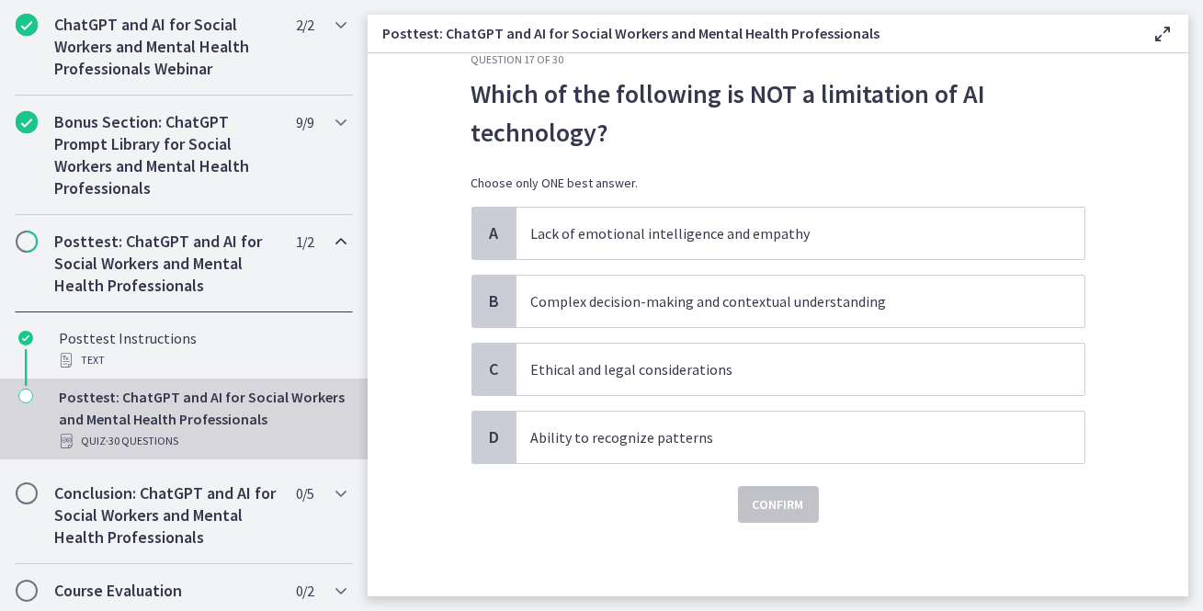
scroll to position [0, 0]
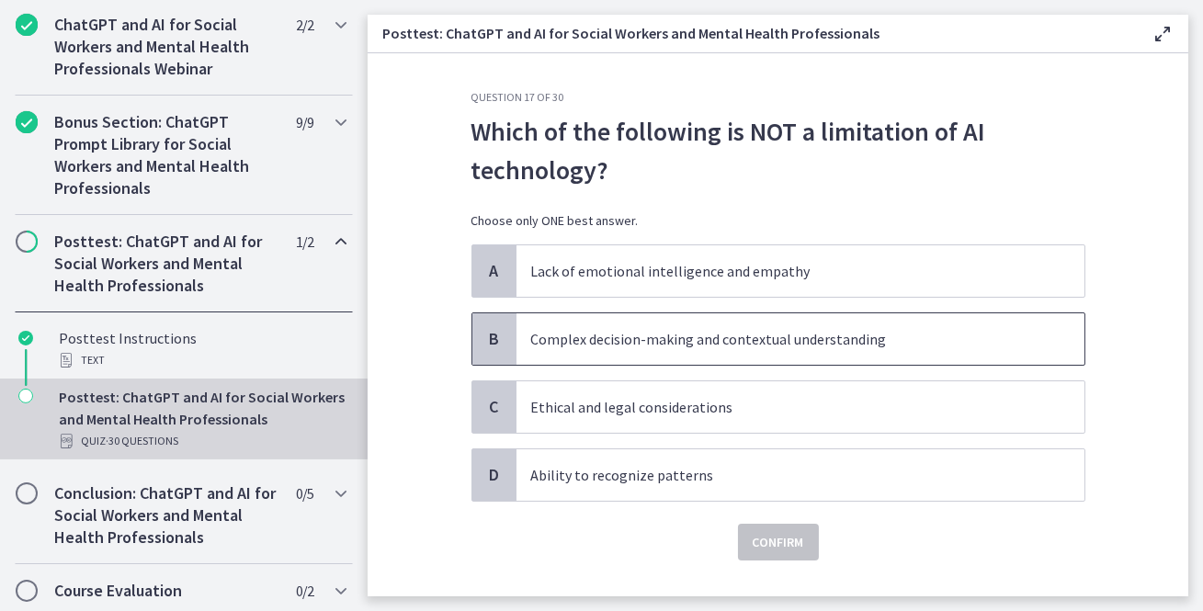
click at [685, 342] on p "Complex decision-making and contextual understanding" at bounding box center [782, 339] width 502 height 22
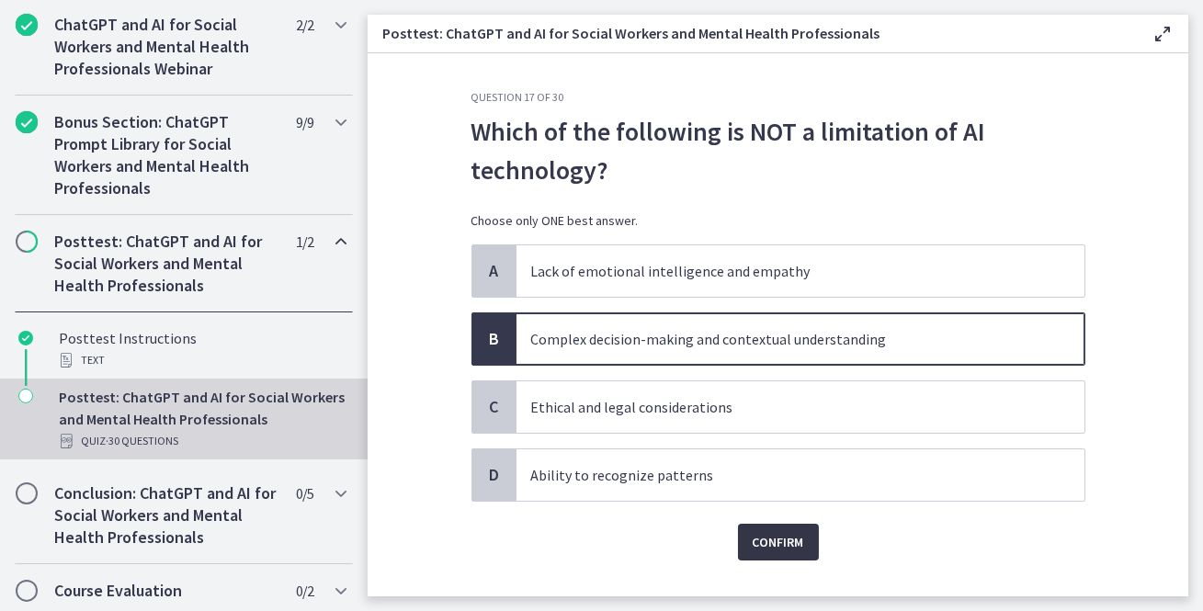
click at [780, 536] on span "Confirm" at bounding box center [778, 542] width 51 height 22
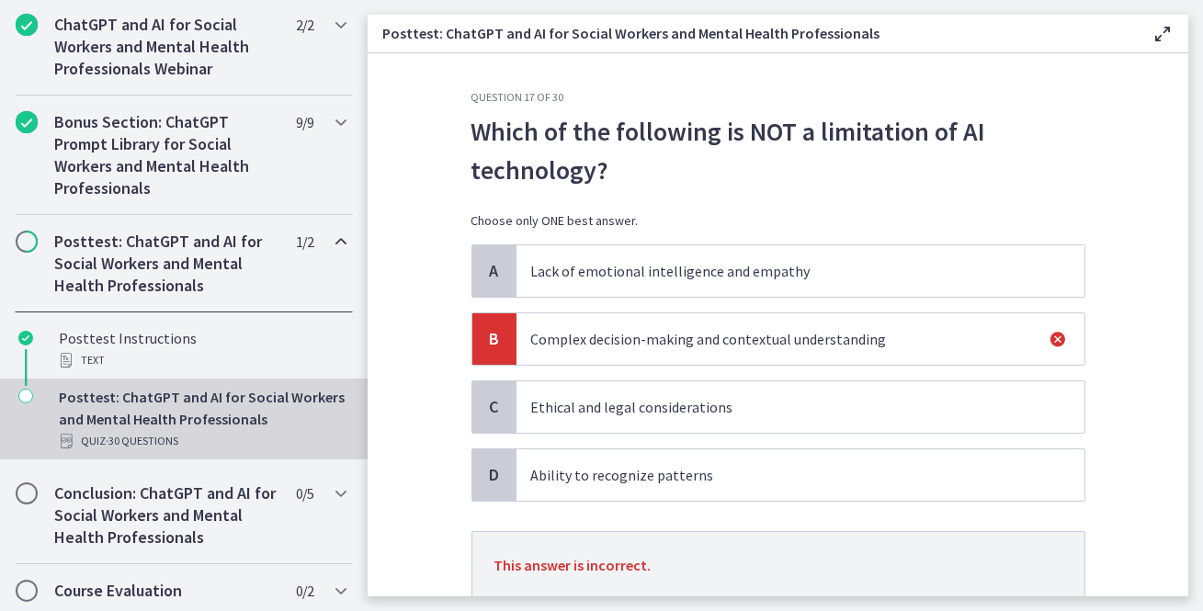
scroll to position [131, 0]
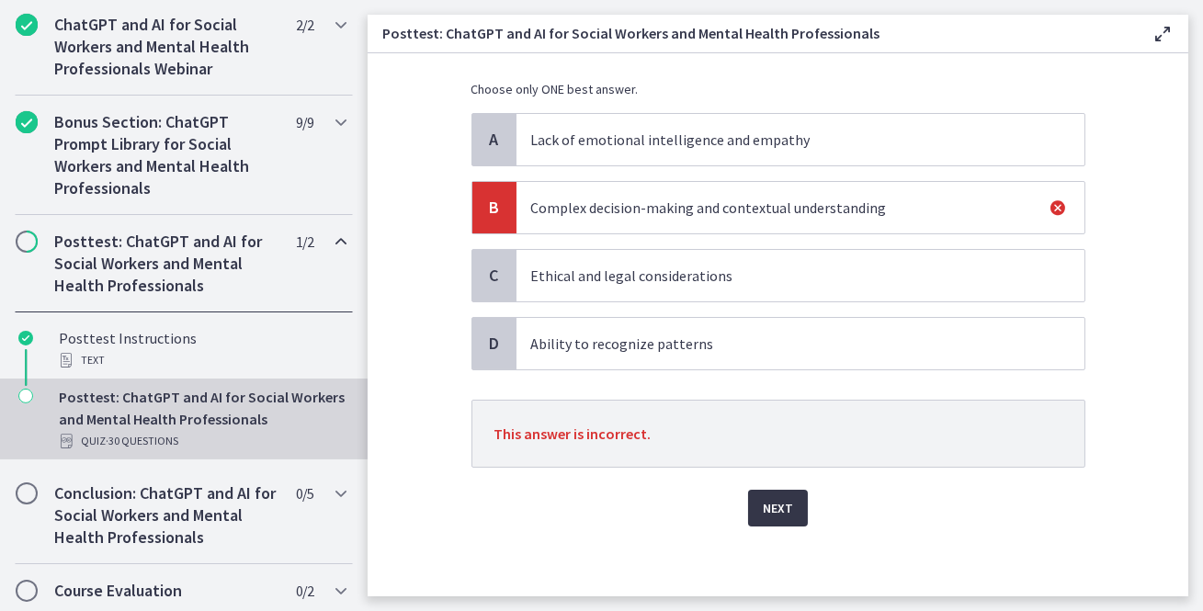
click at [781, 502] on span "Next" at bounding box center [778, 508] width 30 height 22
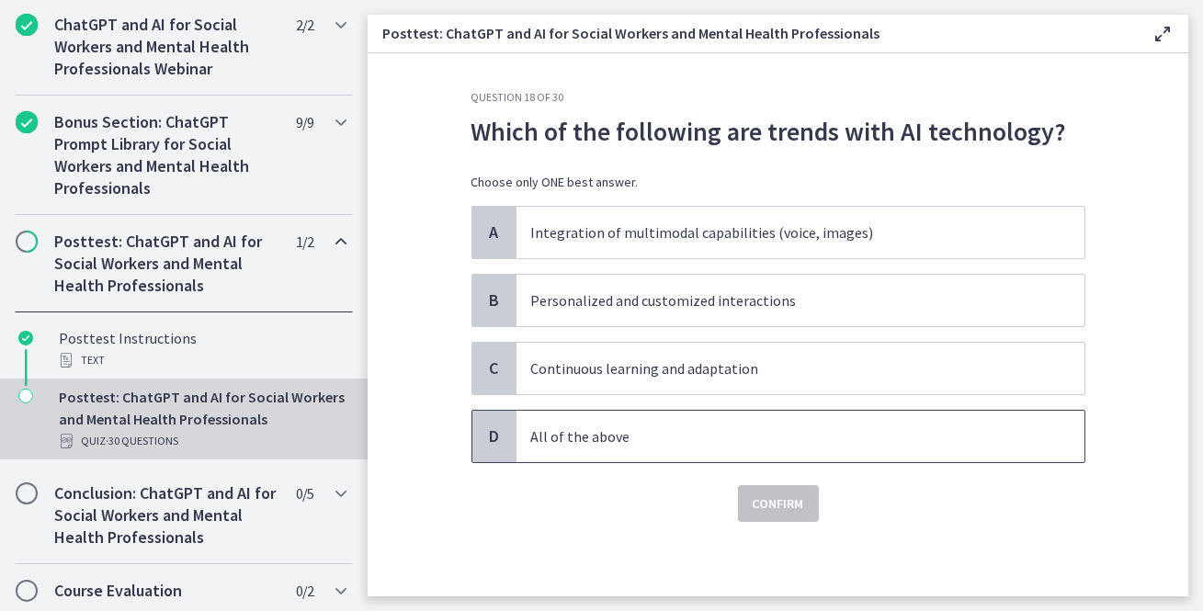
click at [677, 426] on p "All of the above" at bounding box center [782, 437] width 502 height 22
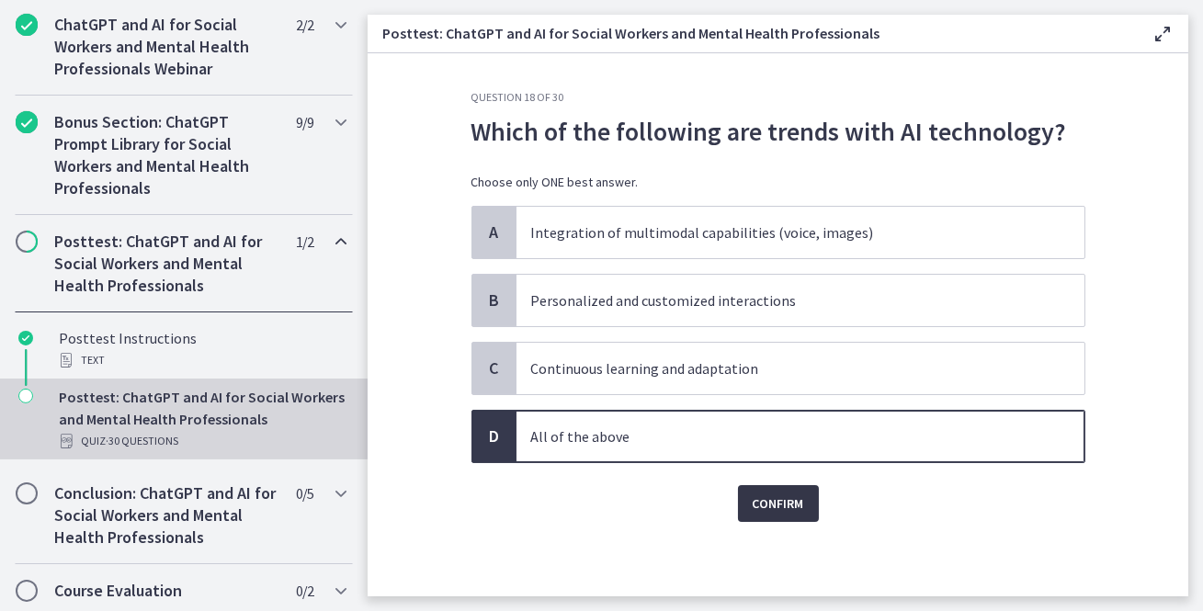
click at [791, 512] on button "Confirm" at bounding box center [778, 503] width 81 height 37
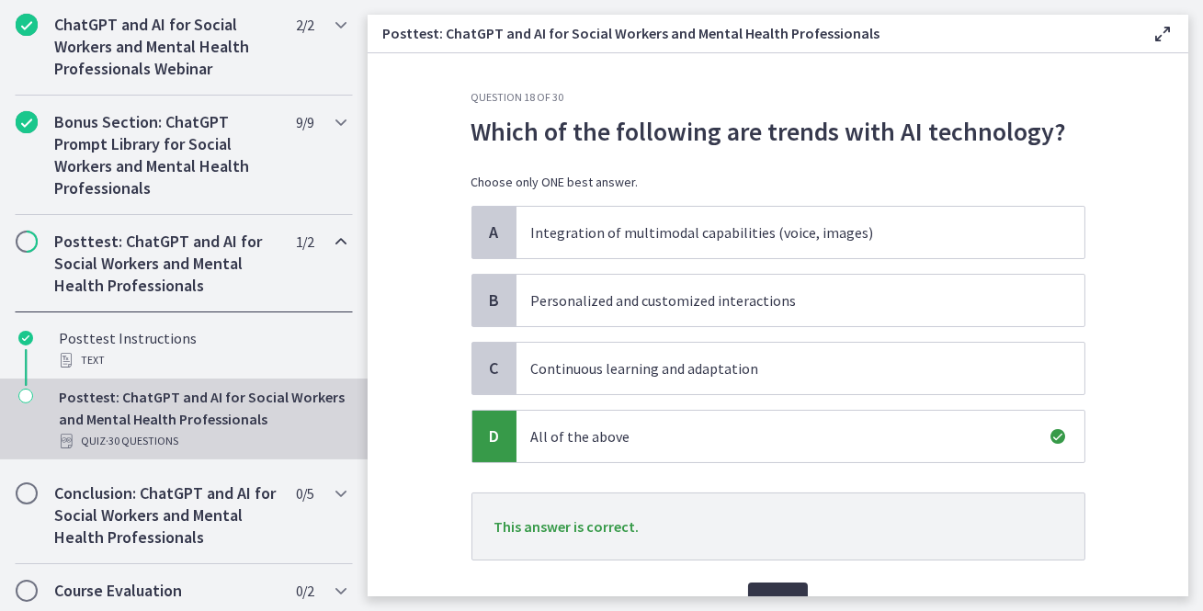
scroll to position [93, 0]
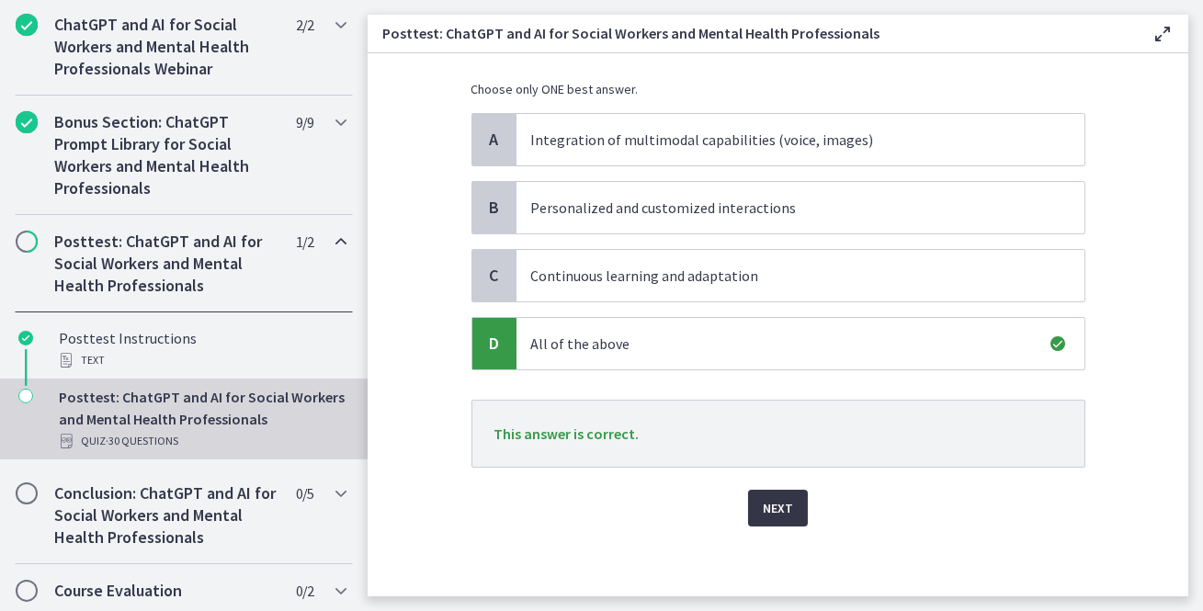
click at [786, 510] on span "Next" at bounding box center [778, 508] width 30 height 22
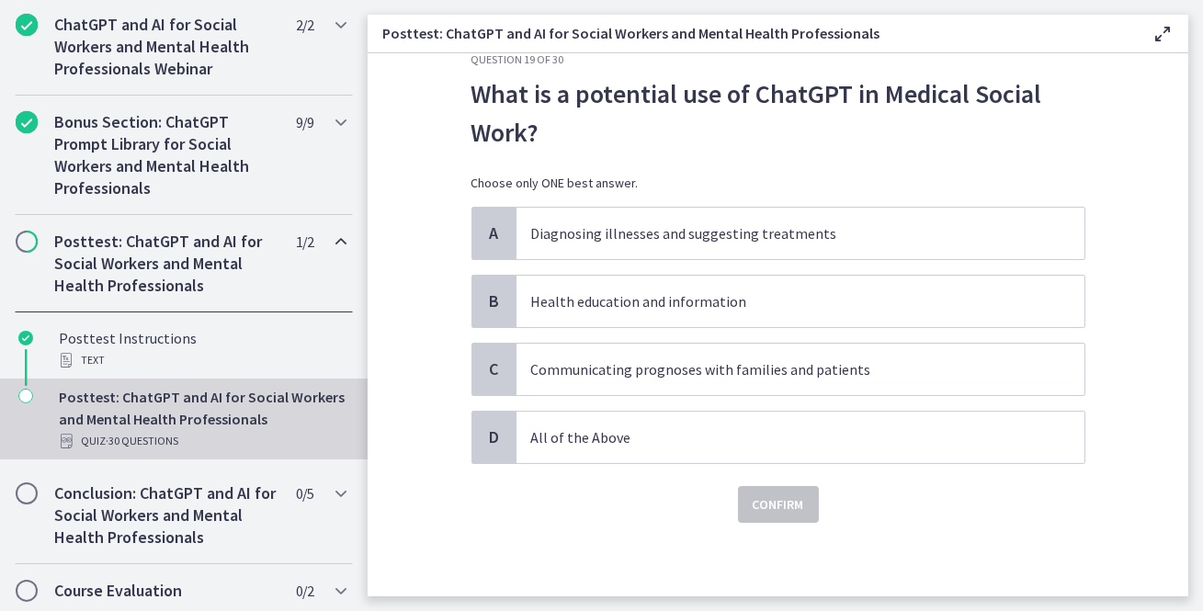
scroll to position [0, 0]
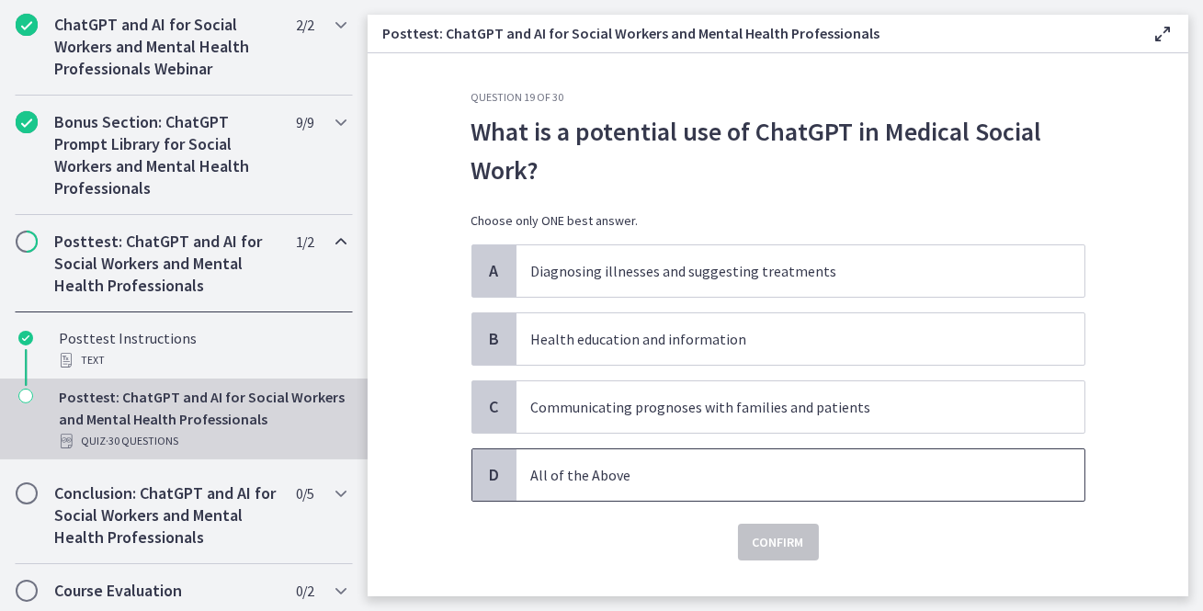
click at [759, 487] on span "All of the Above" at bounding box center [801, 474] width 568 height 51
click at [790, 540] on span "Confirm" at bounding box center [778, 542] width 51 height 22
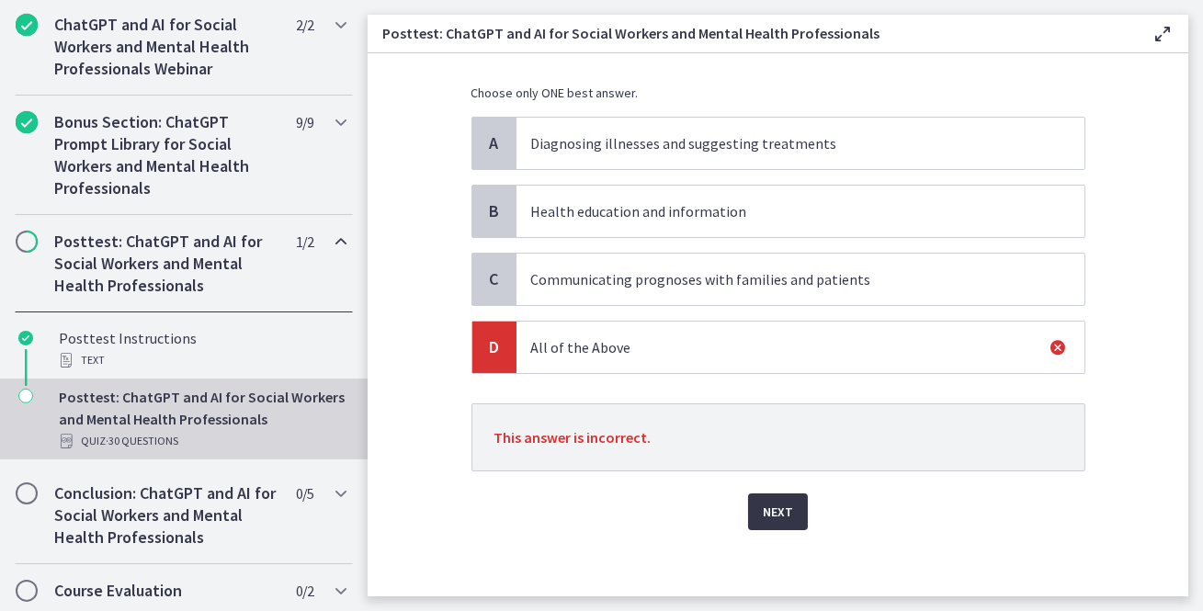
scroll to position [131, 0]
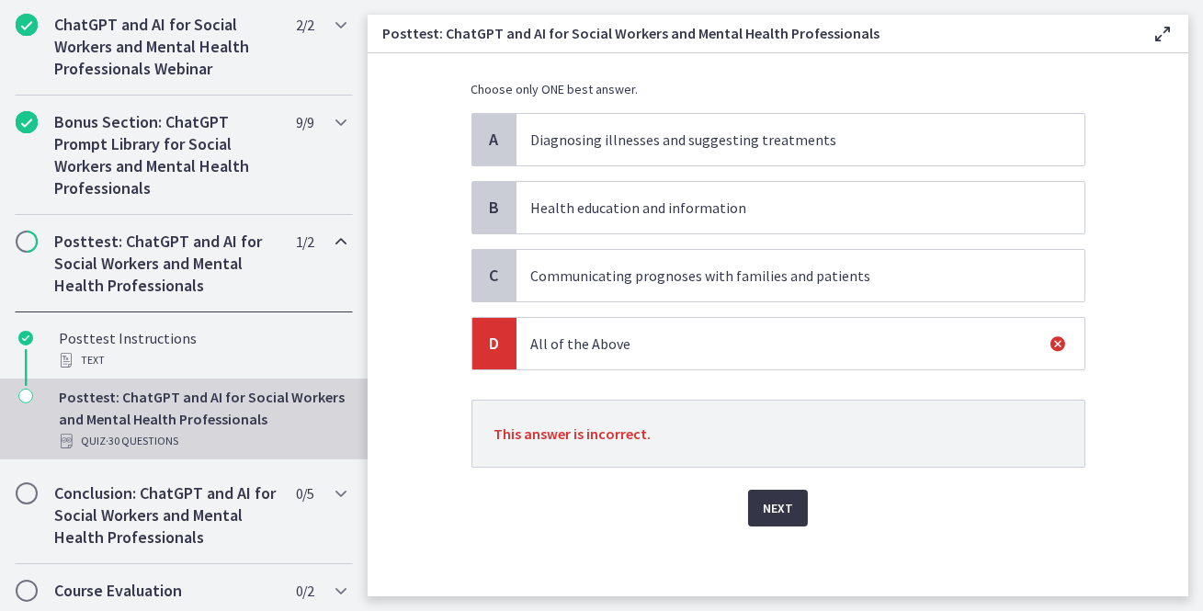
click at [775, 511] on span "Next" at bounding box center [778, 508] width 30 height 22
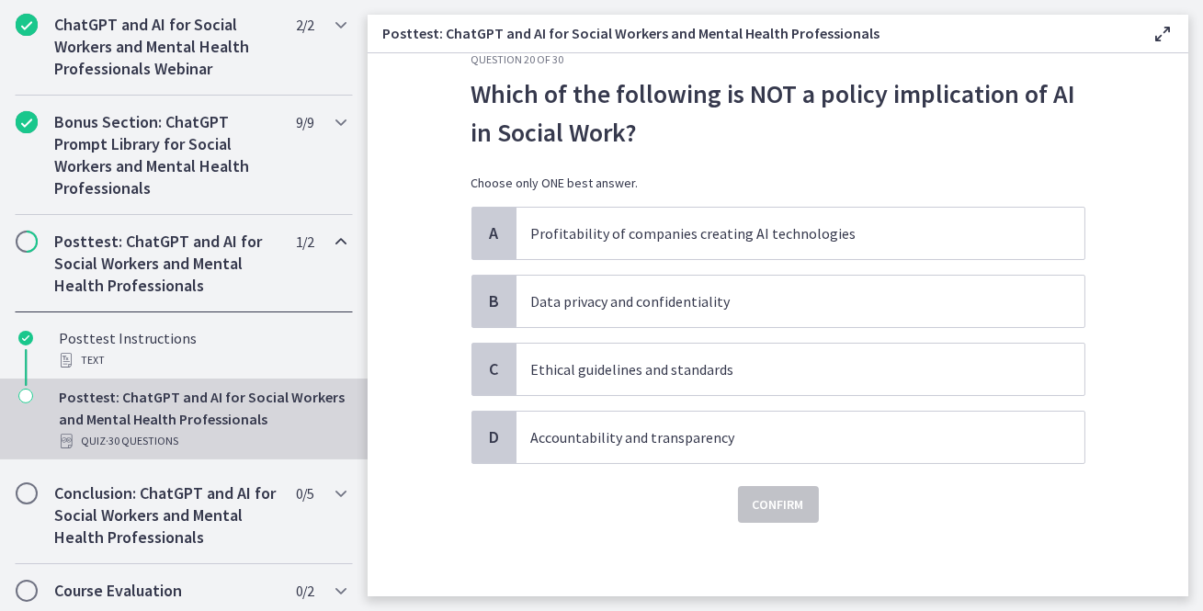
scroll to position [0, 0]
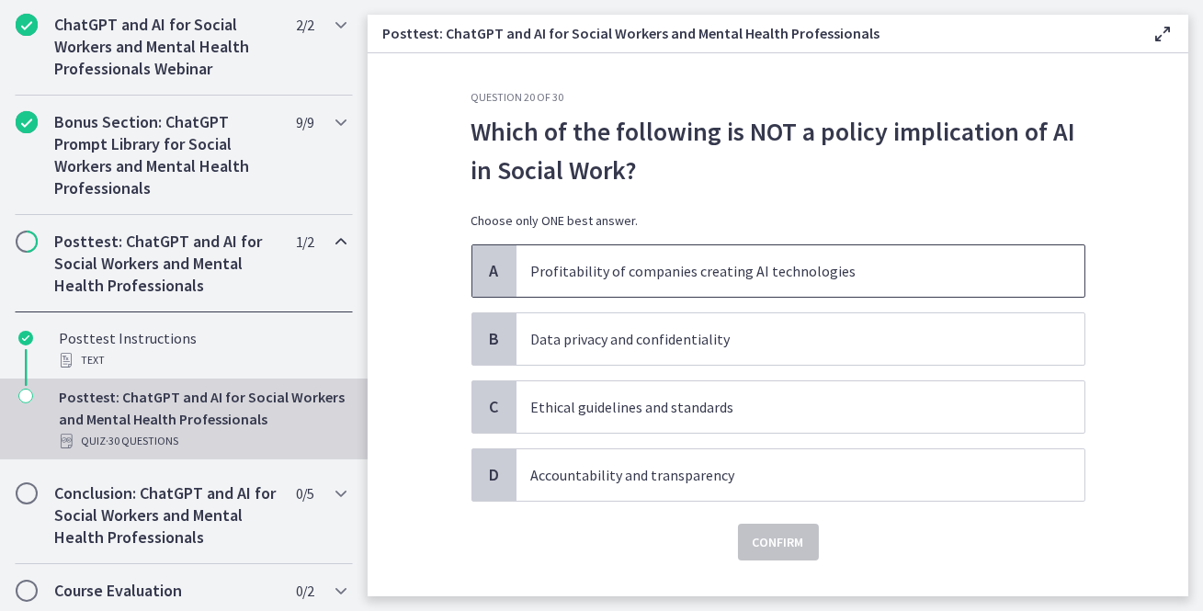
click at [683, 277] on p "Profitability of companies creating AI technologies" at bounding box center [782, 271] width 502 height 22
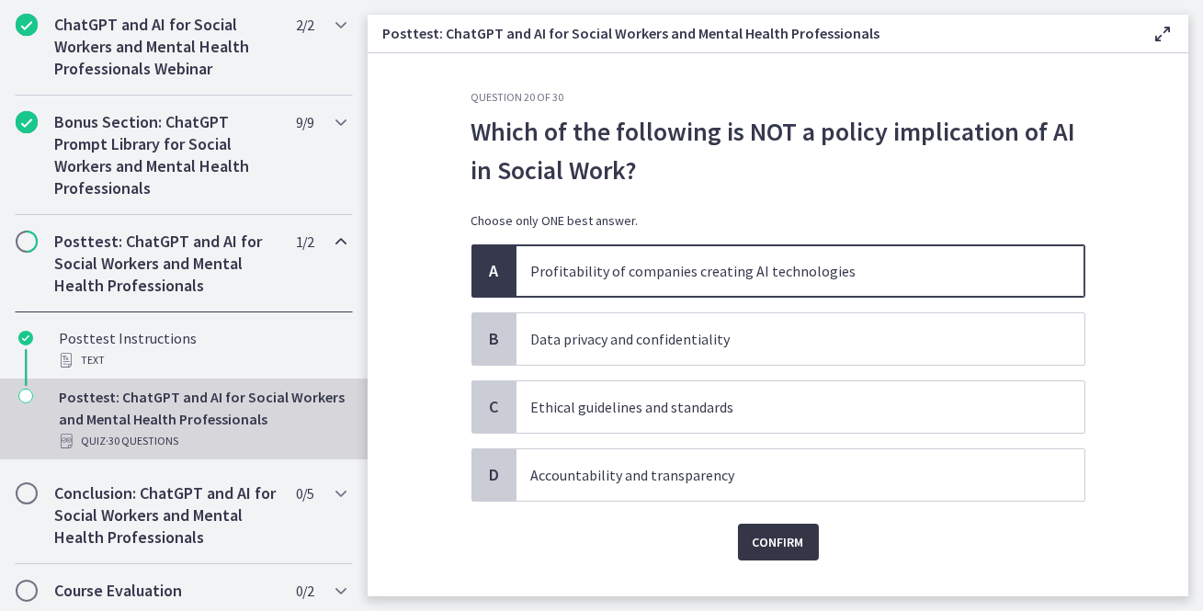
click at [776, 538] on span "Confirm" at bounding box center [778, 542] width 51 height 22
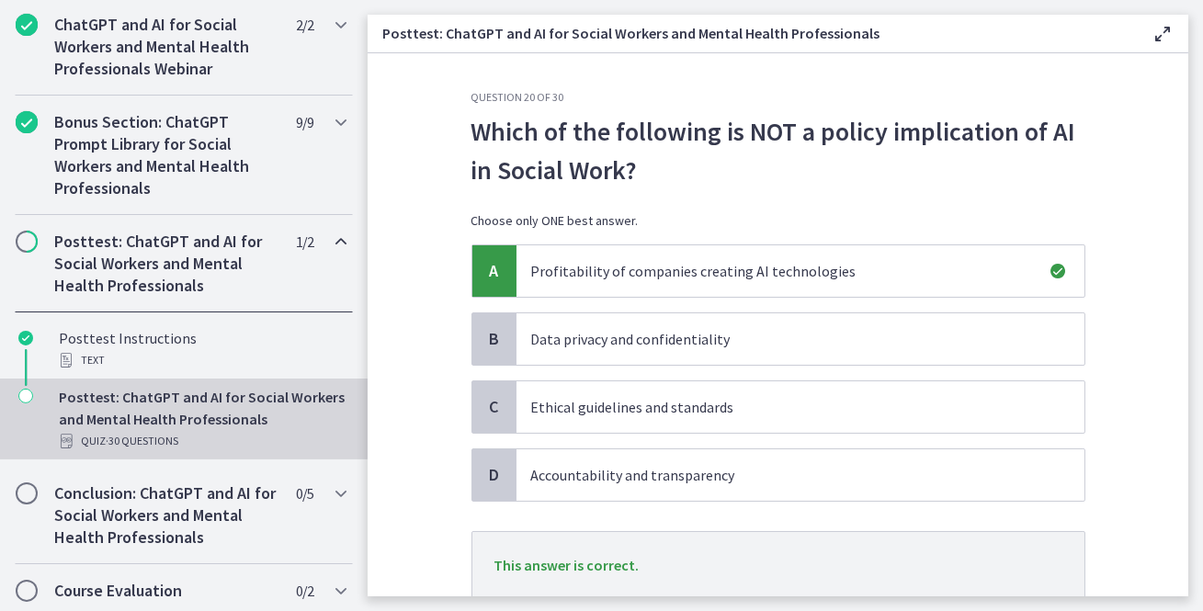
scroll to position [131, 0]
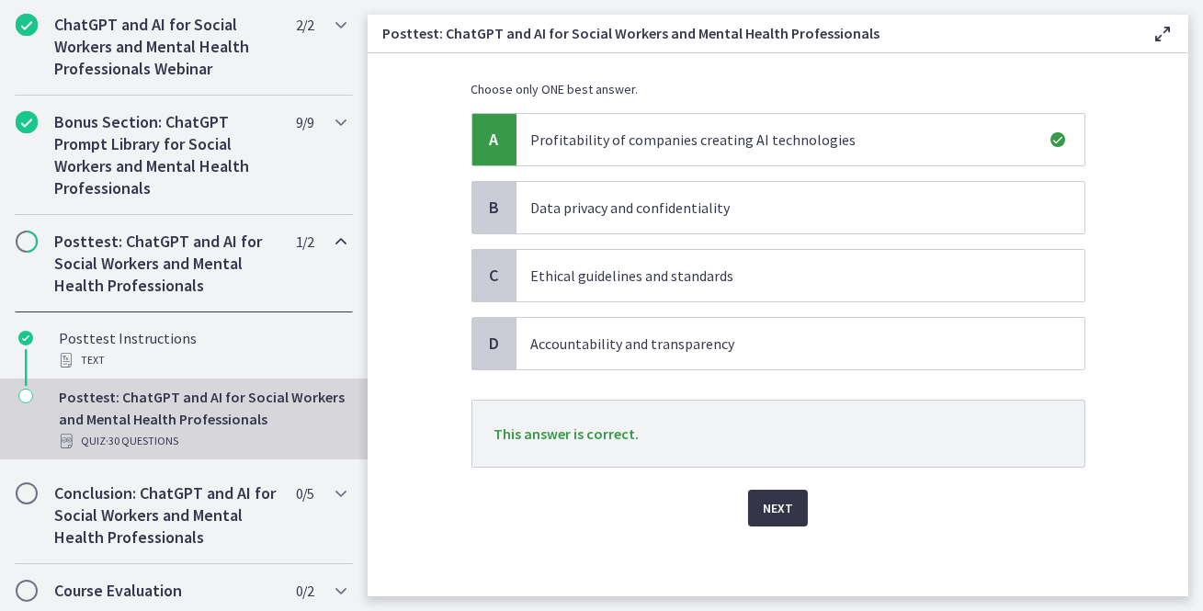
click at [771, 498] on span "Next" at bounding box center [778, 508] width 30 height 22
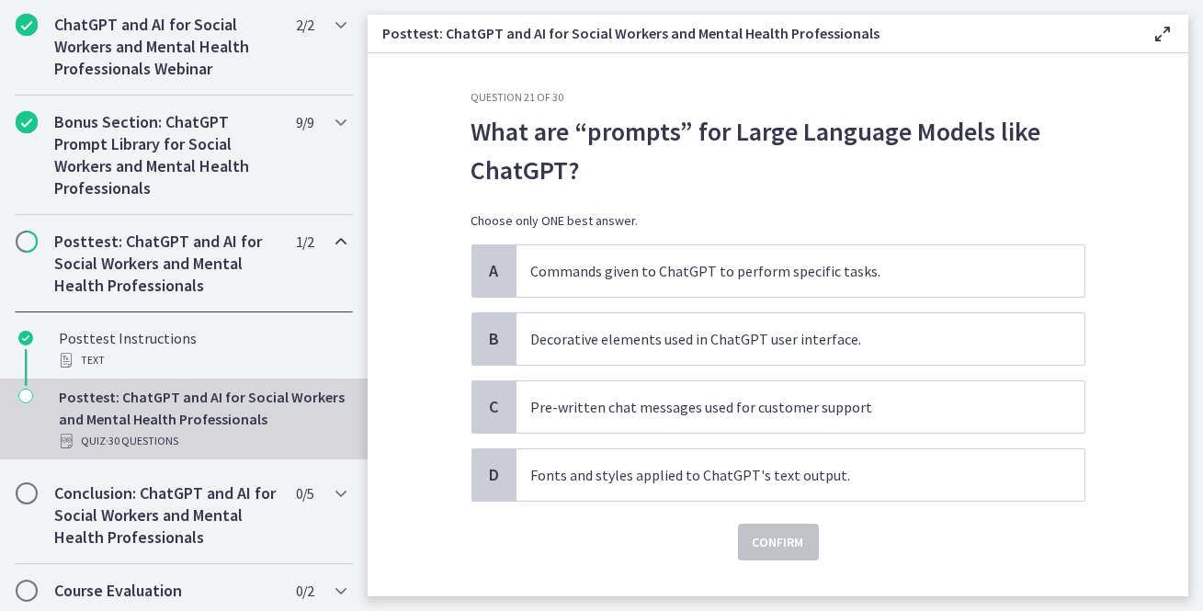
scroll to position [35, 0]
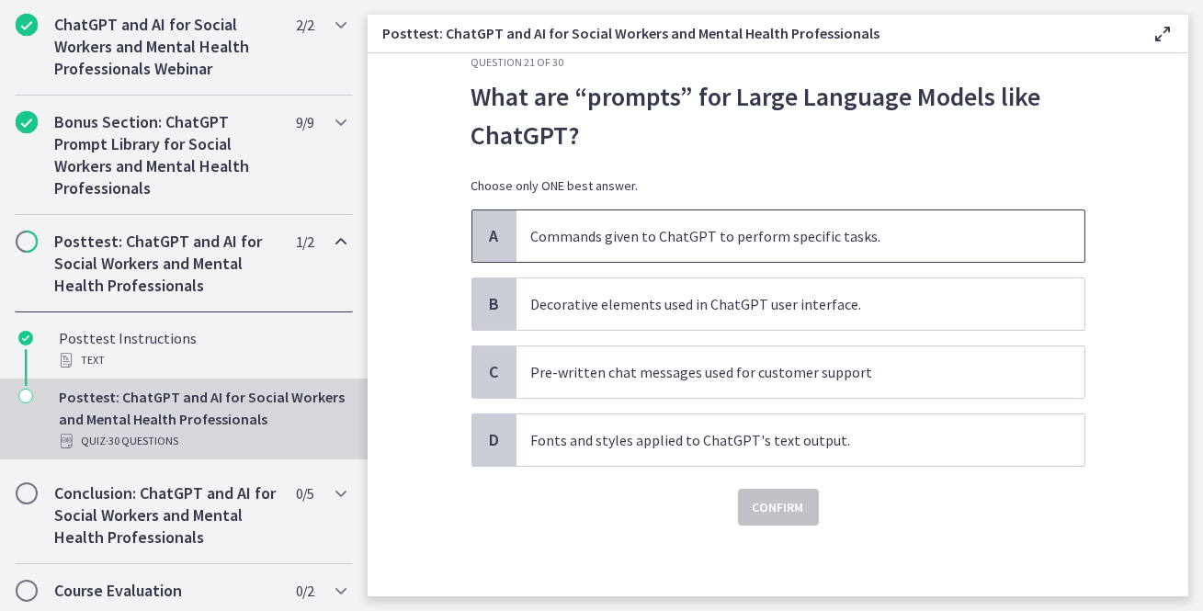
click at [667, 252] on span "Commands given to ChatGPT to perform specific tasks." at bounding box center [801, 235] width 568 height 51
click at [761, 519] on button "Confirm" at bounding box center [778, 507] width 81 height 37
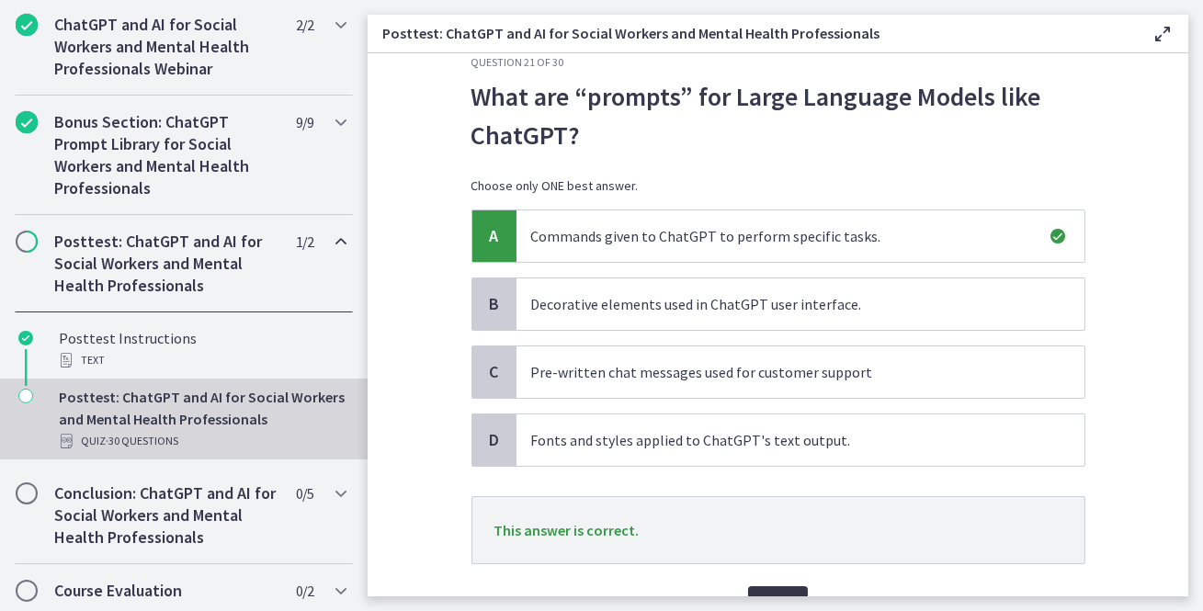
click at [784, 594] on span "Next" at bounding box center [778, 605] width 30 height 22
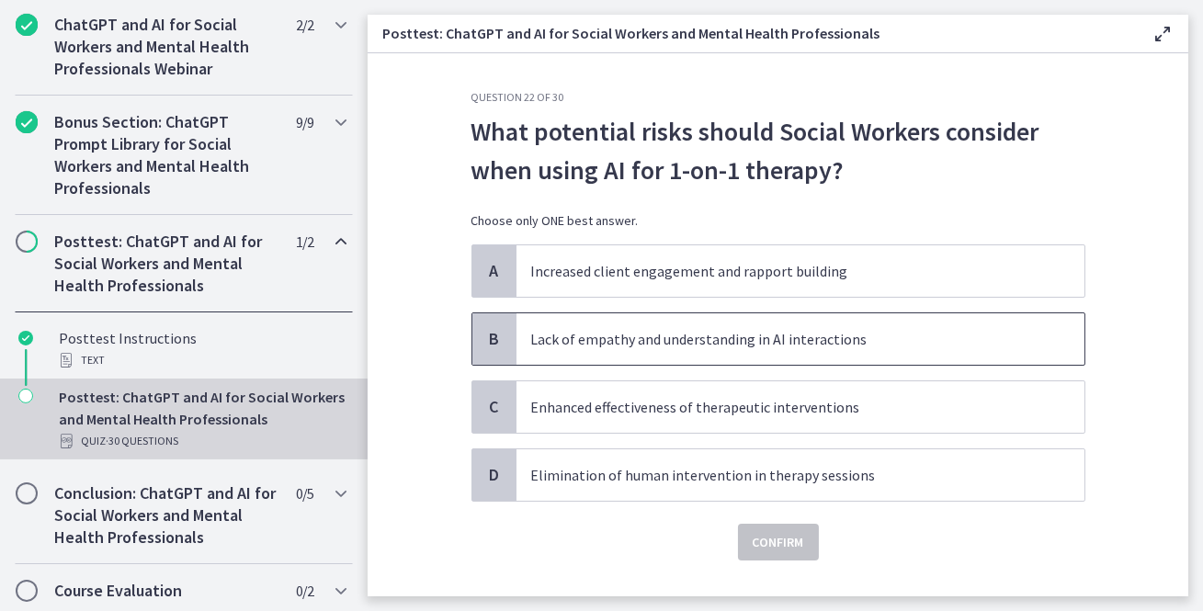
click at [709, 340] on p "Lack of empathy and understanding in AI interactions" at bounding box center [782, 339] width 502 height 22
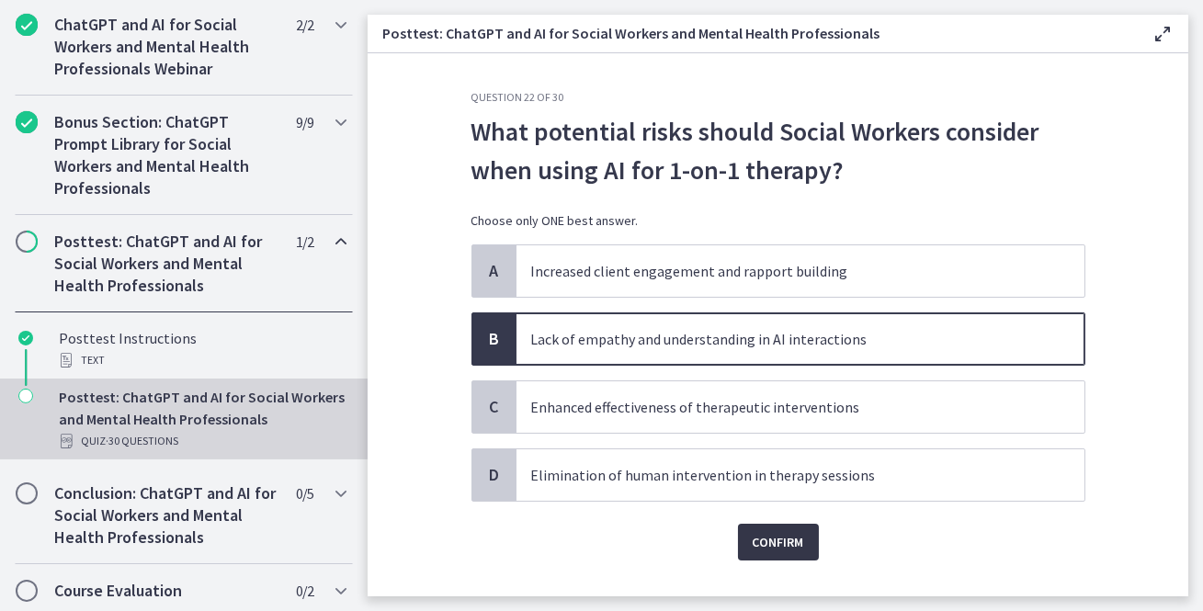
click at [782, 547] on span "Confirm" at bounding box center [778, 542] width 51 height 22
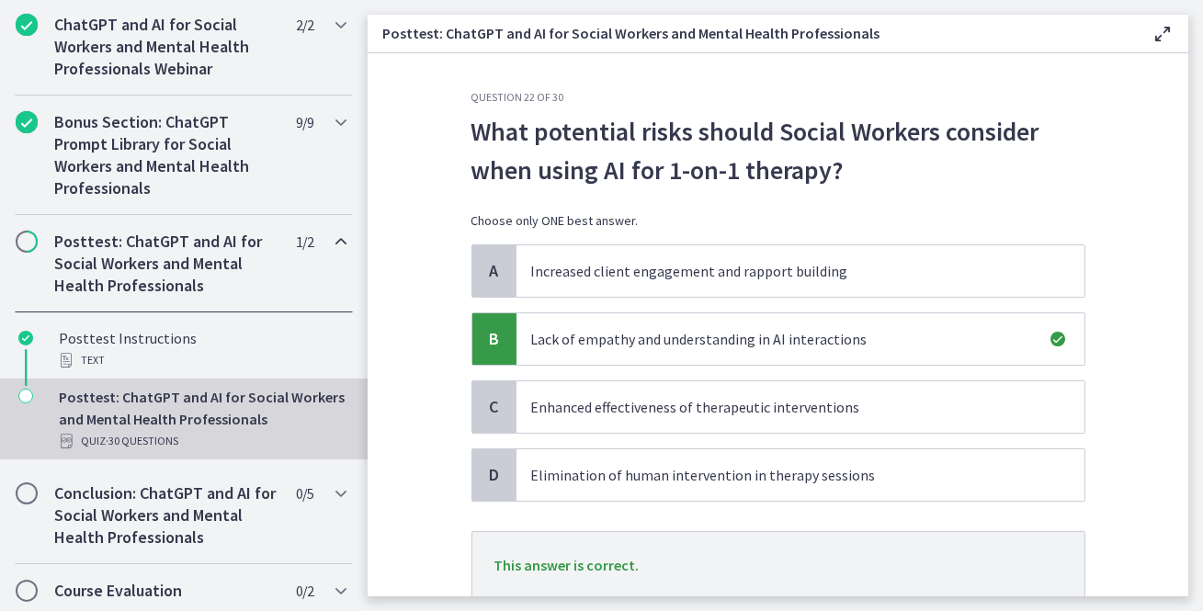
scroll to position [131, 0]
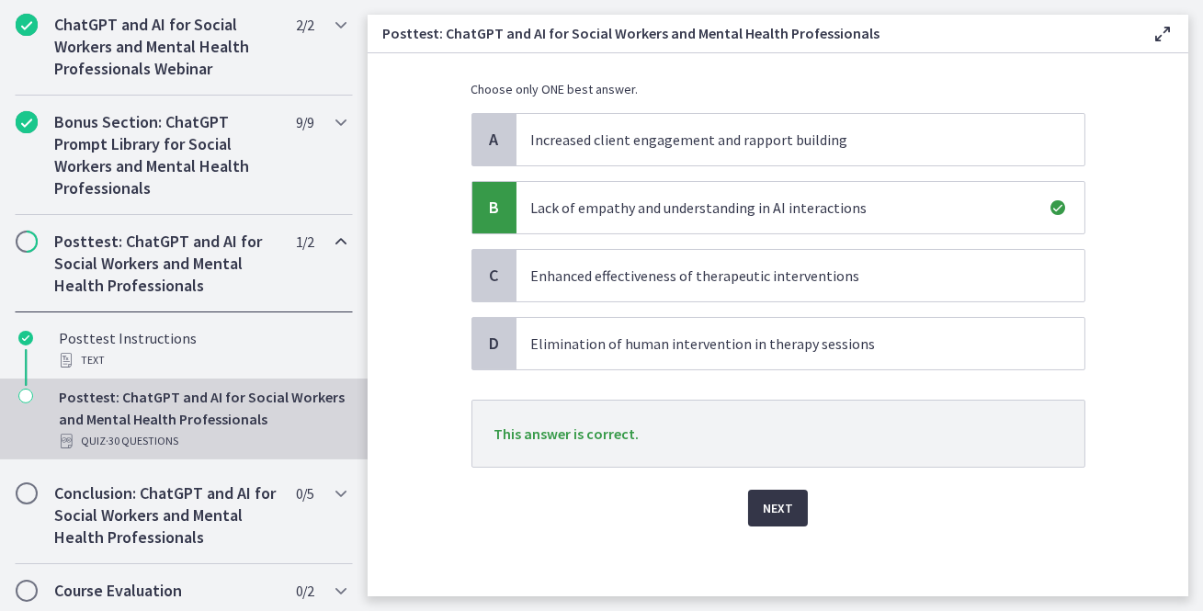
click at [778, 506] on span "Next" at bounding box center [778, 508] width 30 height 22
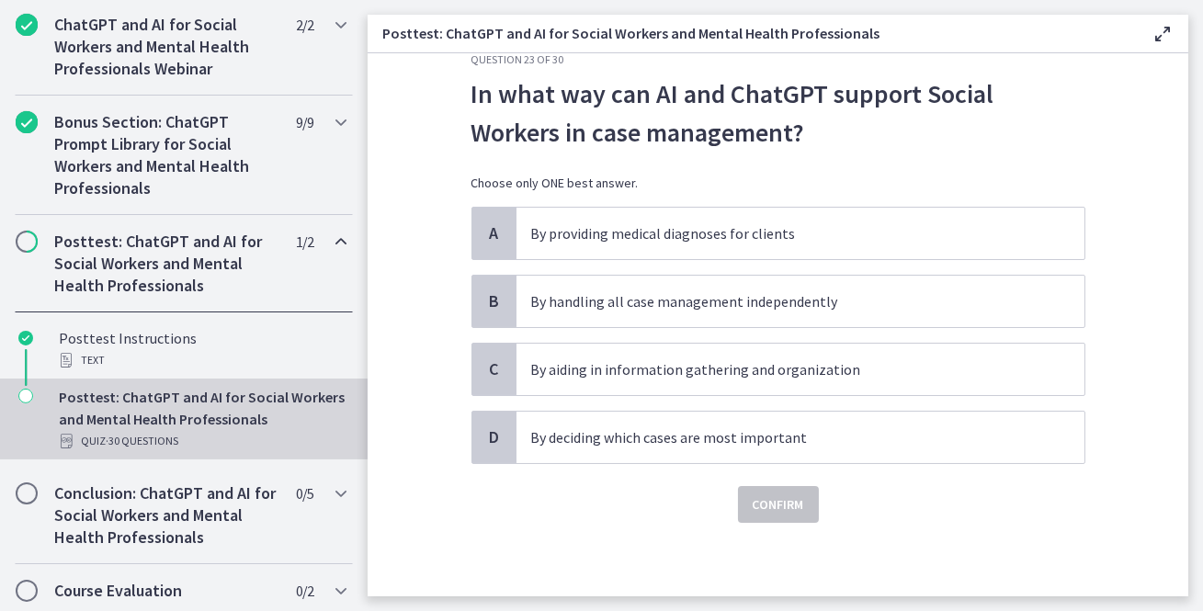
scroll to position [0, 0]
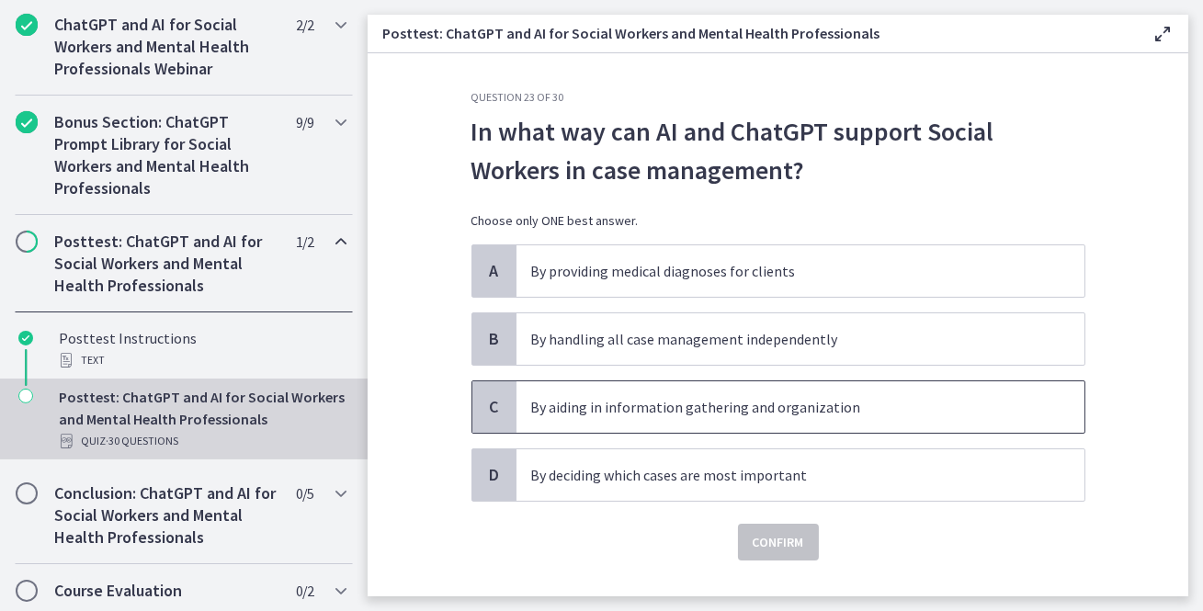
click at [764, 399] on p "By aiding in information gathering and organization" at bounding box center [782, 407] width 502 height 22
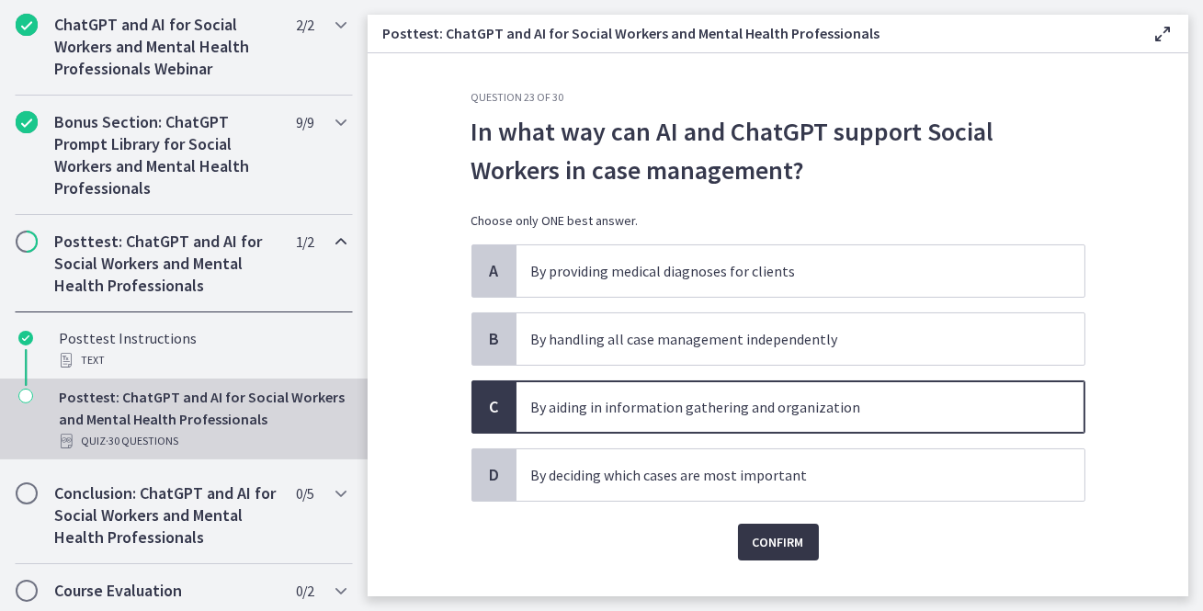
click at [771, 539] on span "Confirm" at bounding box center [778, 542] width 51 height 22
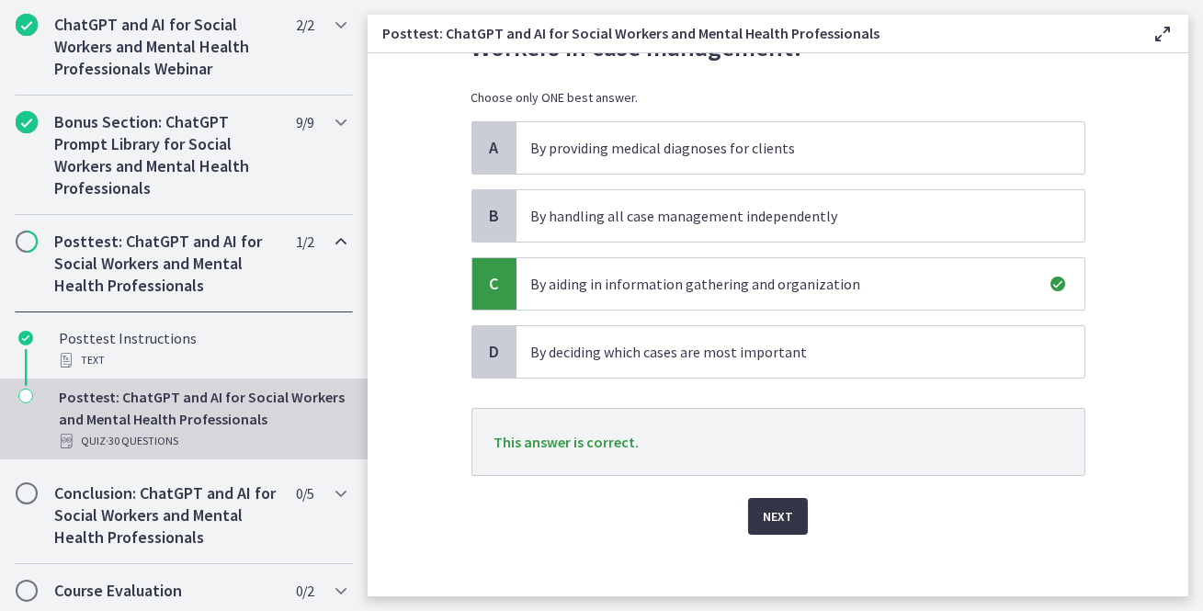
scroll to position [129, 0]
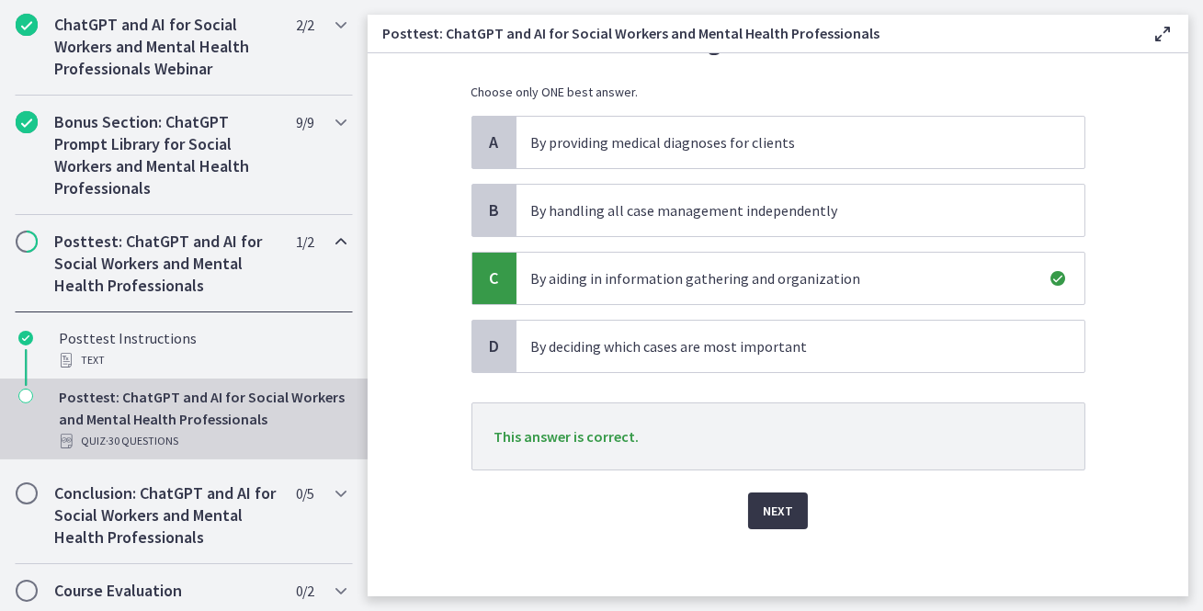
click at [772, 500] on span "Next" at bounding box center [778, 511] width 30 height 22
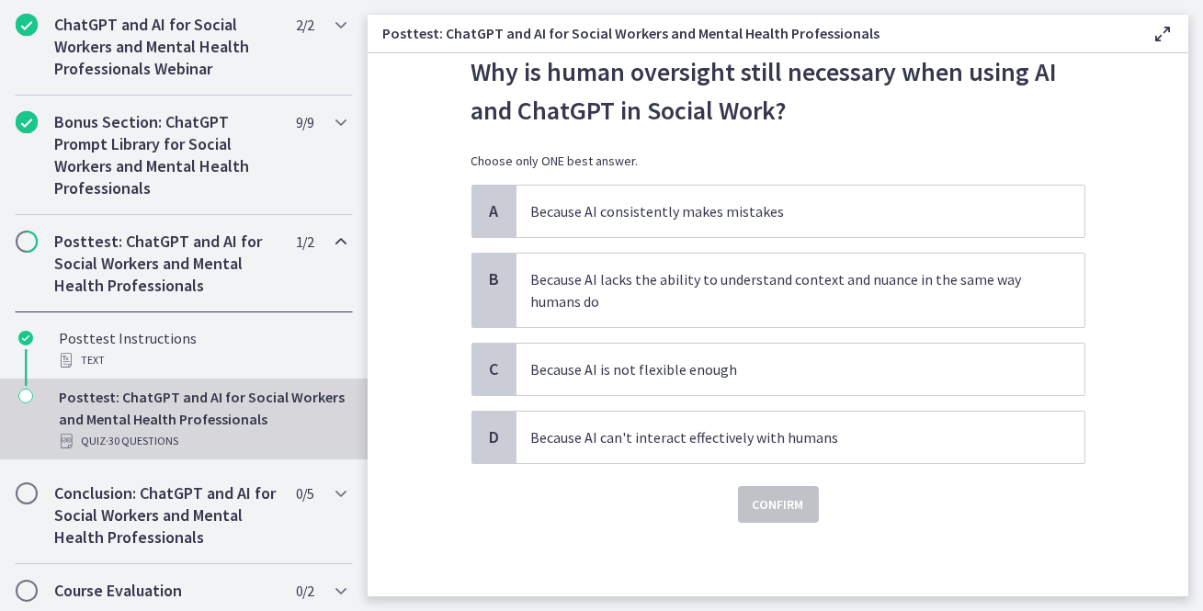
scroll to position [0, 0]
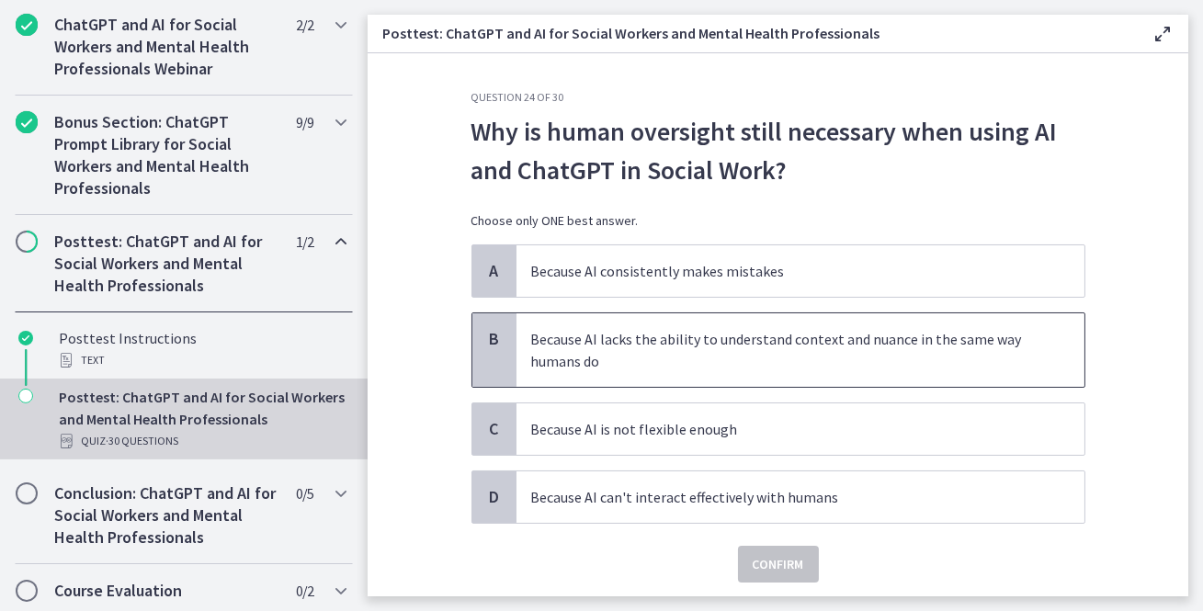
click at [780, 340] on p "Because AI lacks the ability to understand context and nuance in the same way h…" at bounding box center [782, 350] width 502 height 44
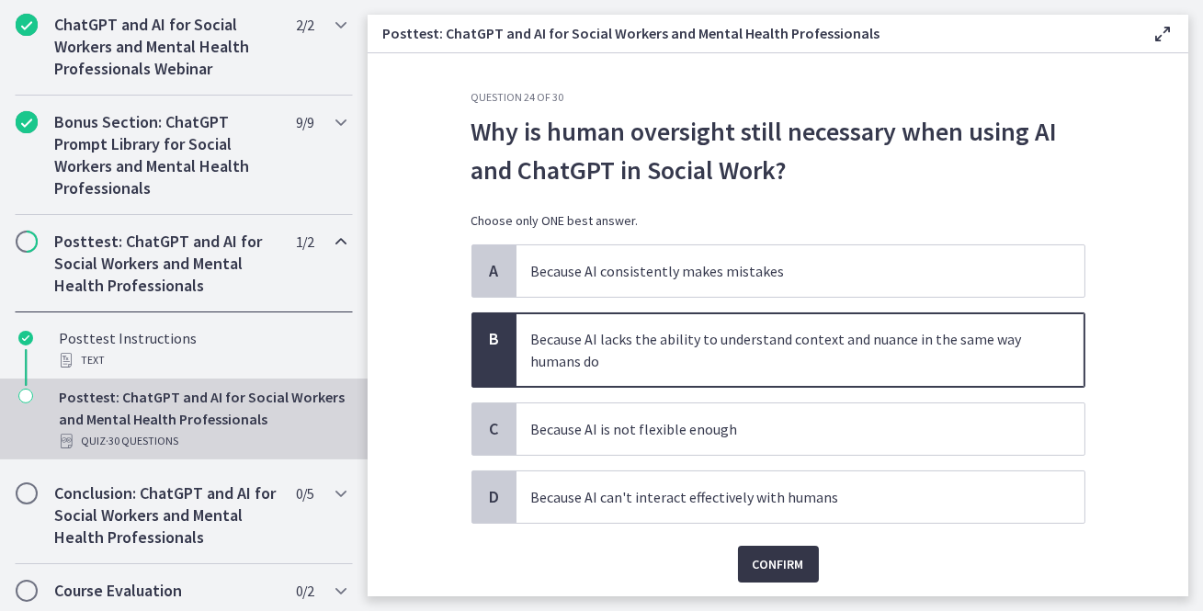
click at [757, 562] on span "Confirm" at bounding box center [778, 564] width 51 height 22
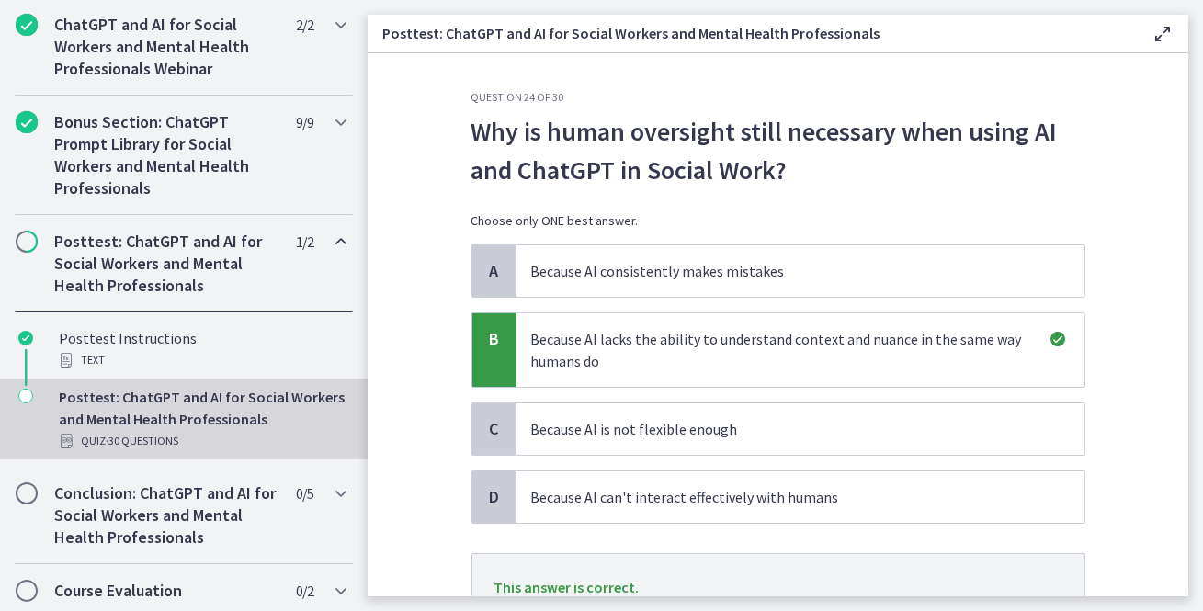
scroll to position [153, 0]
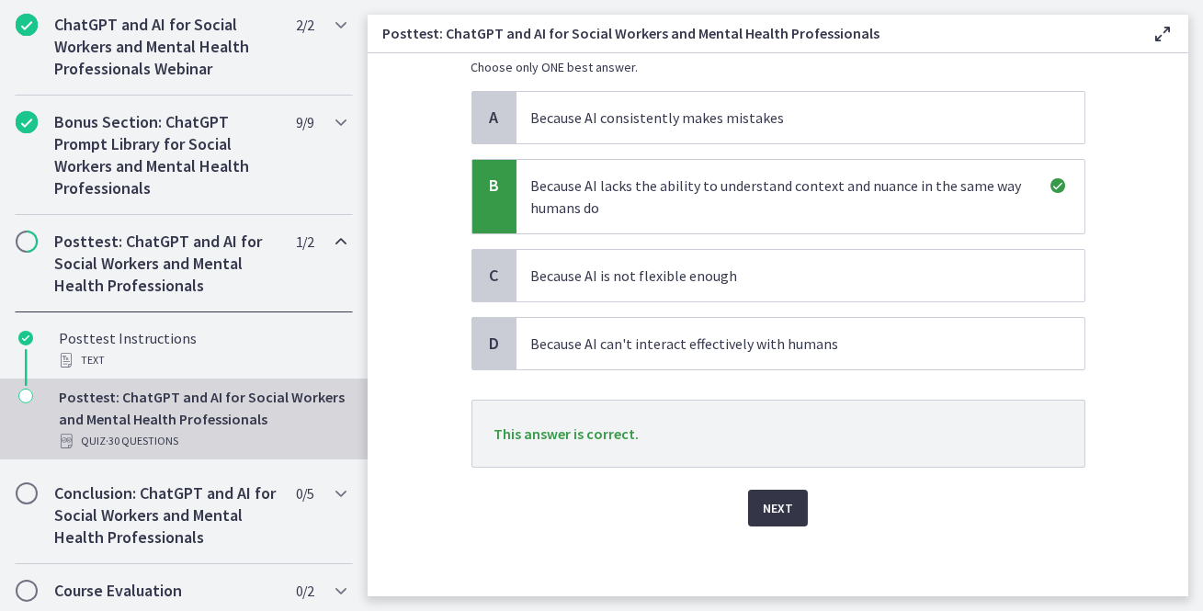
click at [790, 506] on span "Next" at bounding box center [778, 508] width 30 height 22
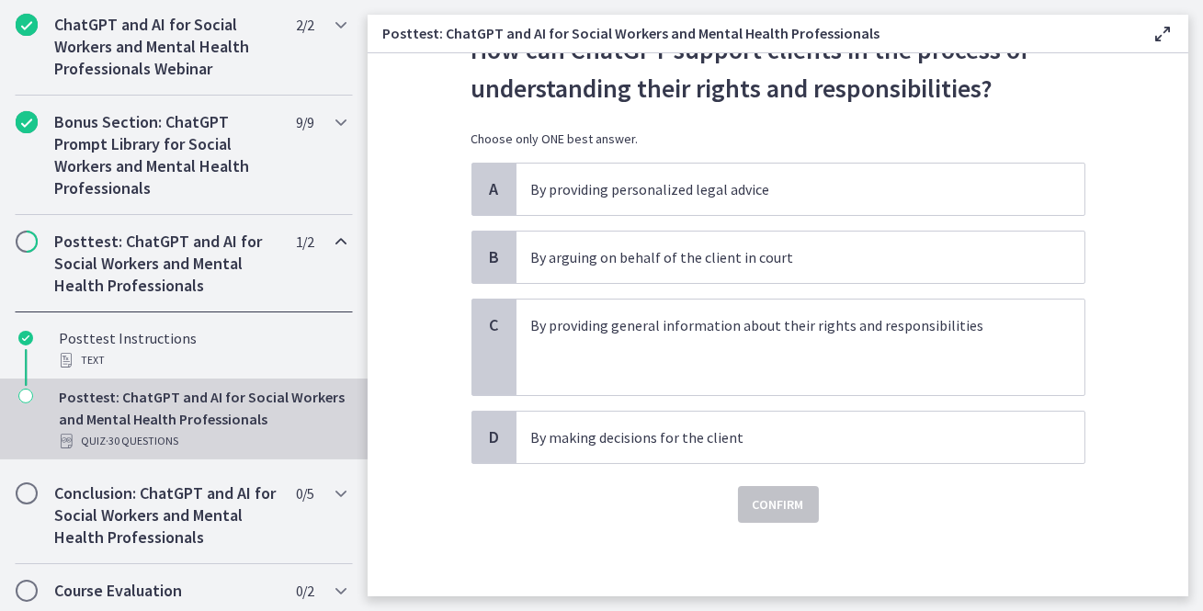
scroll to position [0, 0]
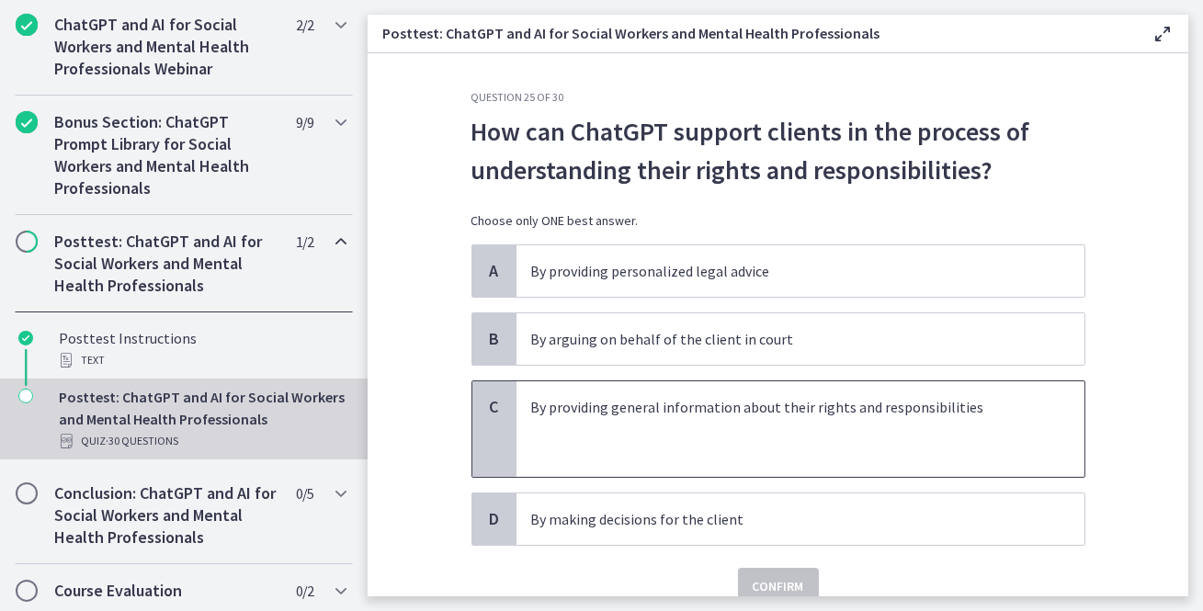
click at [757, 407] on p "By providing general information about their rights and responsibilities" at bounding box center [782, 407] width 502 height 22
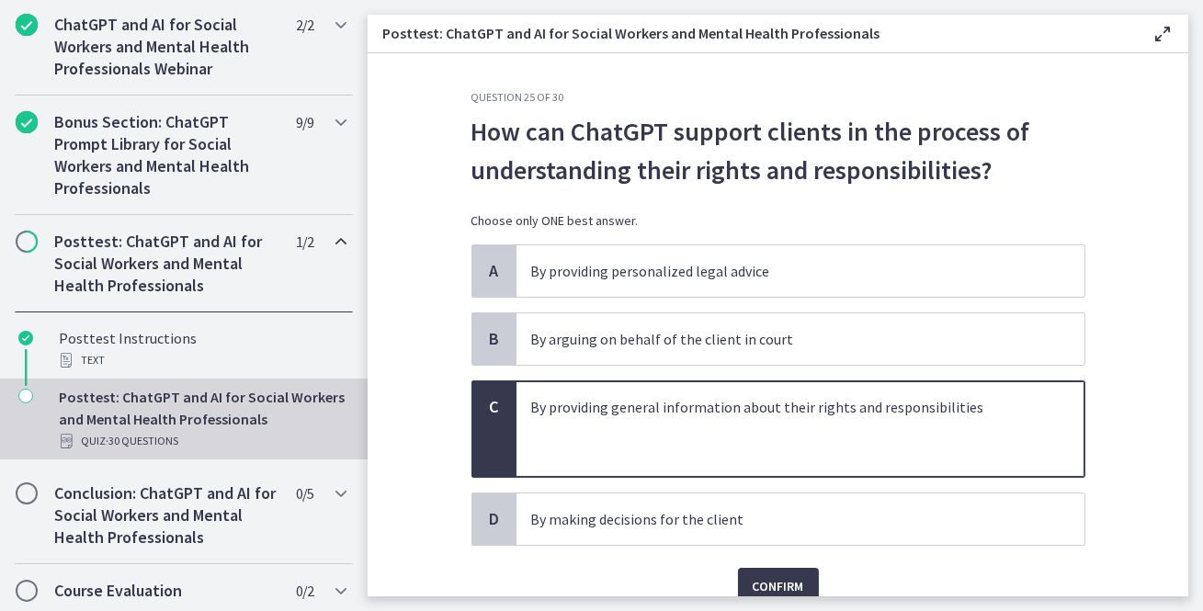
scroll to position [78, 0]
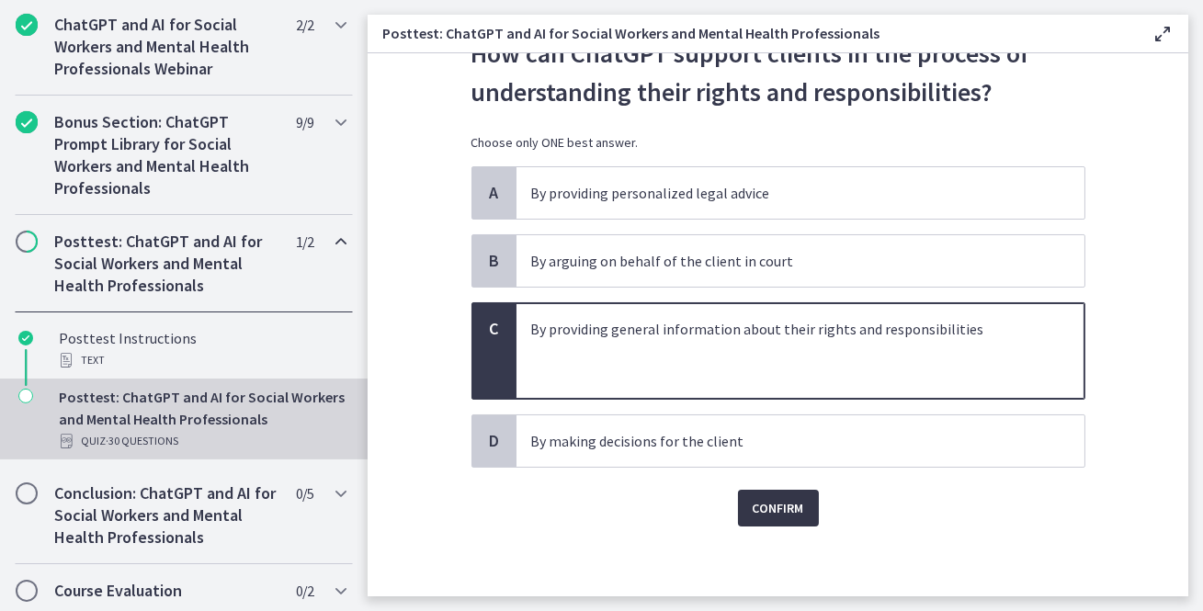
click at [778, 509] on span "Confirm" at bounding box center [778, 508] width 51 height 22
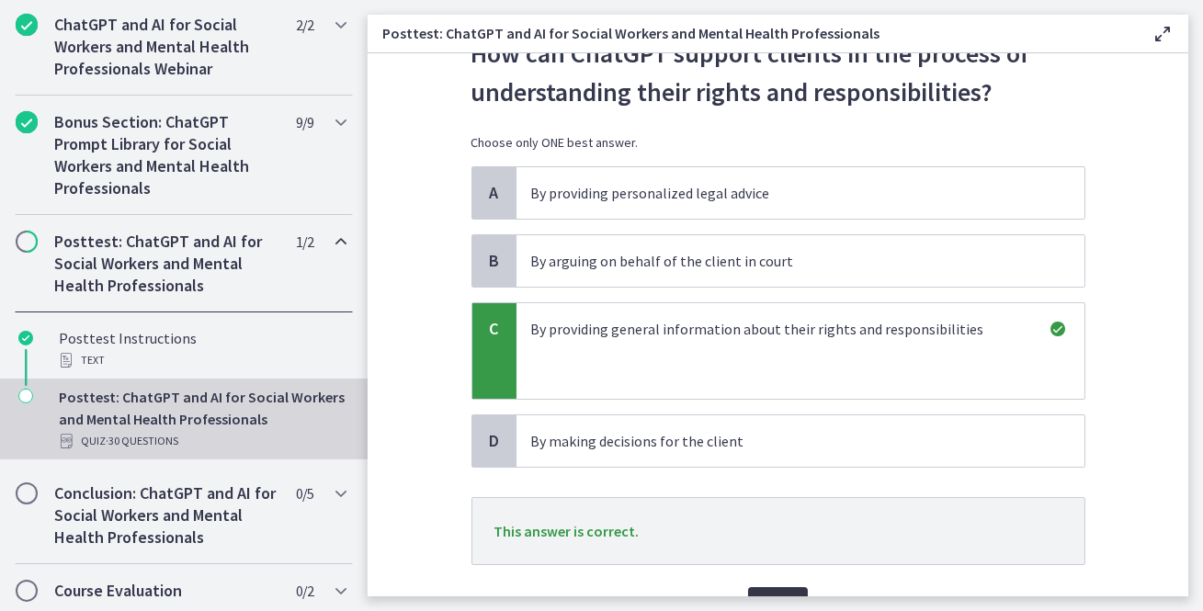
click at [772, 595] on span "Next" at bounding box center [778, 606] width 30 height 22
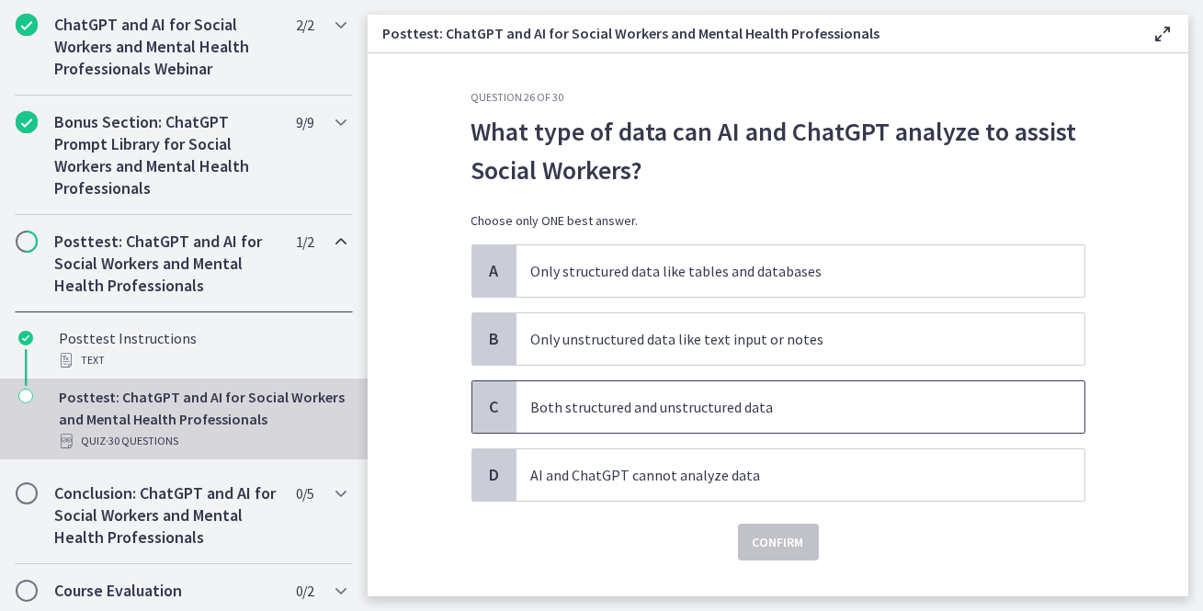
click at [676, 404] on p "Both structured and unstructured data" at bounding box center [782, 407] width 502 height 22
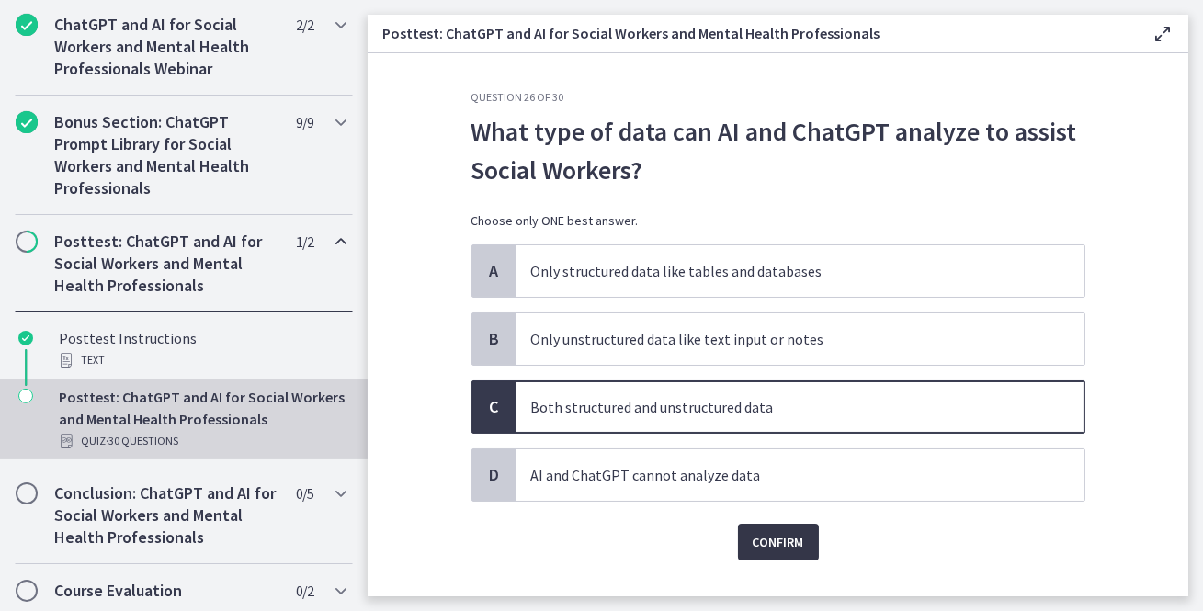
click at [798, 536] on span "Confirm" at bounding box center [778, 542] width 51 height 22
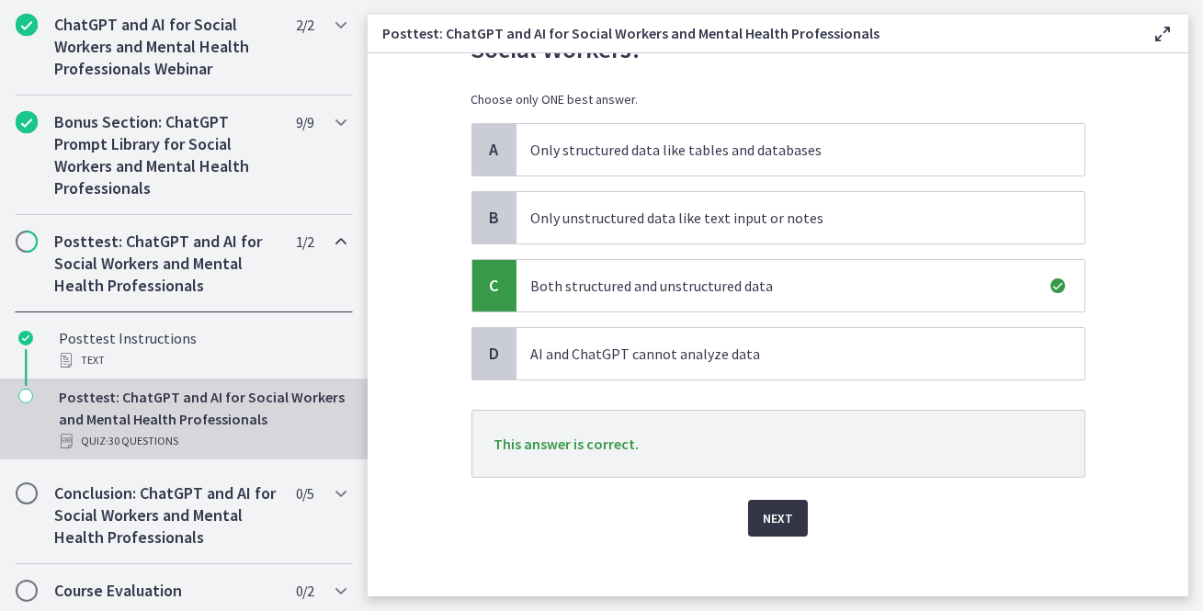
scroll to position [131, 0]
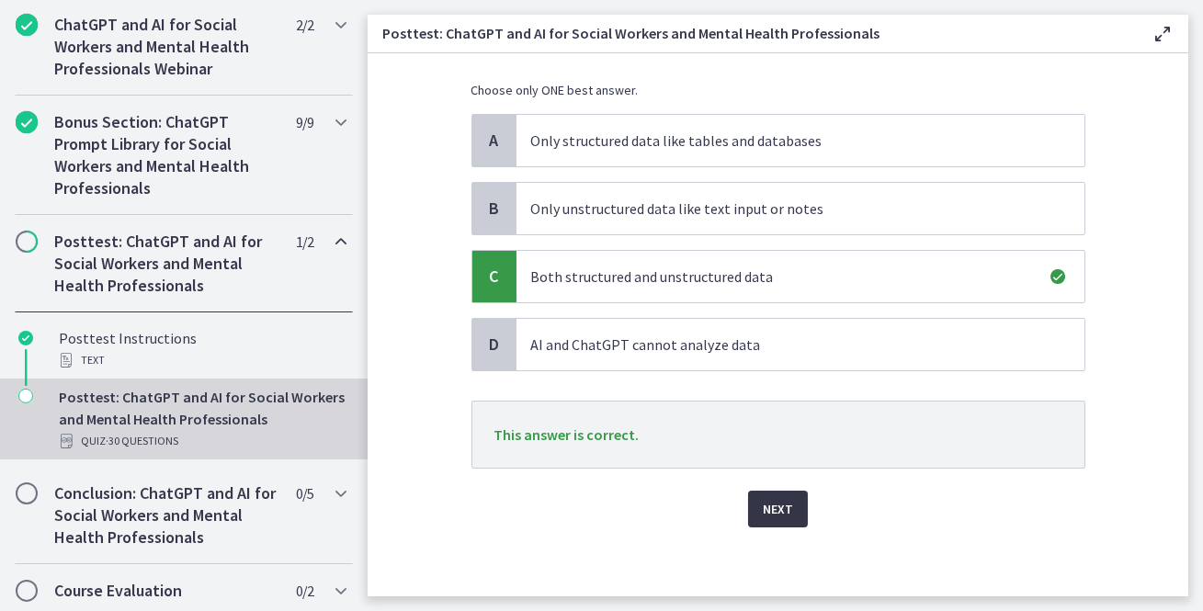
click at [783, 510] on span "Next" at bounding box center [778, 509] width 30 height 22
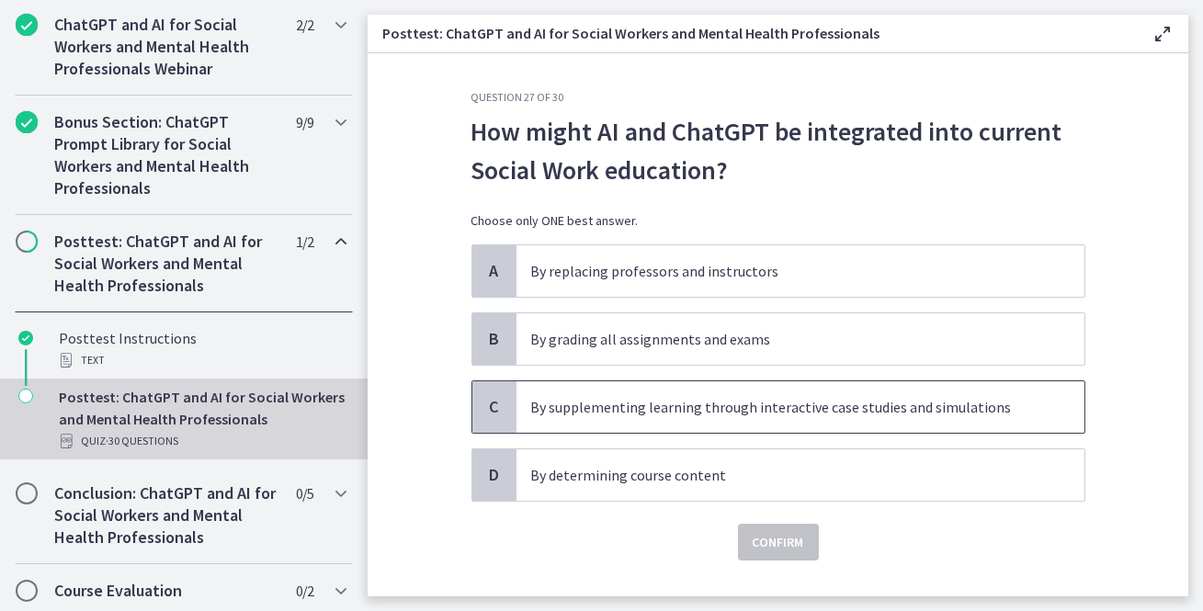
click at [746, 406] on p "By supplementing learning through interactive case studies and simulations" at bounding box center [782, 407] width 502 height 22
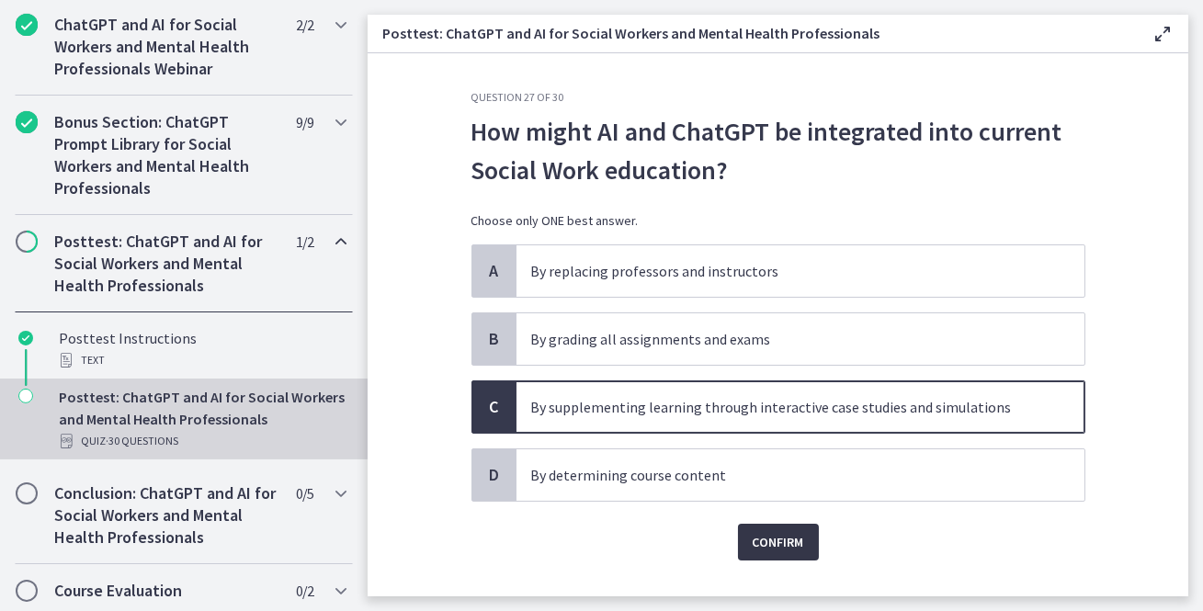
click at [774, 540] on span "Confirm" at bounding box center [778, 542] width 51 height 22
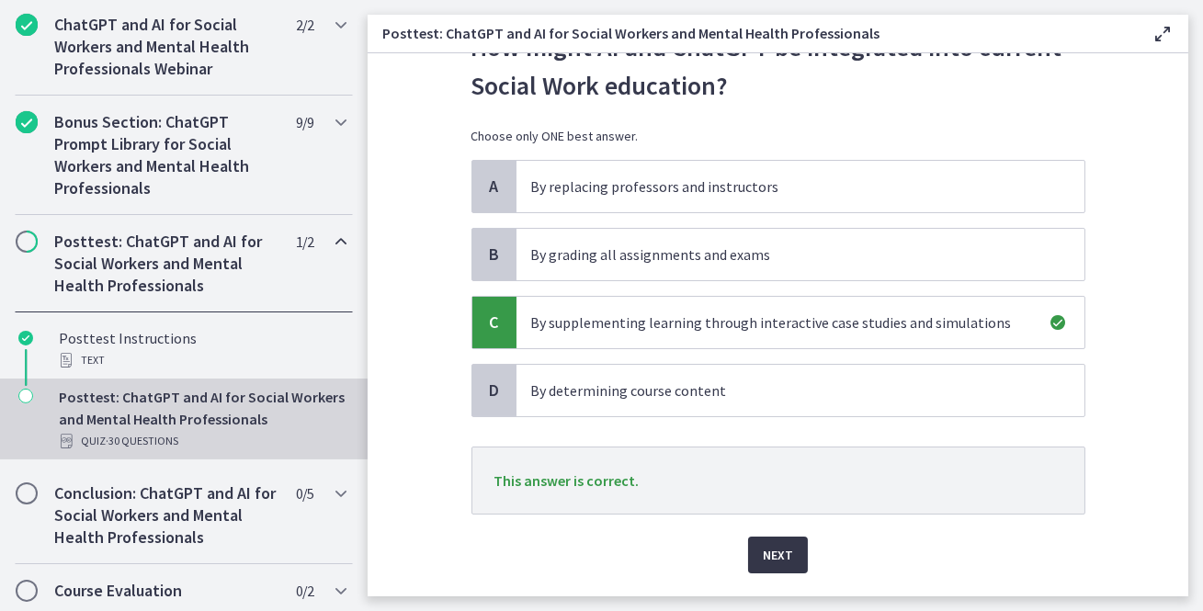
scroll to position [94, 0]
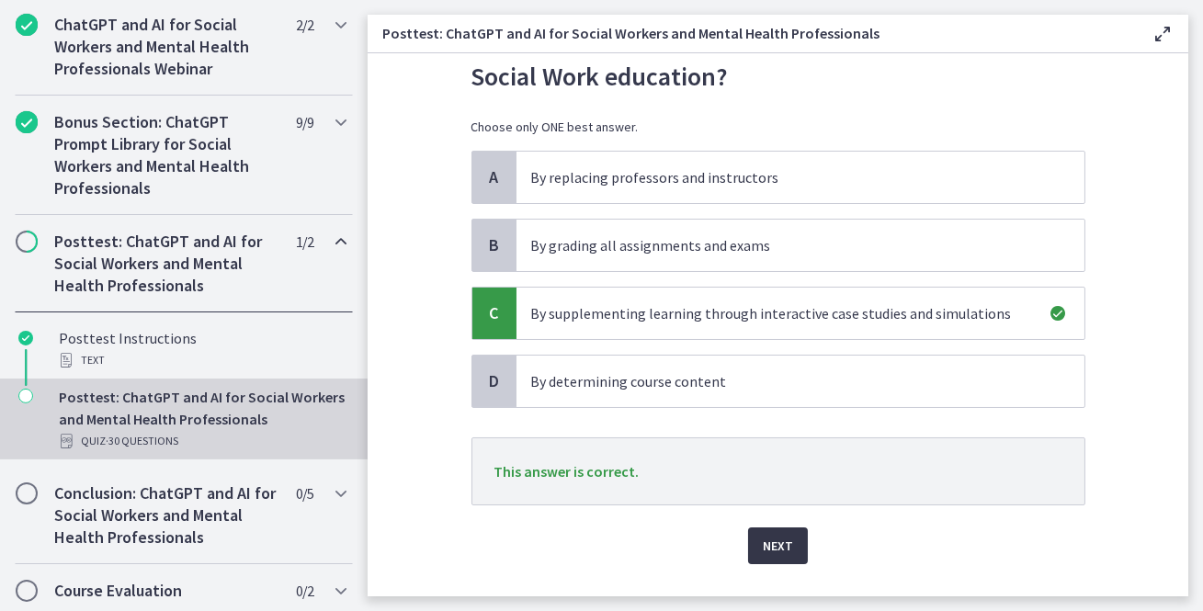
click at [774, 542] on span "Next" at bounding box center [778, 546] width 30 height 22
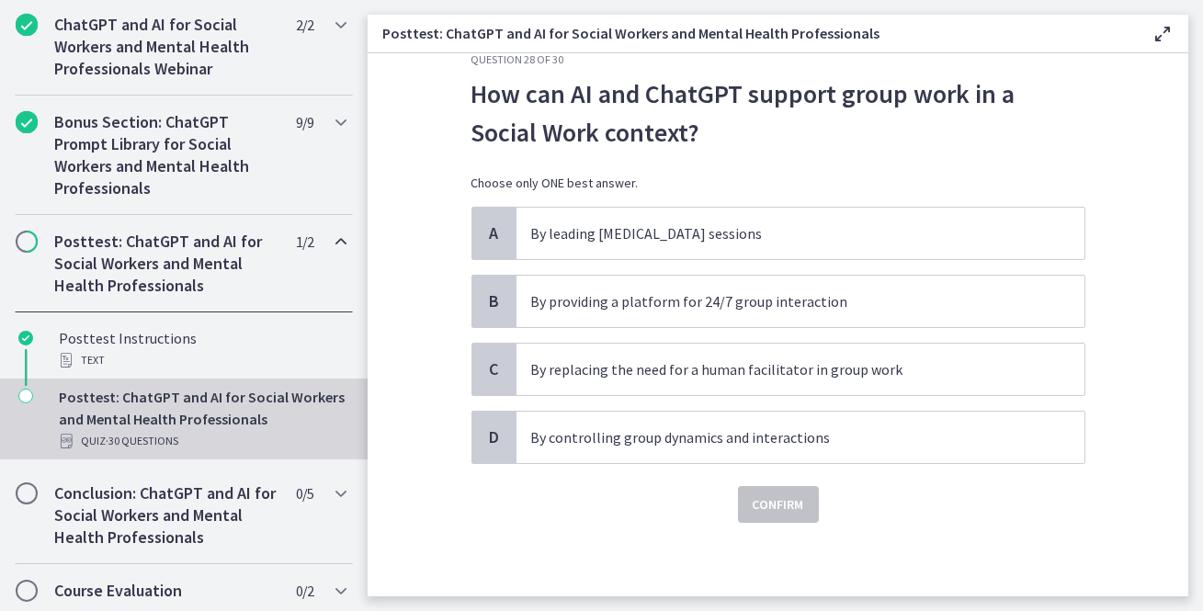
scroll to position [0, 0]
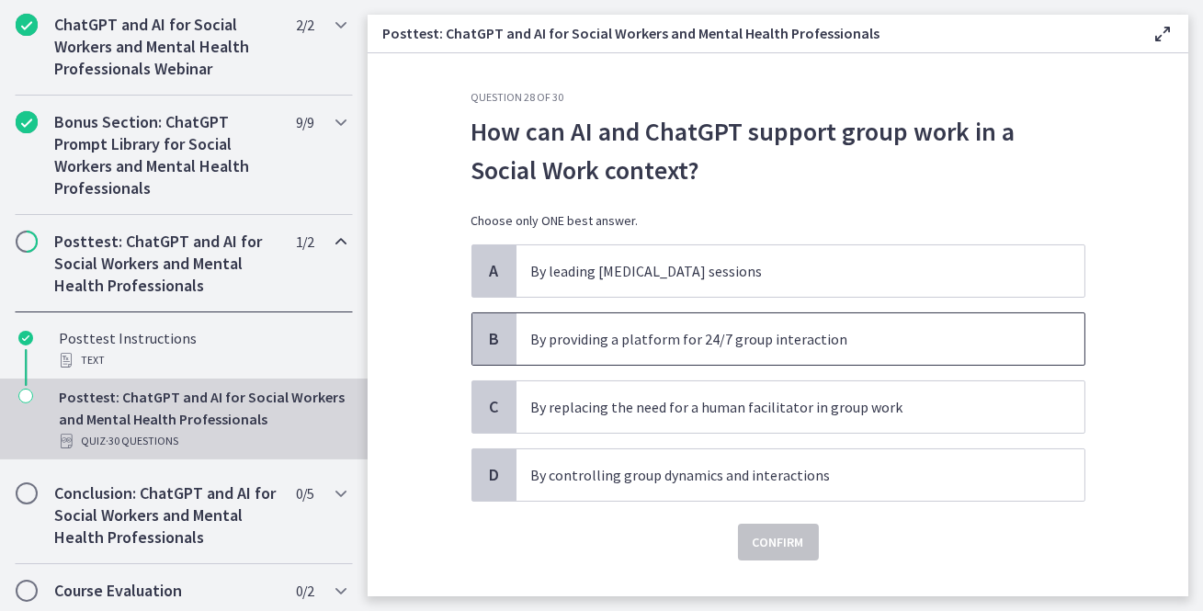
click at [766, 333] on p "By providing a platform for 24/7 group interaction" at bounding box center [782, 339] width 502 height 22
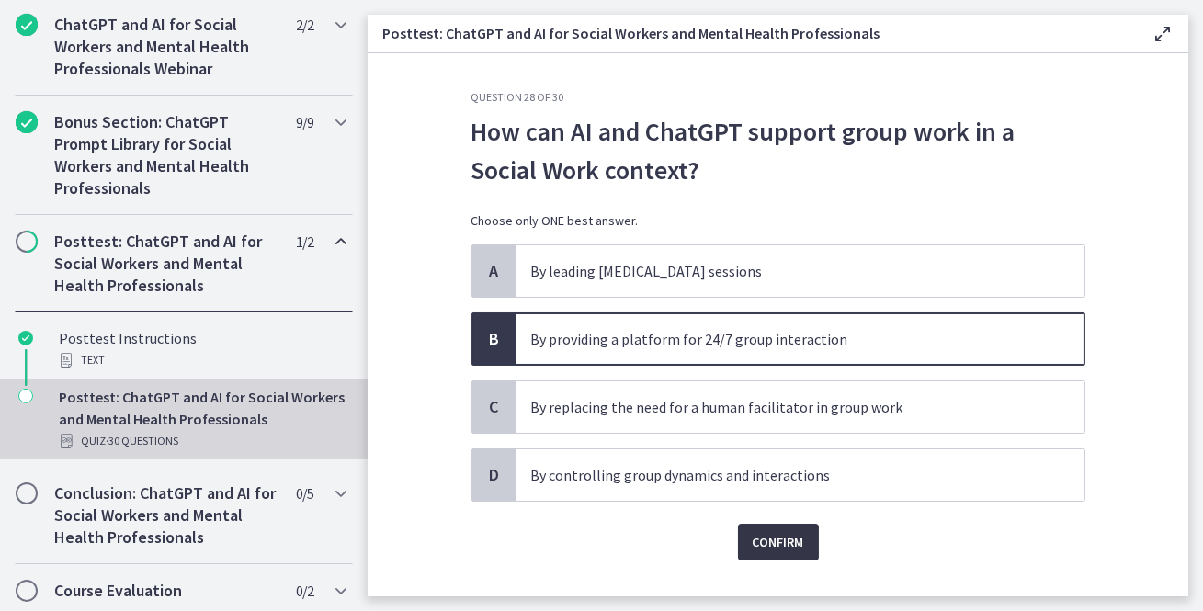
click at [800, 538] on span "Confirm" at bounding box center [778, 542] width 51 height 22
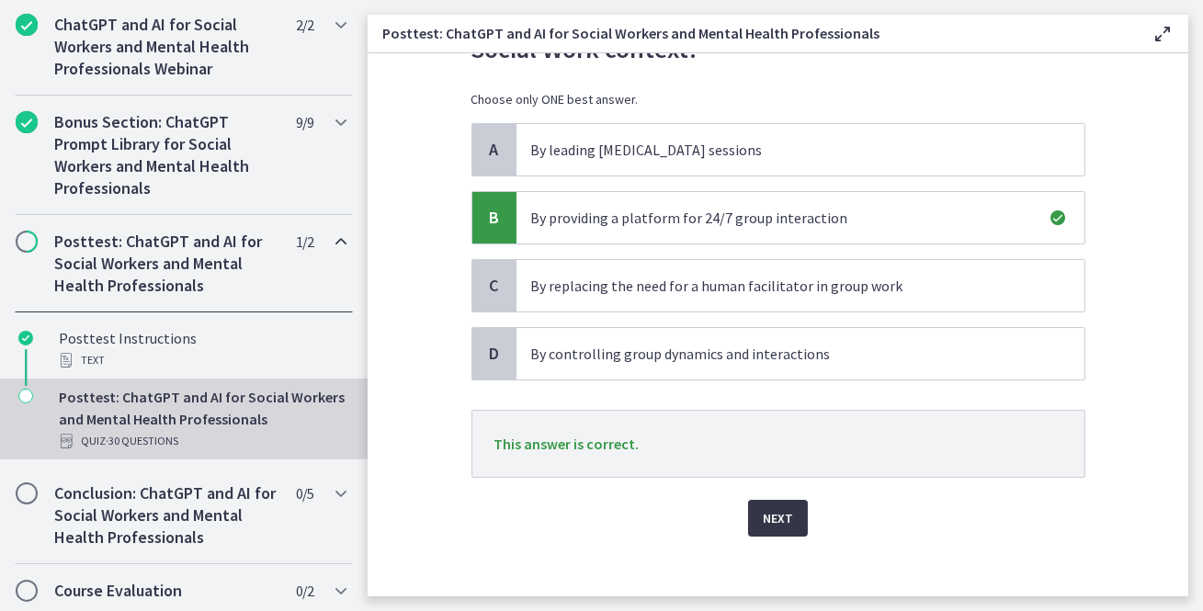
scroll to position [131, 0]
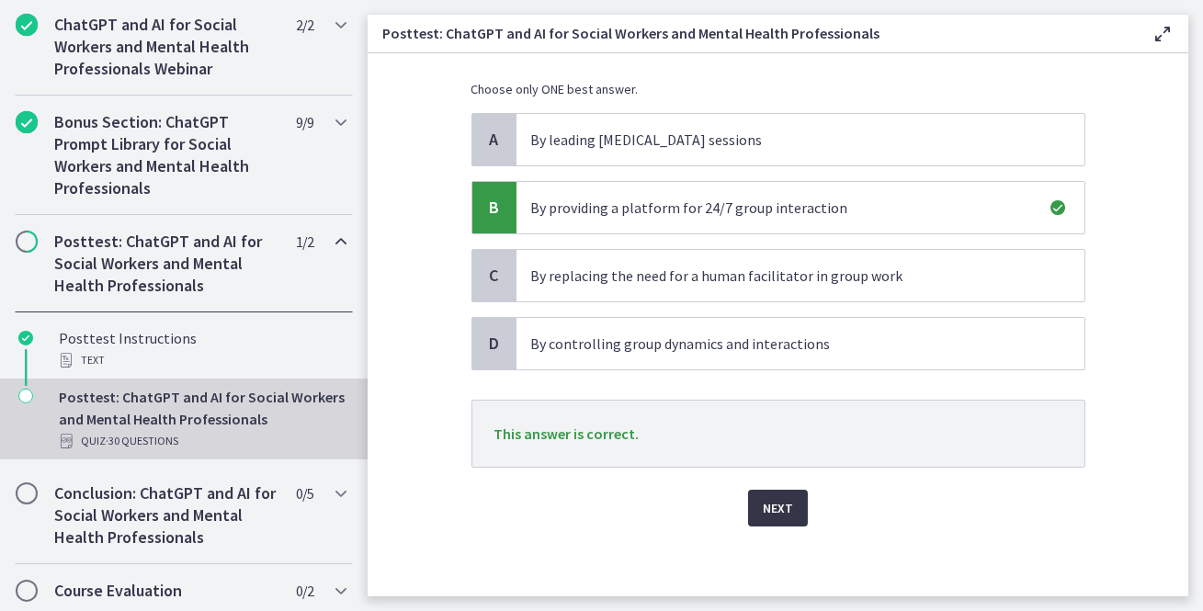
click at [776, 497] on span "Next" at bounding box center [778, 508] width 30 height 22
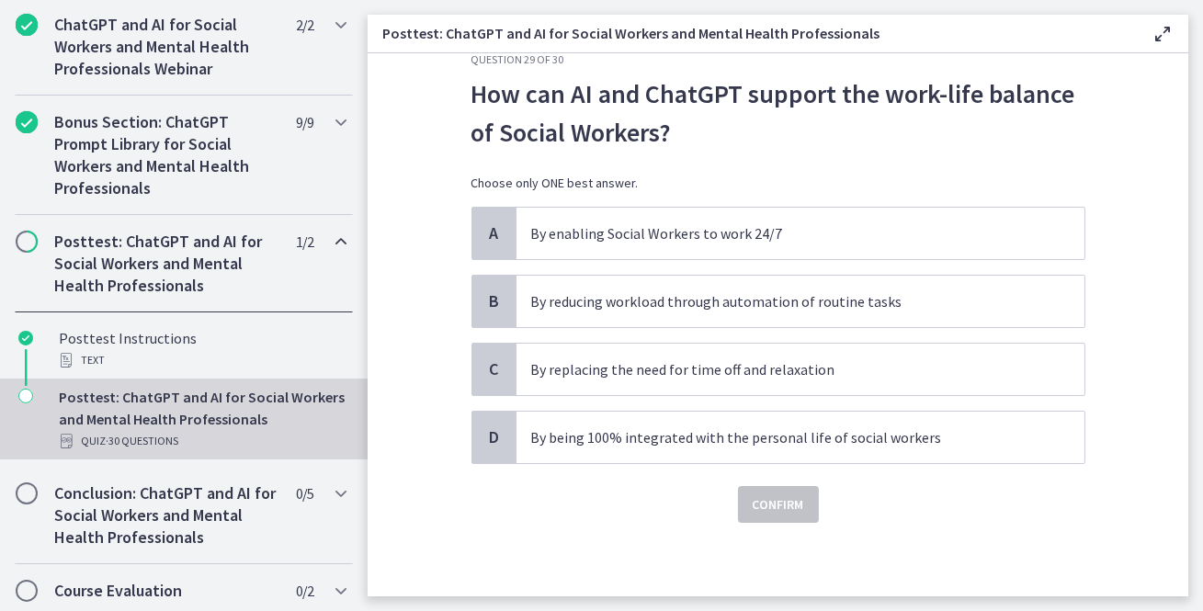
scroll to position [0, 0]
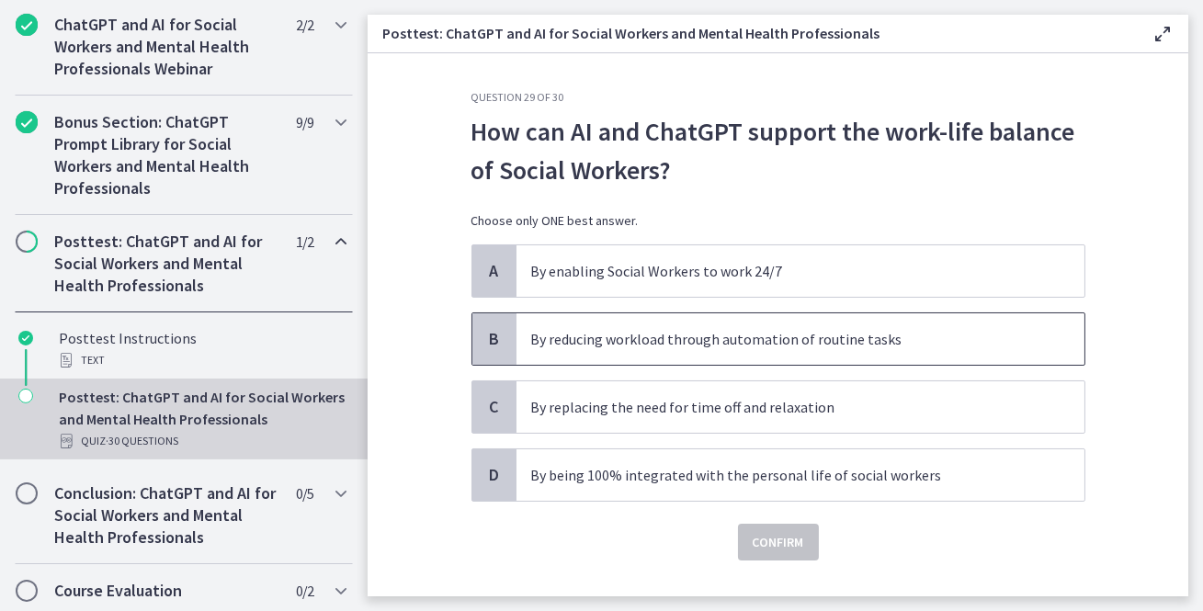
click at [812, 328] on p "By reducing workload through automation of routine tasks" at bounding box center [782, 339] width 502 height 22
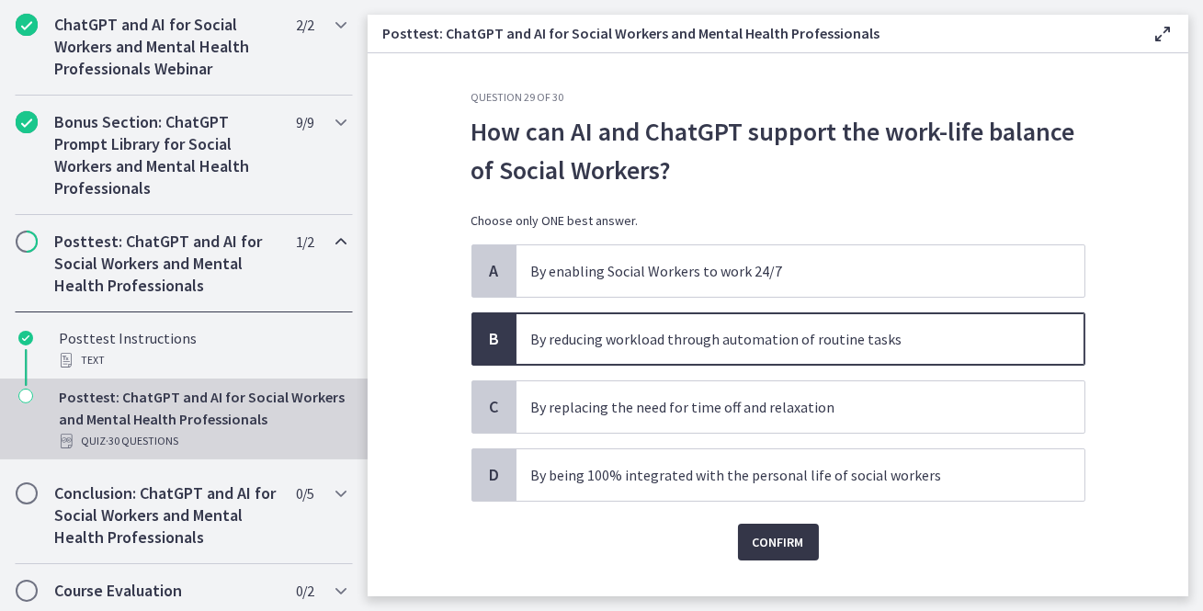
click at [786, 549] on span "Confirm" at bounding box center [778, 542] width 51 height 22
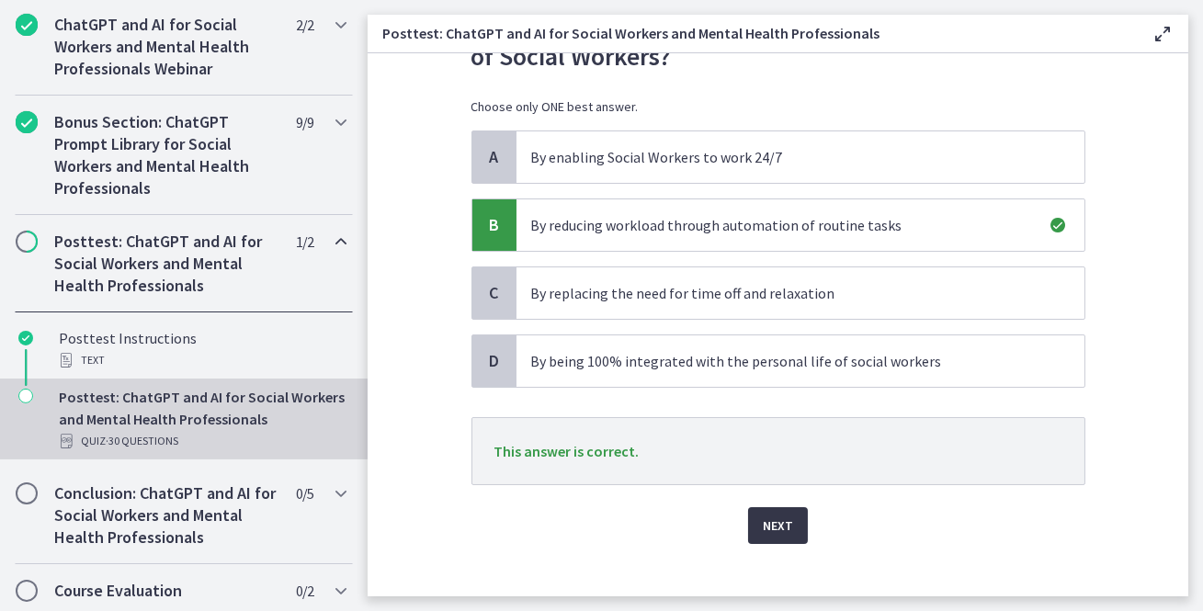
scroll to position [117, 0]
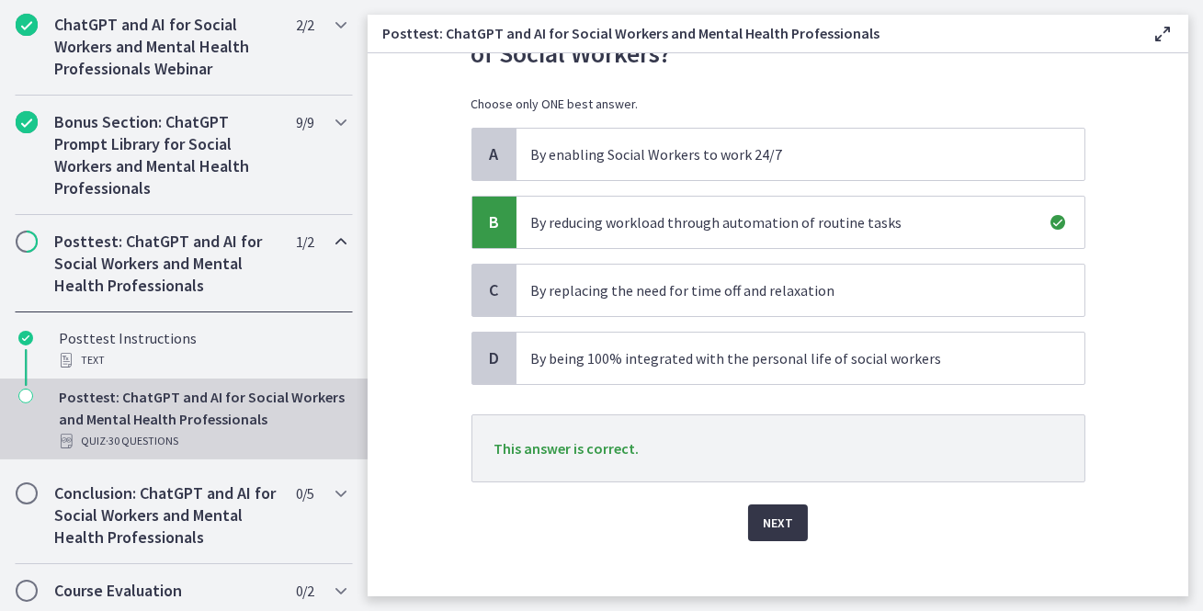
click at [771, 517] on span "Next" at bounding box center [778, 523] width 30 height 22
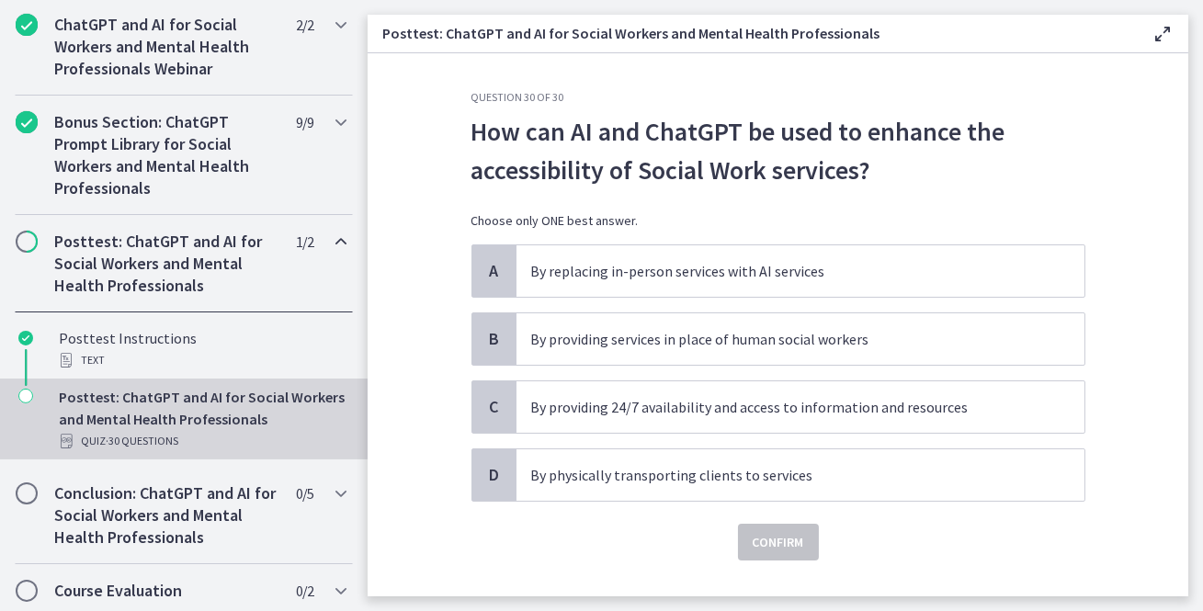
scroll to position [35, 0]
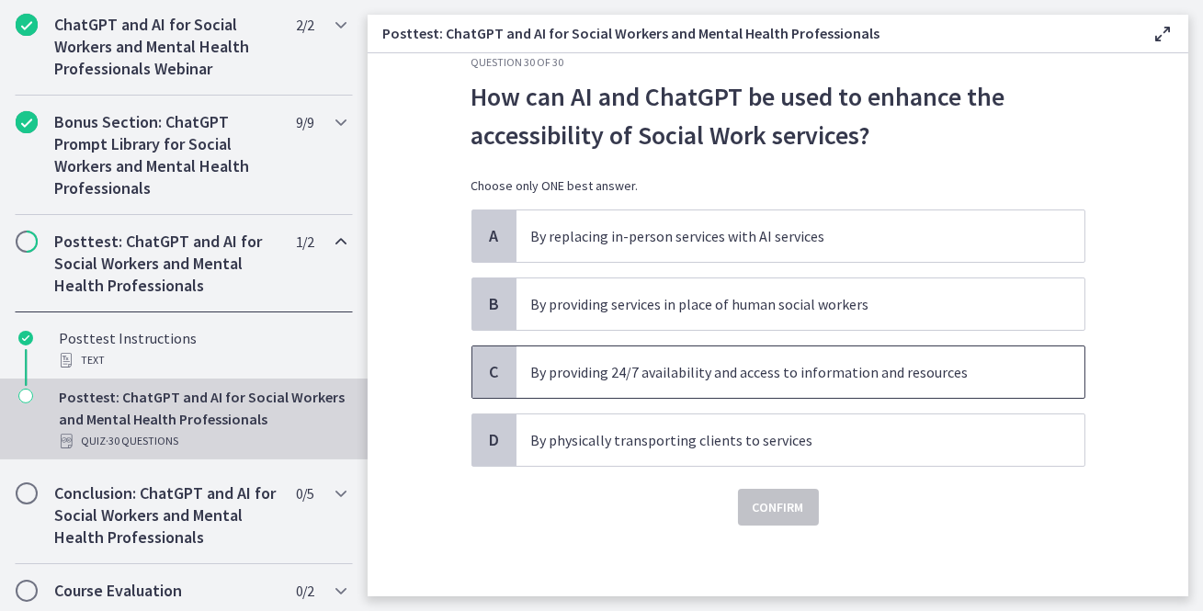
click at [765, 376] on p "By providing 24/7 availability and access to information and resources" at bounding box center [782, 372] width 502 height 22
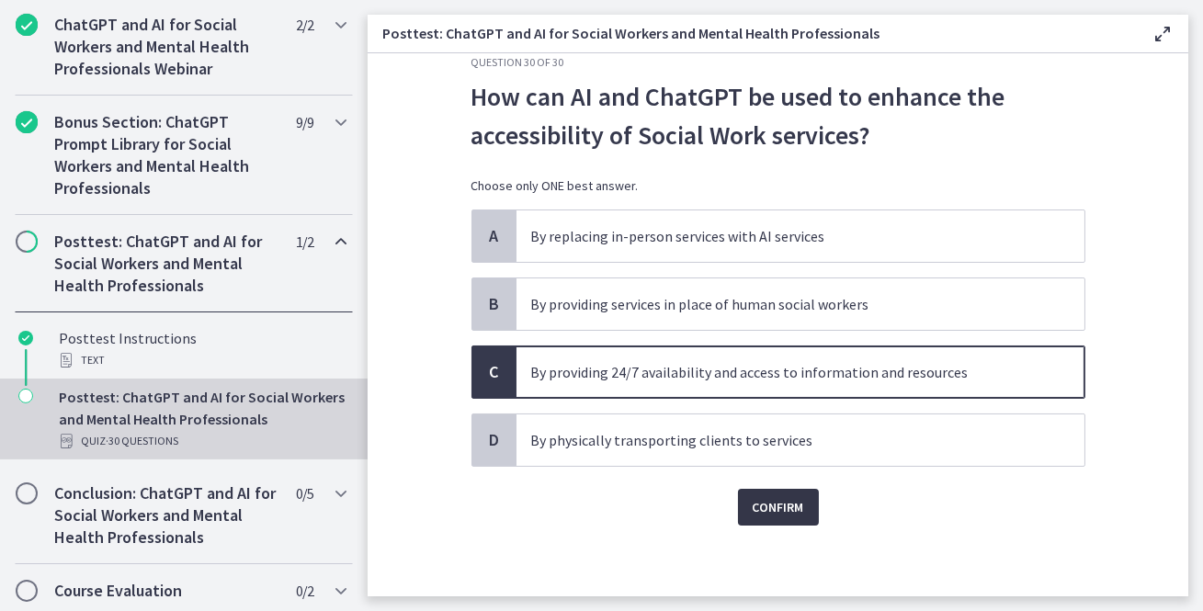
click at [776, 508] on span "Confirm" at bounding box center [778, 507] width 51 height 22
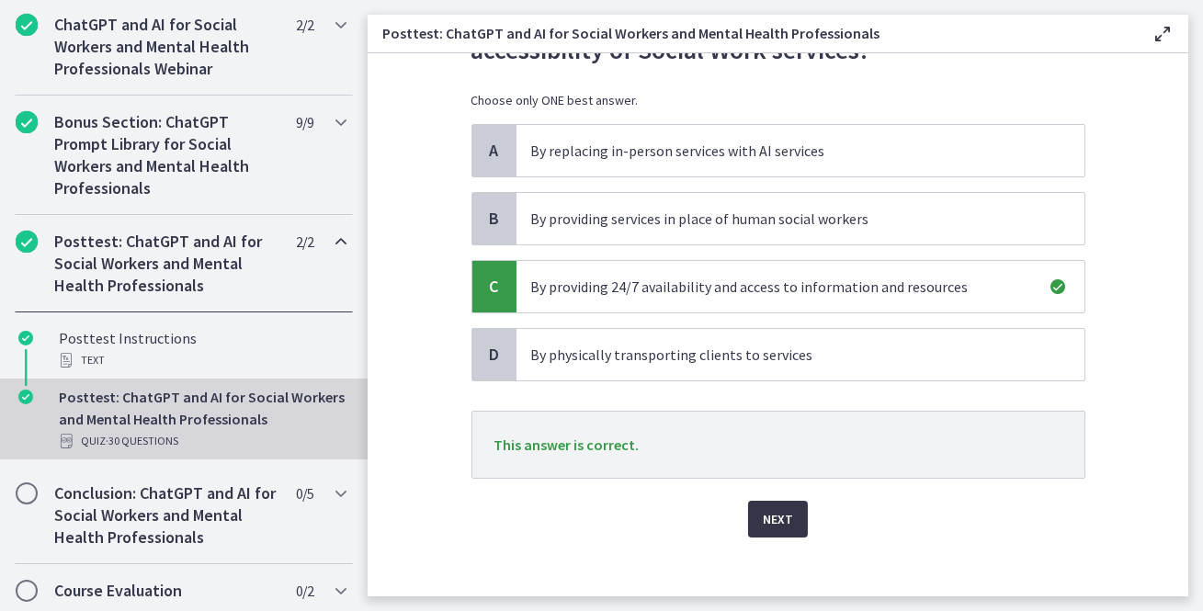
scroll to position [125, 0]
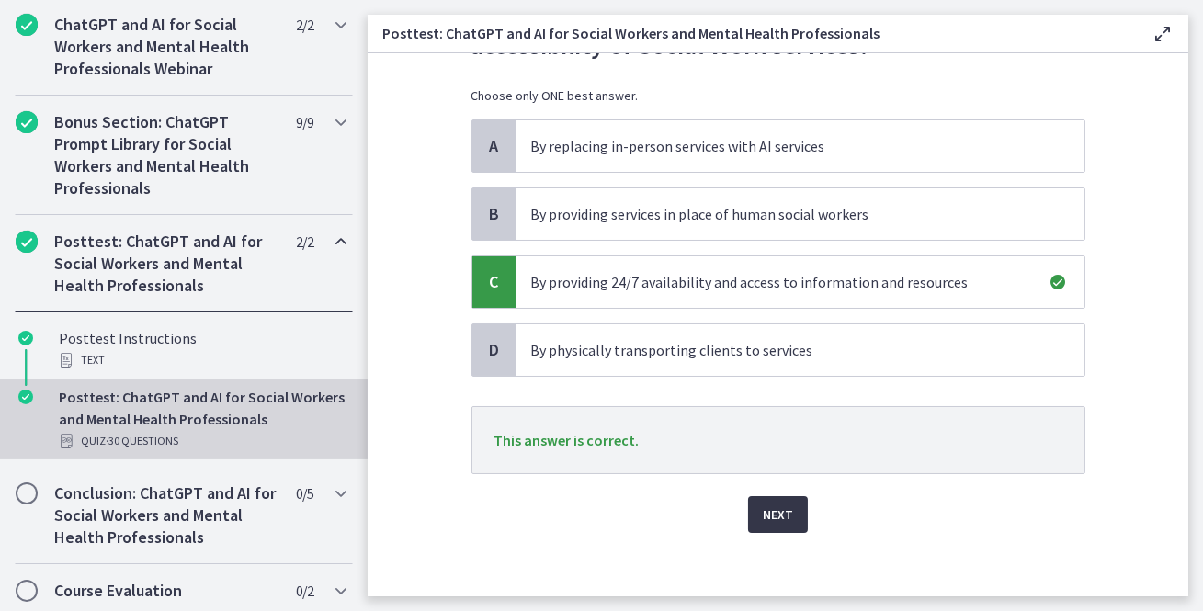
click at [776, 508] on span "Next" at bounding box center [778, 515] width 30 height 22
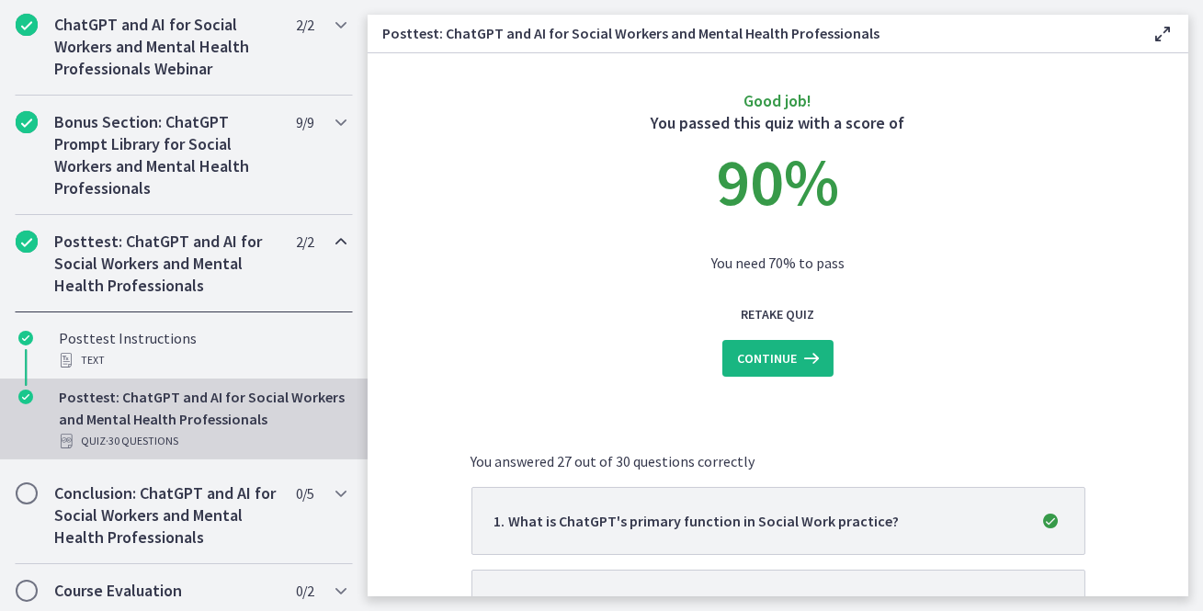
click at [774, 368] on span "Continue" at bounding box center [767, 358] width 60 height 22
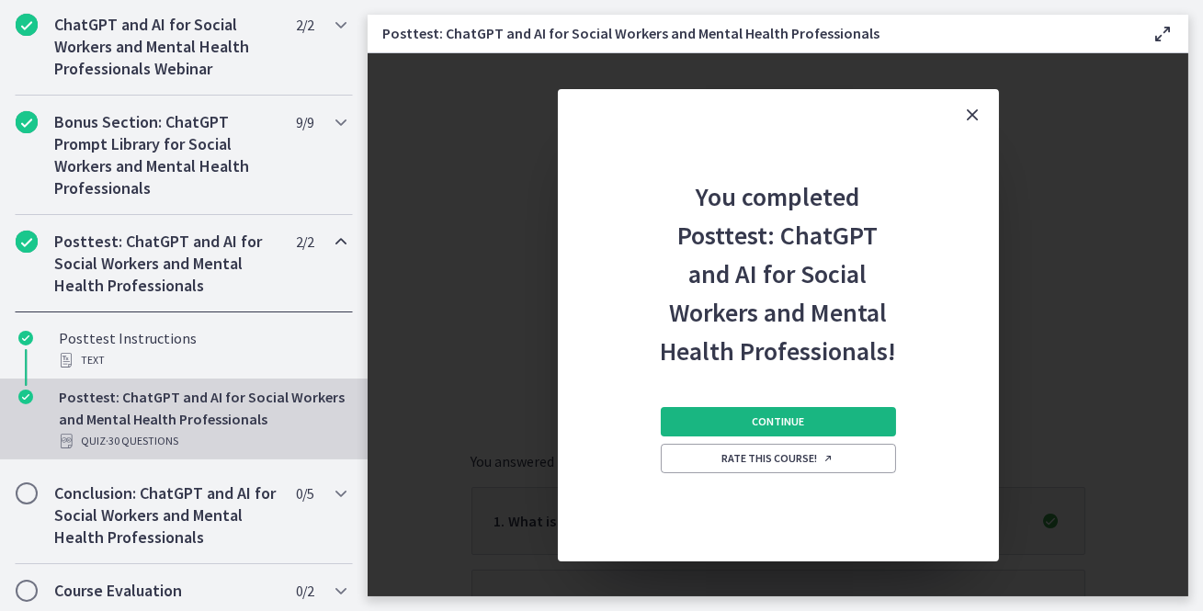
click at [773, 429] on button "Continue" at bounding box center [778, 421] width 235 height 29
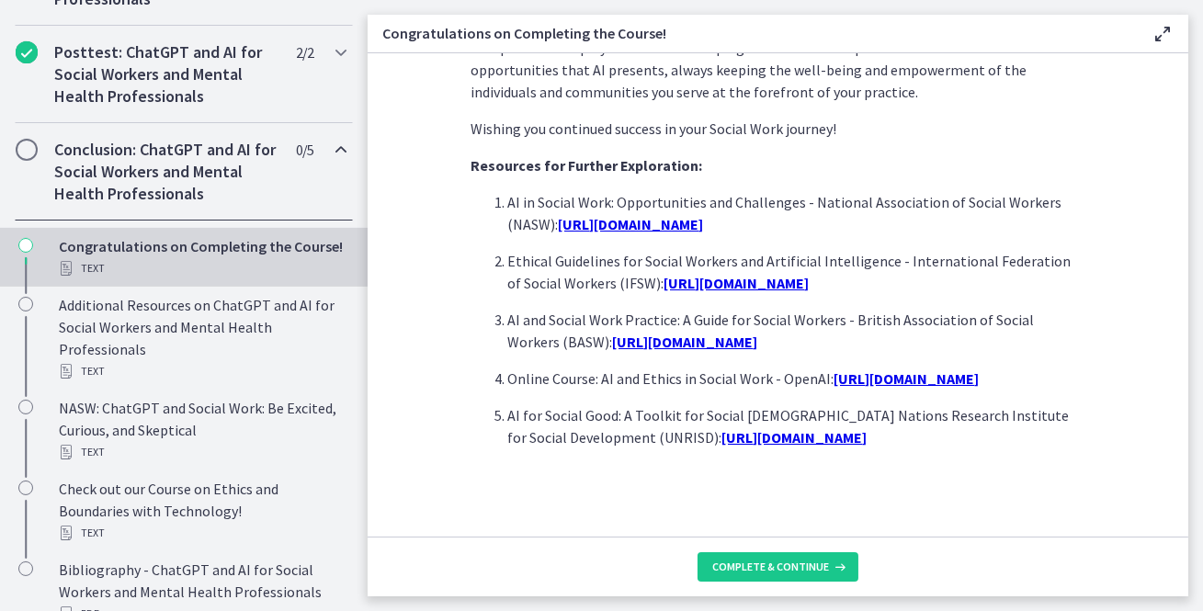
scroll to position [1660, 0]
click at [704, 215] on u "https://www.socialworkers.org/Practice/Ethics/News-Articles/AI-in-Social-Work" at bounding box center [631, 224] width 145 height 18
click at [752, 274] on u "https://www.ifsw.org/ethical-guidelines-for-social-workers-and-artificial-intel…" at bounding box center [737, 283] width 145 height 18
click at [671, 274] on u "https://www.ifsw.org/ethical-guidelines-for-social-workers-and-artificial-intel…" at bounding box center [737, 283] width 145 height 18
click at [663, 333] on u "https://www.basw.co.uk/sites/default/files/protected/Protected%20AI%20and%20Soc…" at bounding box center [685, 342] width 145 height 18
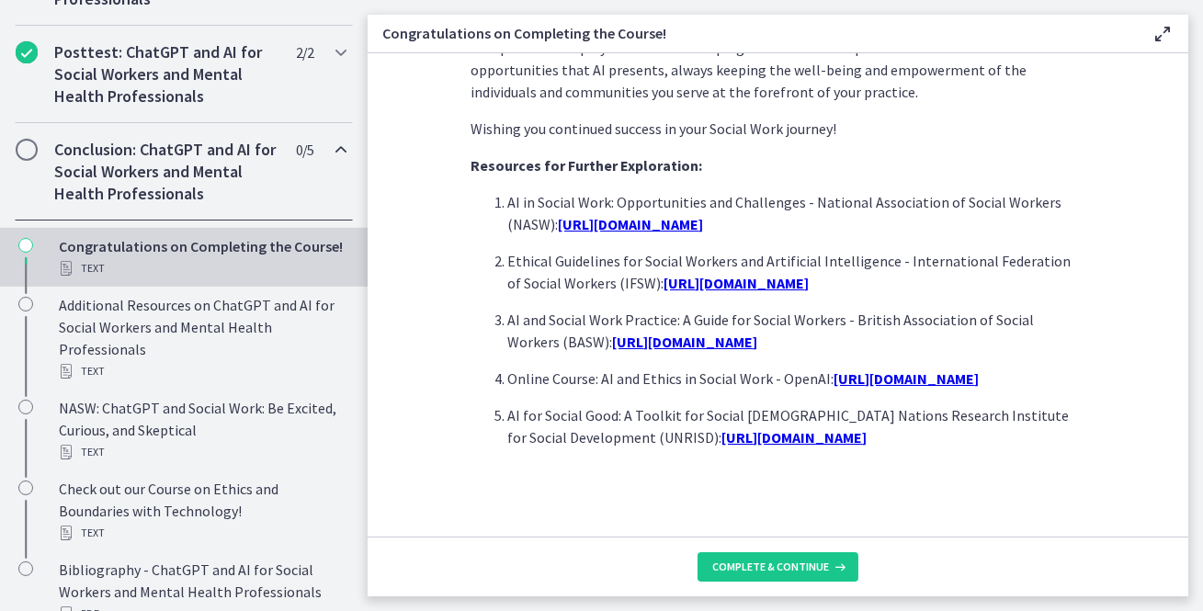
click at [865, 369] on u "https://www.openai.com/learn/ai-ethics-social-work-course" at bounding box center [907, 378] width 145 height 18
click at [827, 435] on u "https://www.unrisd.org/ai-social-good-toolkit" at bounding box center [794, 437] width 145 height 18
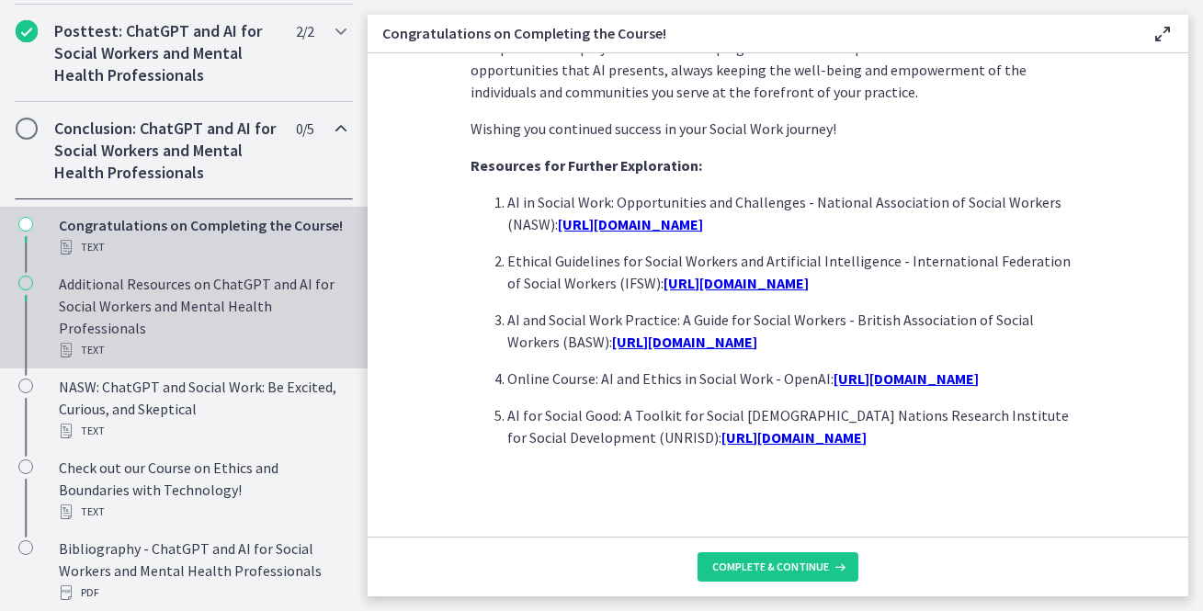
scroll to position [1195, 0]
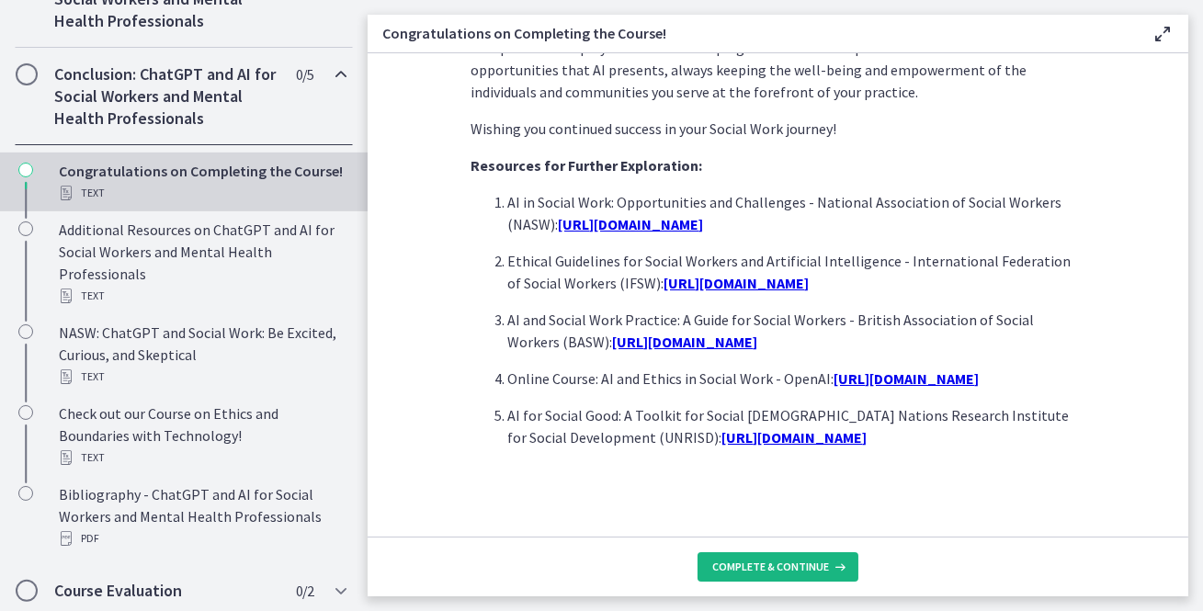
click at [772, 569] on span "Complete & continue" at bounding box center [770, 567] width 117 height 15
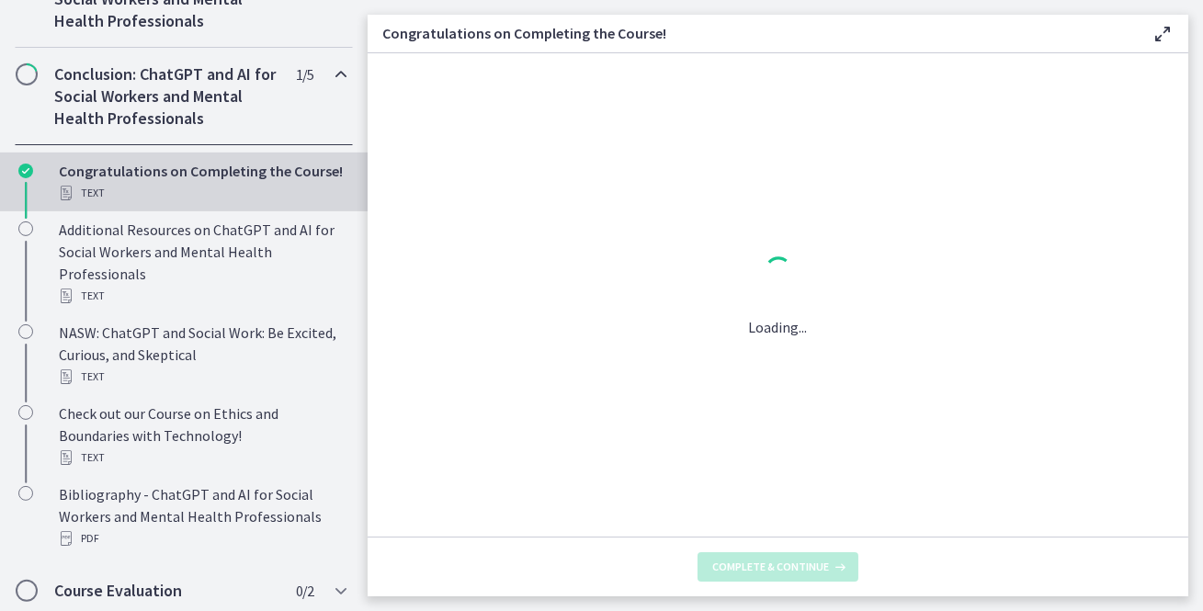
scroll to position [0, 0]
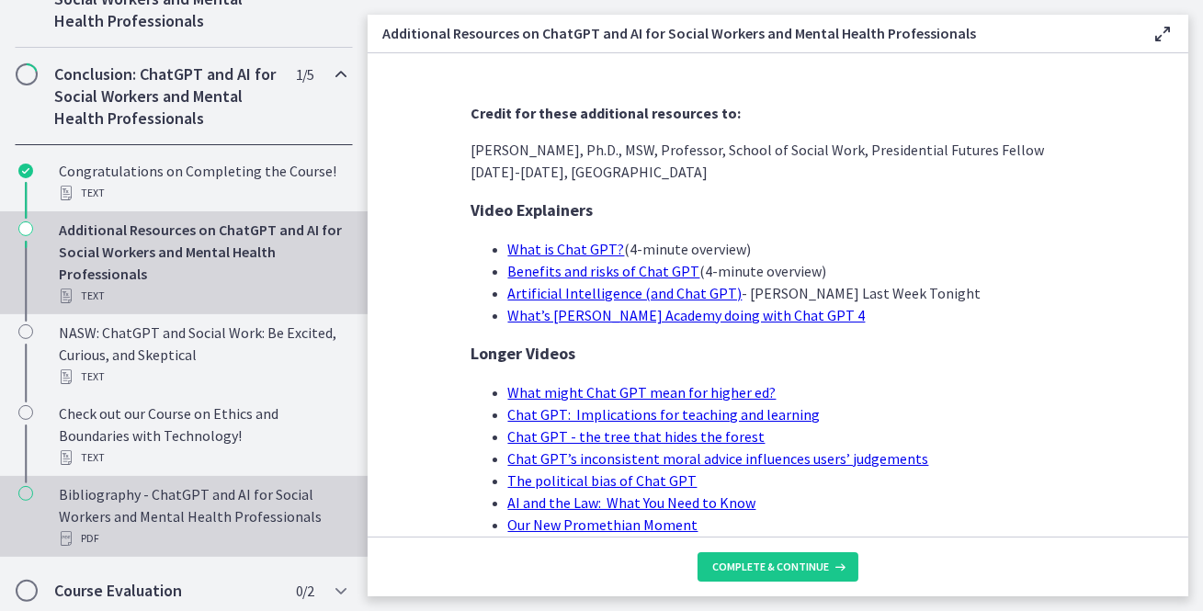
scroll to position [1865, 0]
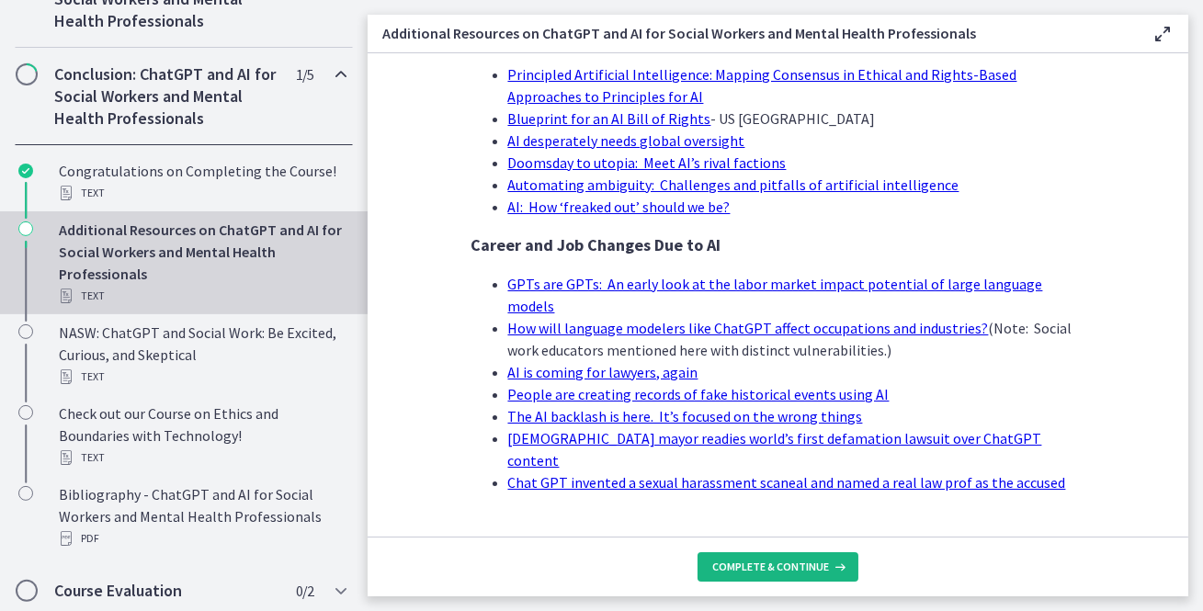
click at [806, 573] on span "Complete & continue" at bounding box center [770, 567] width 117 height 15
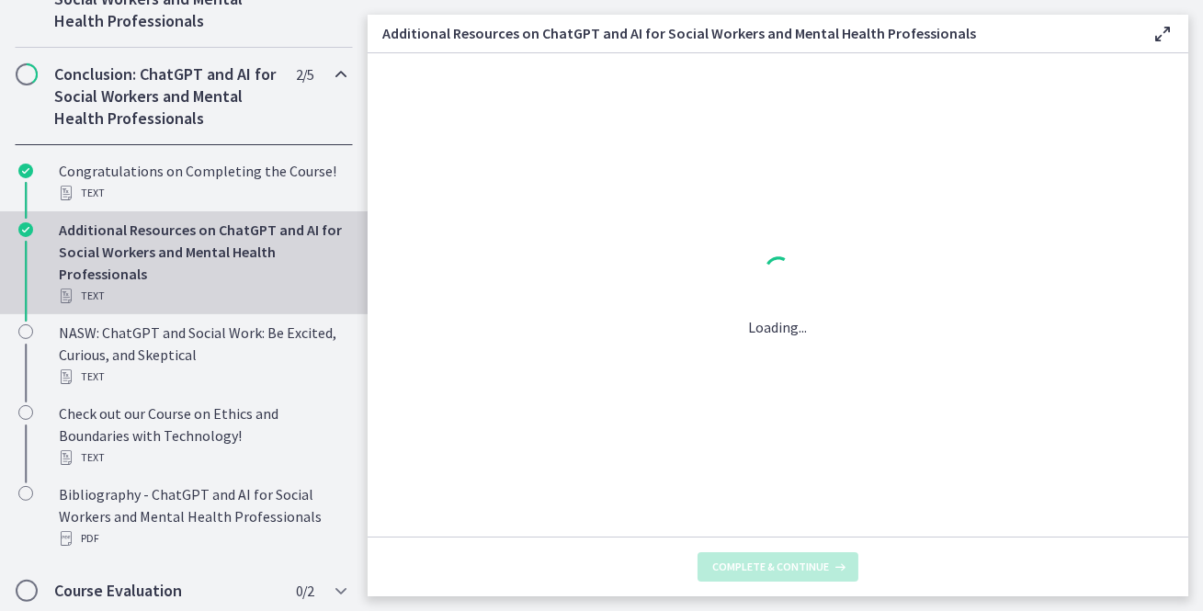
scroll to position [0, 0]
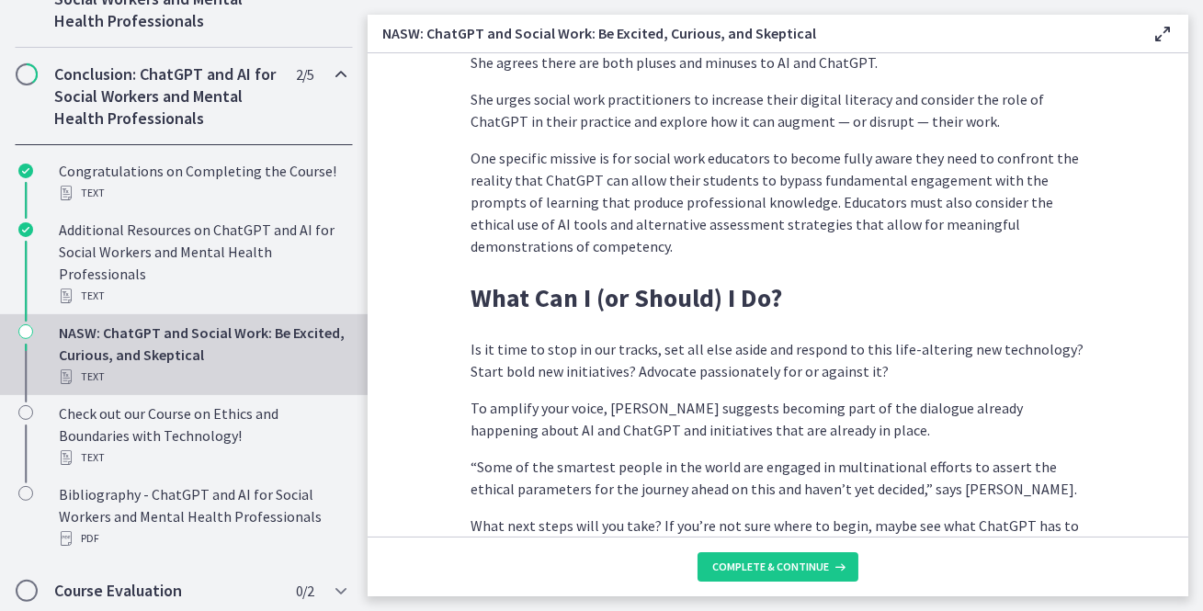
scroll to position [5257, 0]
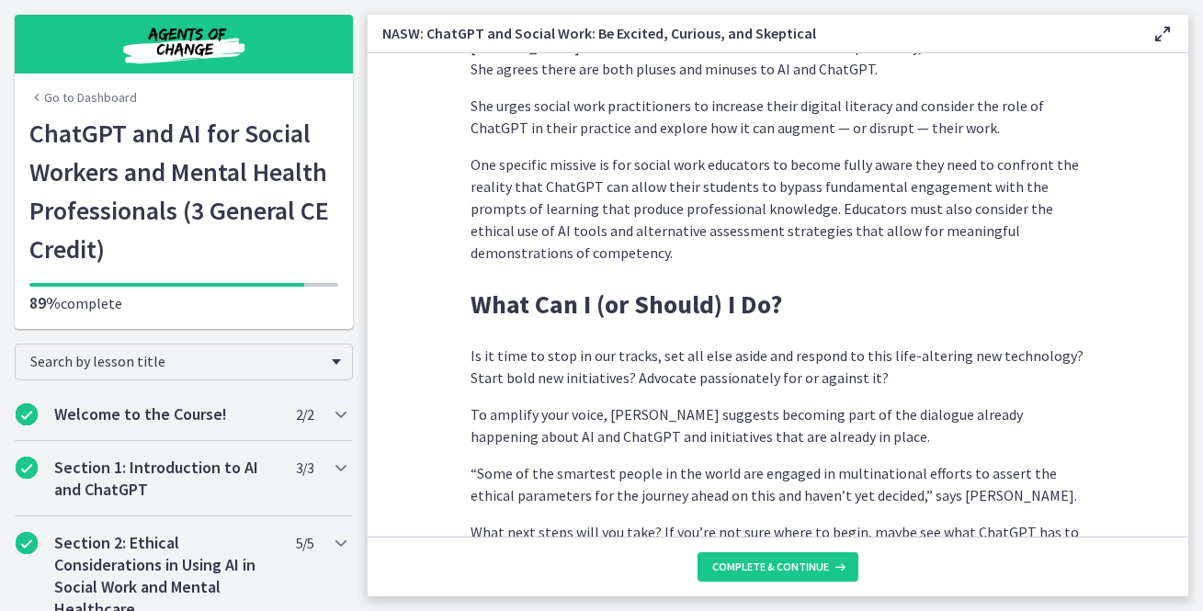
scroll to position [5257, 0]
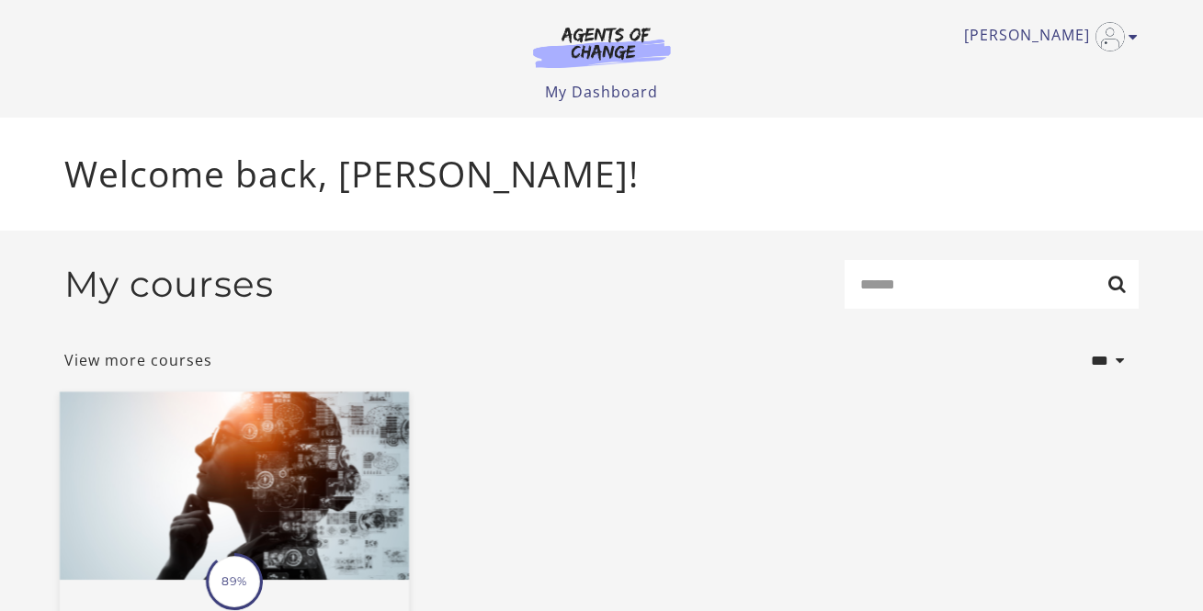
click at [347, 461] on img at bounding box center [233, 486] width 349 height 188
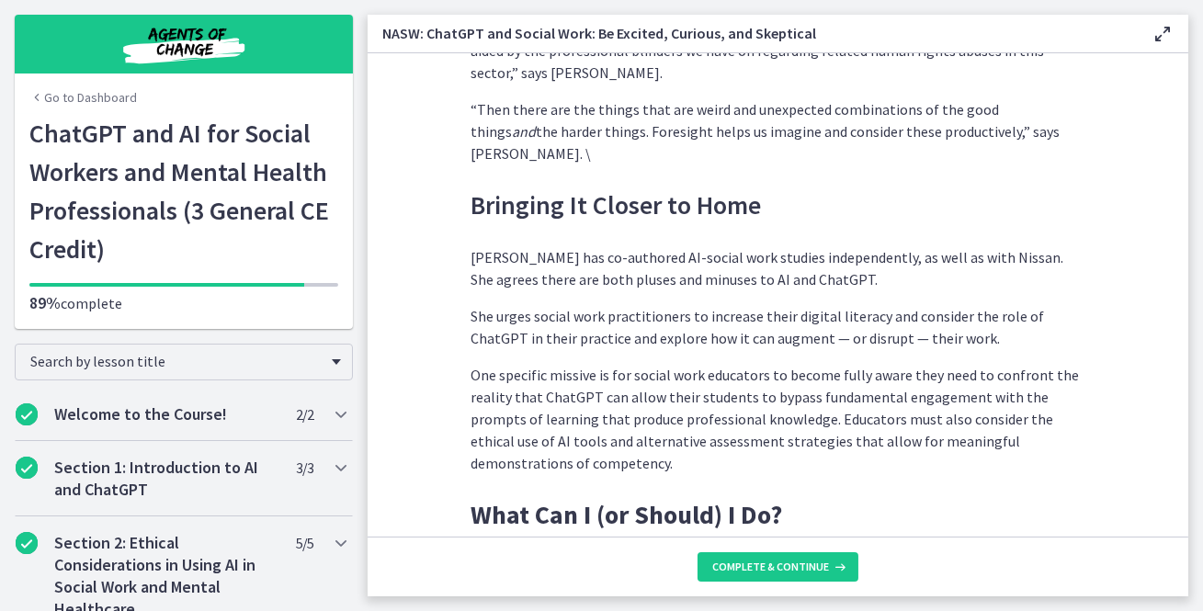
scroll to position [5257, 0]
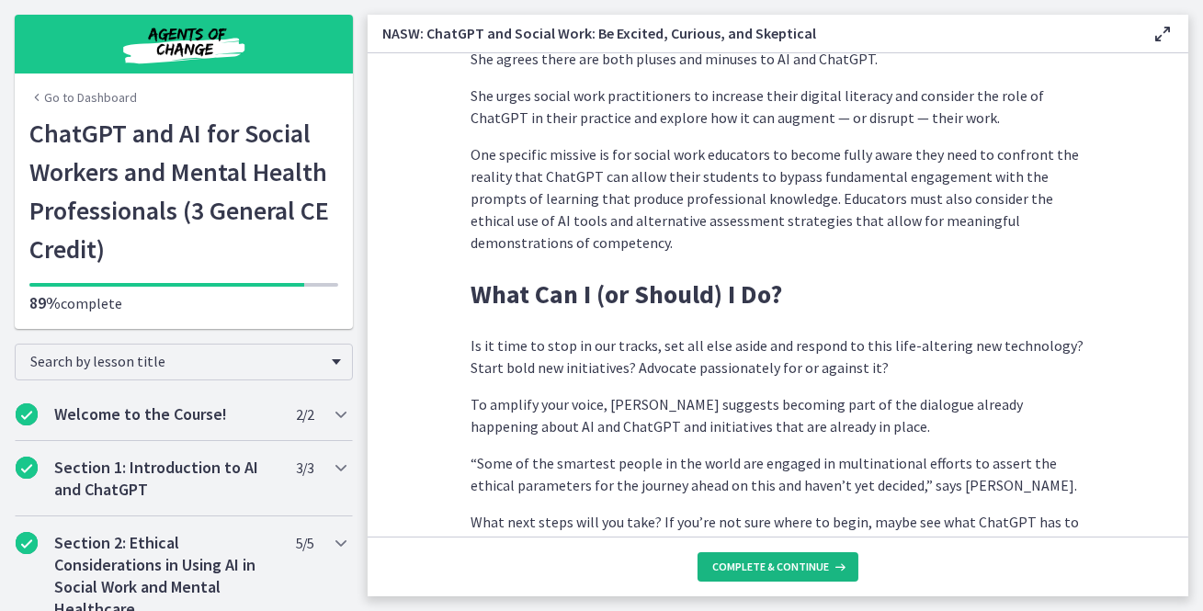
click at [772, 570] on span "Complete & continue" at bounding box center [770, 567] width 117 height 15
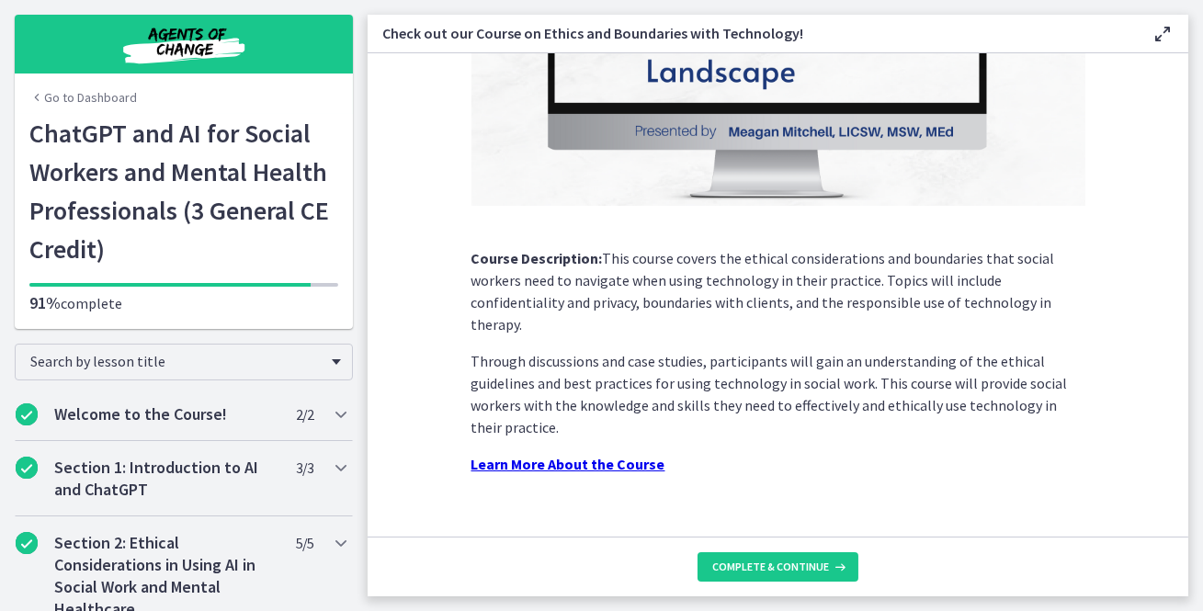
scroll to position [307, 0]
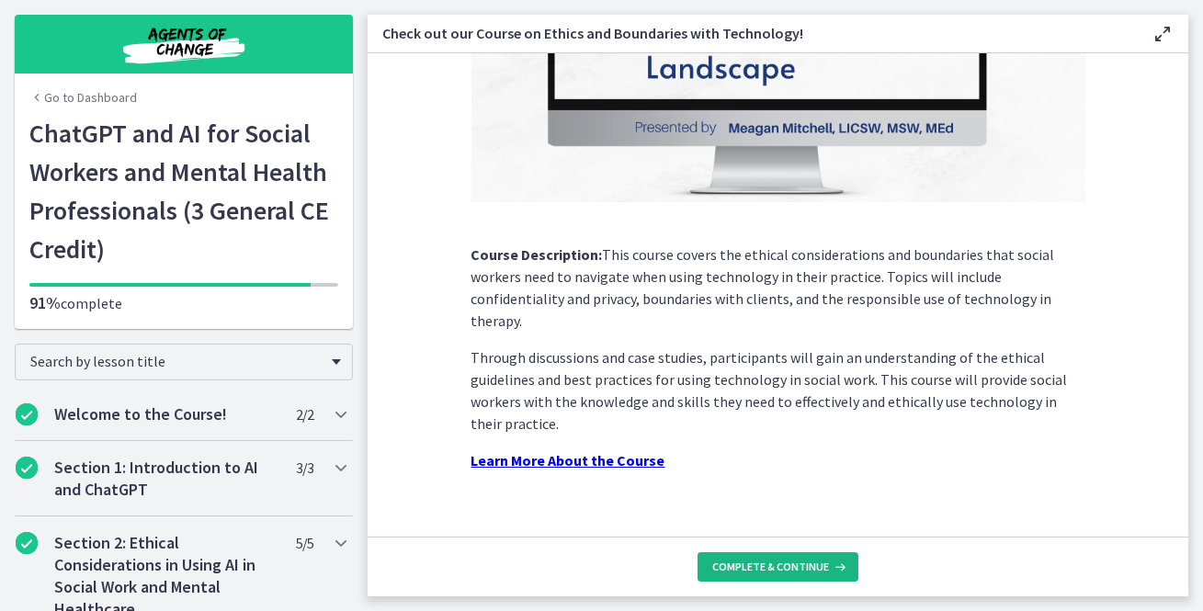
click at [777, 566] on span "Complete & continue" at bounding box center [770, 567] width 117 height 15
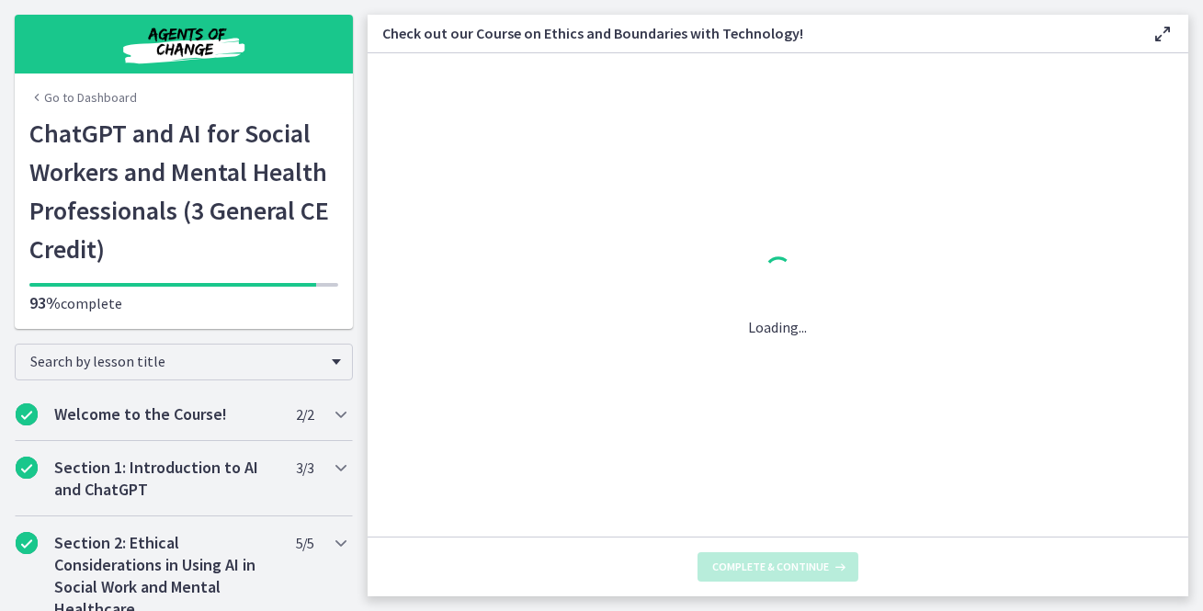
scroll to position [0, 0]
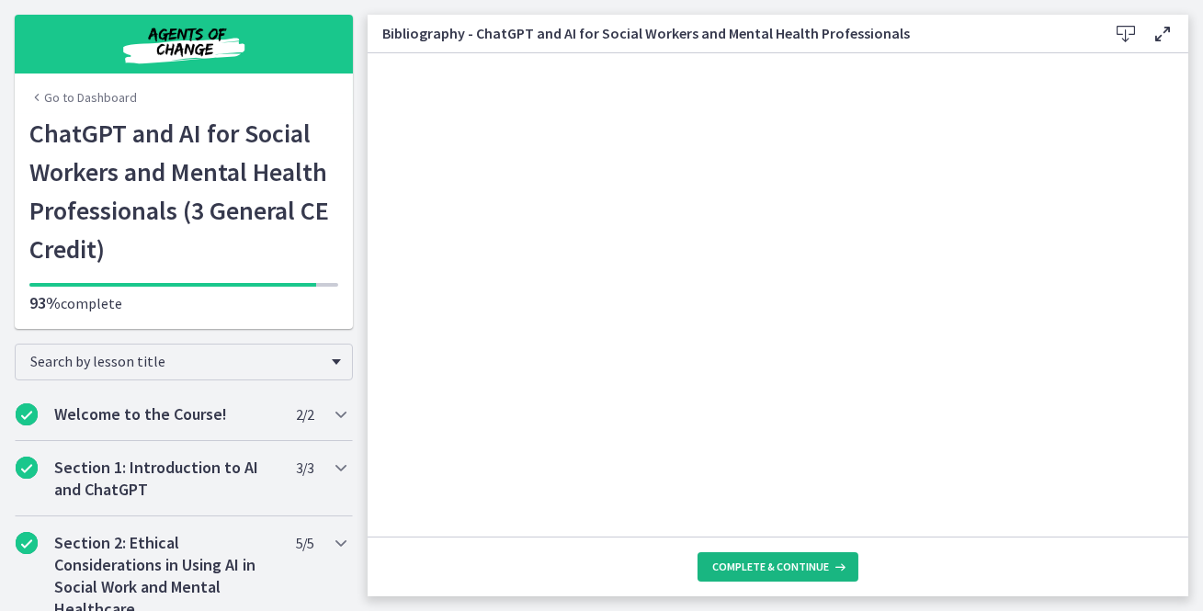
click at [775, 567] on span "Complete & continue" at bounding box center [770, 567] width 117 height 15
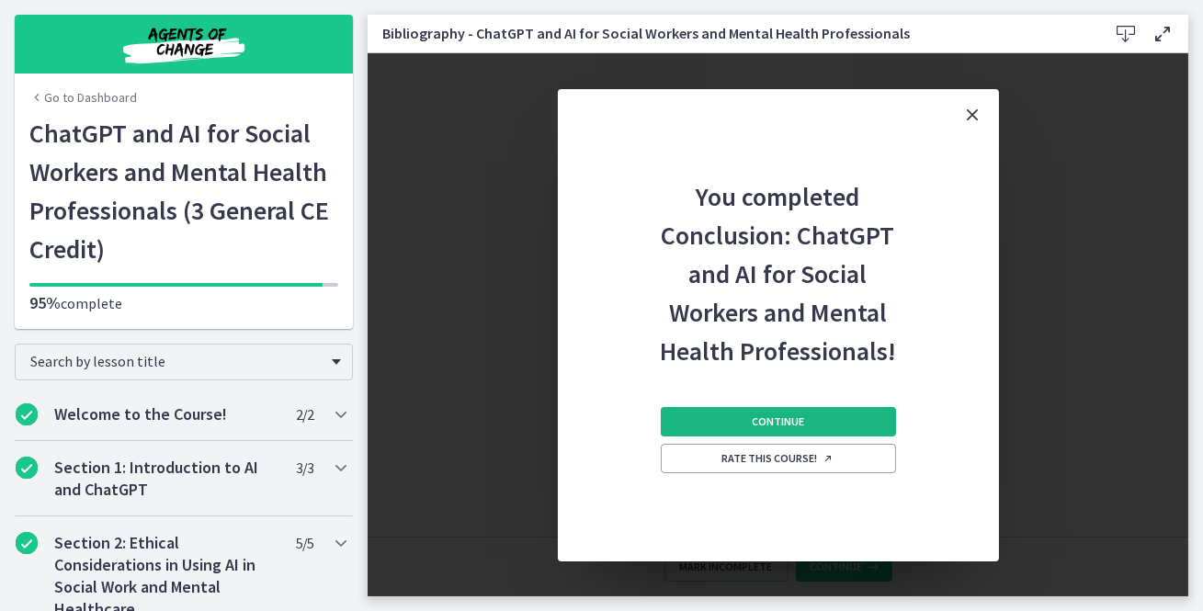
click at [807, 424] on button "Continue" at bounding box center [778, 421] width 235 height 29
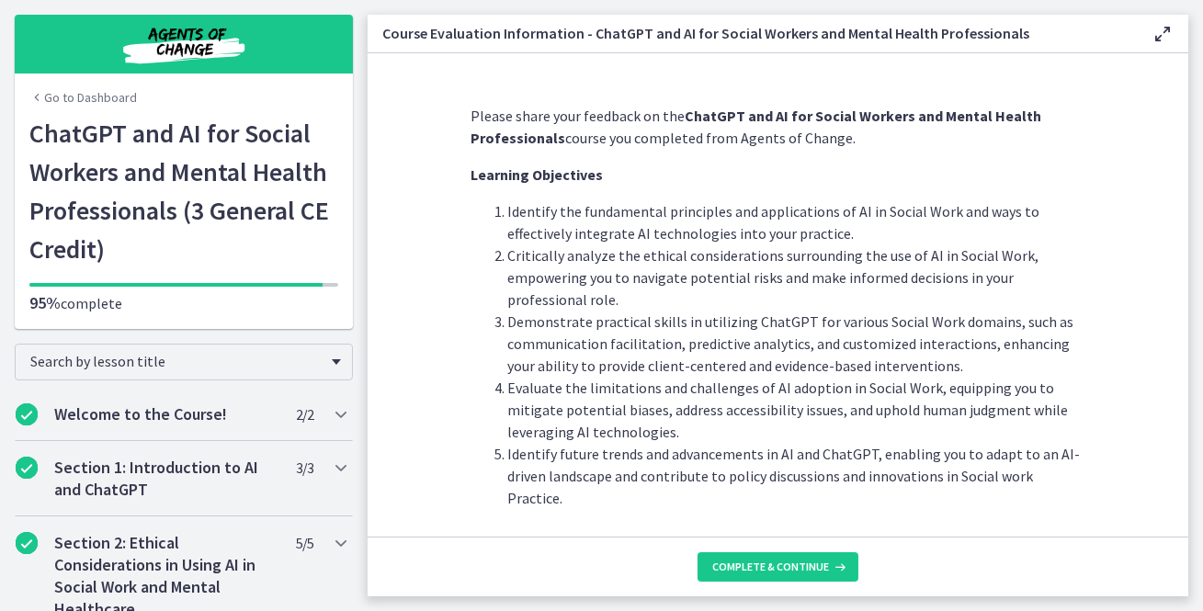
scroll to position [38, 0]
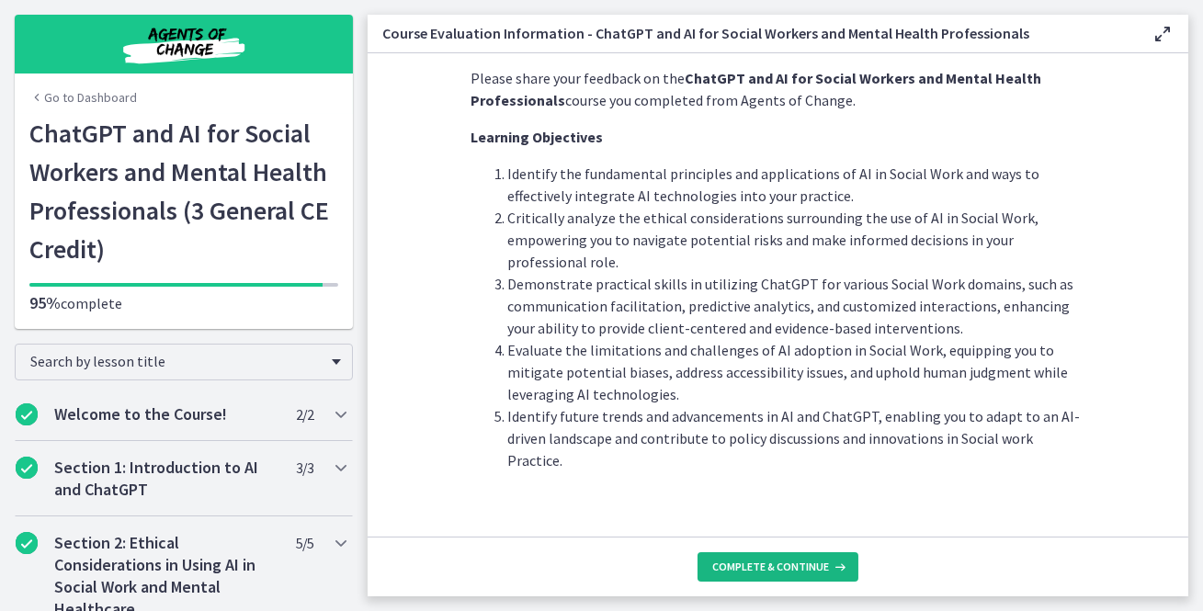
click at [804, 560] on span "Complete & continue" at bounding box center [770, 567] width 117 height 15
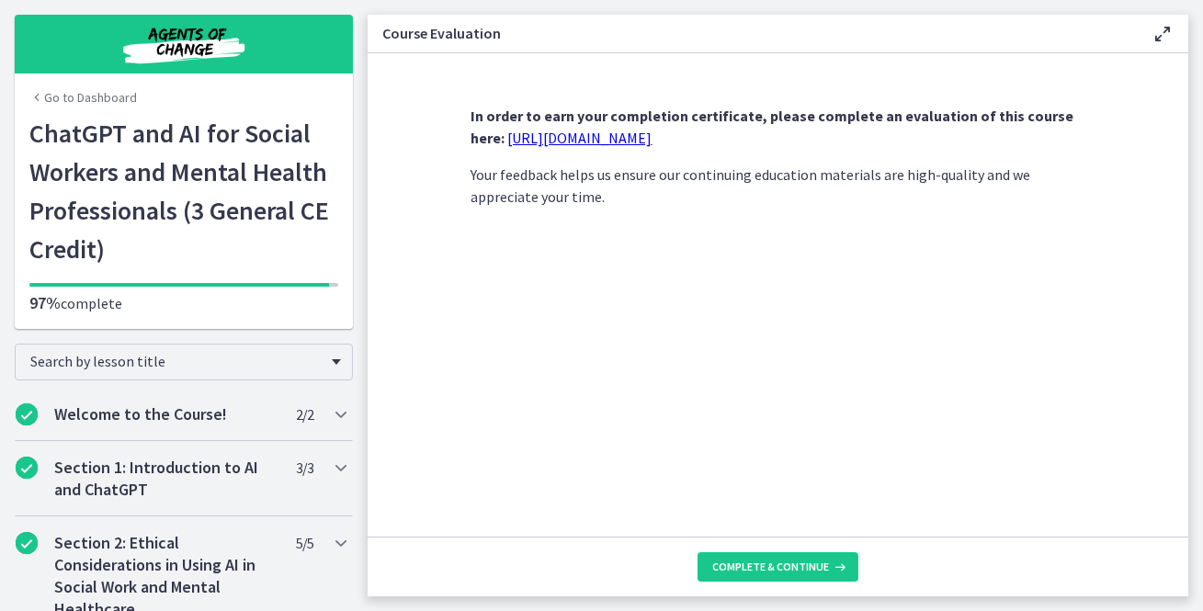
click at [620, 137] on link "[URL][DOMAIN_NAME]" at bounding box center [580, 138] width 144 height 18
